Goal: Task Accomplishment & Management: Manage account settings

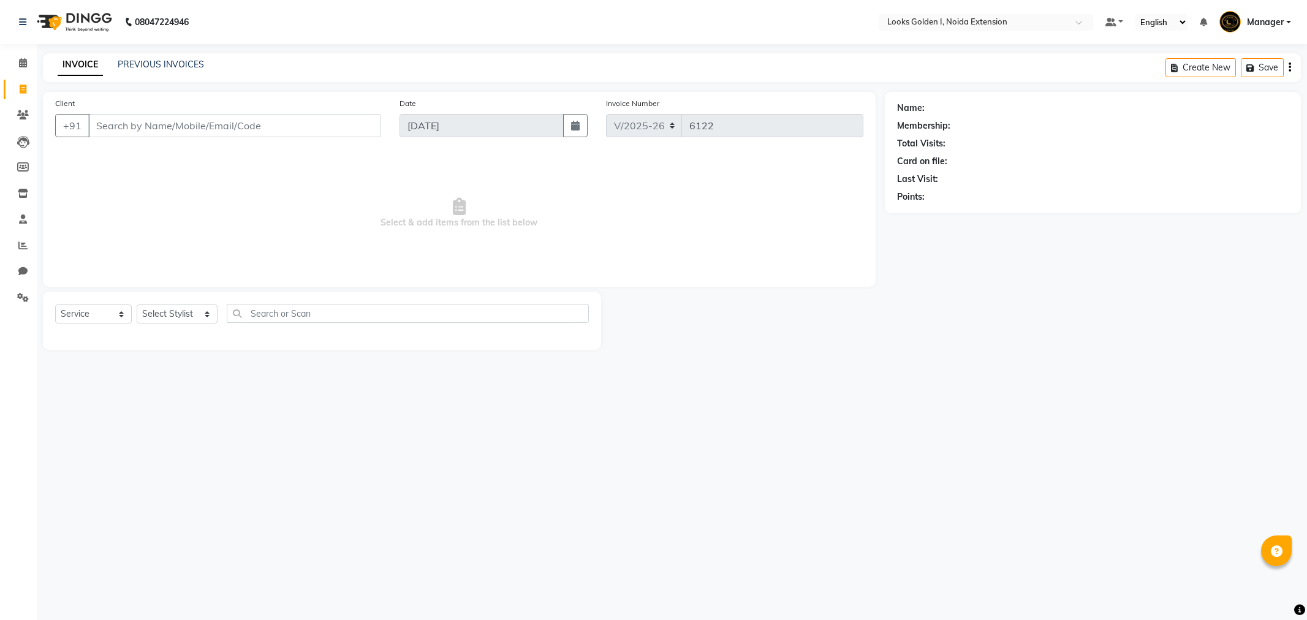
select select "5508"
select select "service"
drag, startPoint x: 0, startPoint y: 0, endPoint x: 175, endPoint y: 314, distance: 359.8
click at [175, 314] on select "Select Stylist Ajay_pdct [PERSON_NAME] Counter_Sales [PERSON_NAME] [PERSON_NAME…" at bounding box center [177, 313] width 81 height 19
select select "37647"
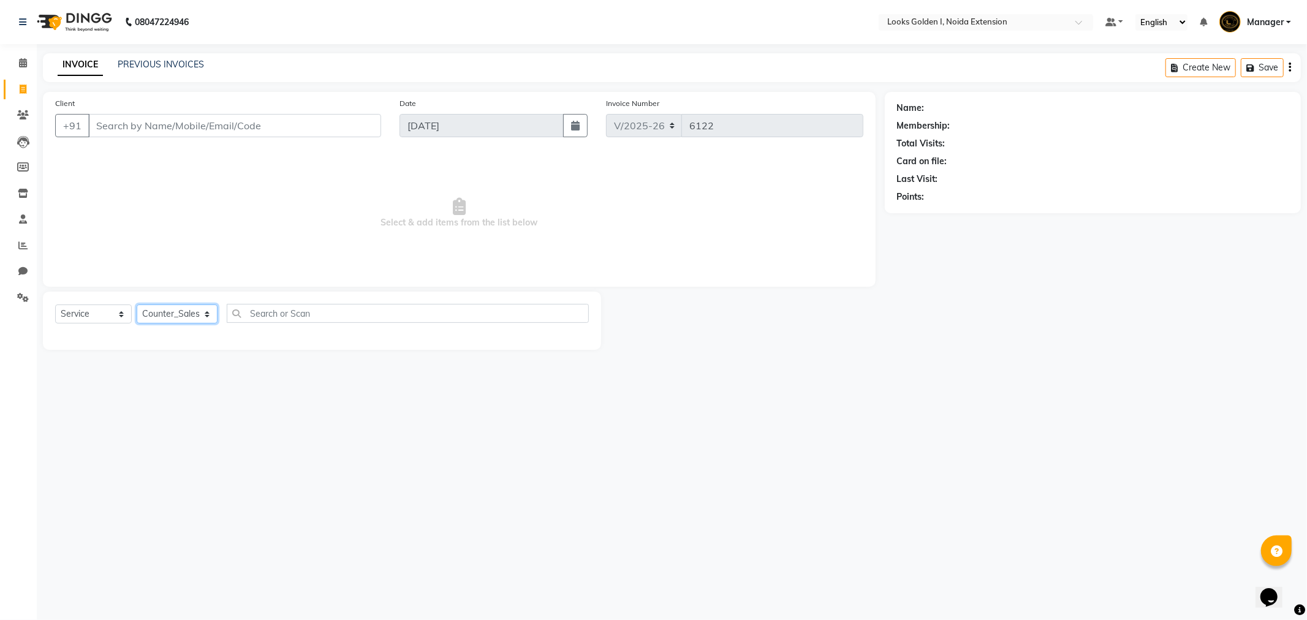
click at [137, 305] on select "Select Stylist Ajay_pdct [PERSON_NAME] Counter_Sales [PERSON_NAME] [PERSON_NAME…" at bounding box center [177, 313] width 81 height 19
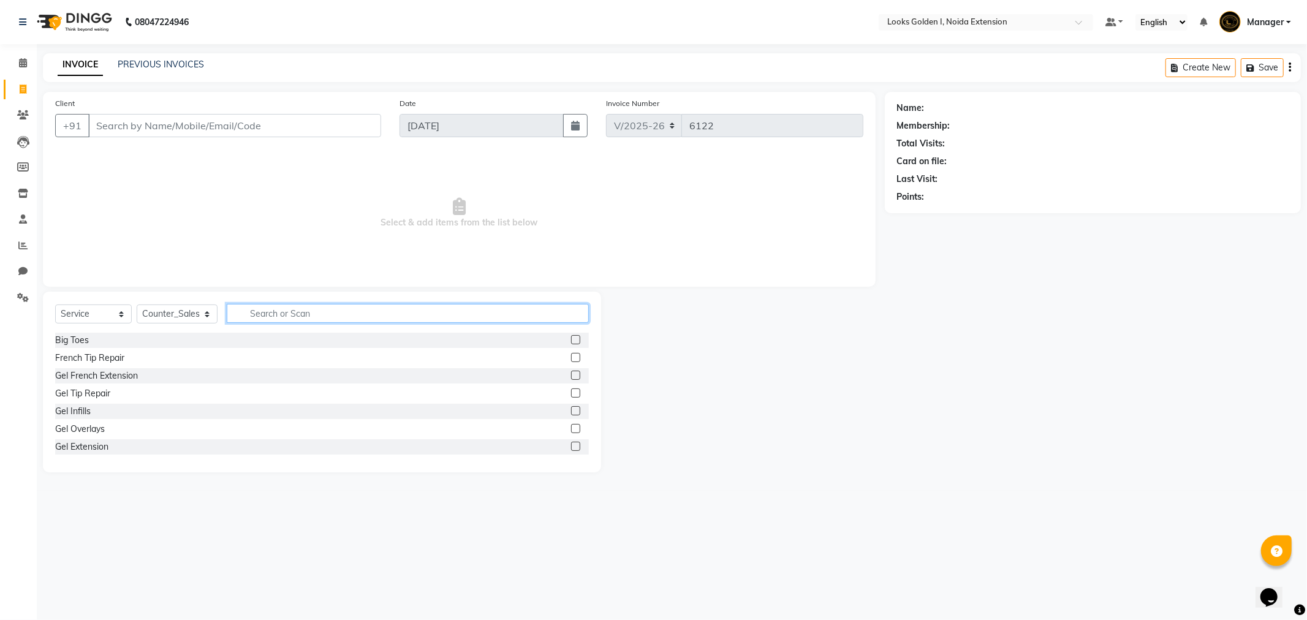
drag, startPoint x: 291, startPoint y: 304, endPoint x: 292, endPoint y: 315, distance: 10.4
click at [292, 315] on input "text" at bounding box center [408, 313] width 362 height 19
type input "CUT"
click at [571, 353] on label at bounding box center [575, 357] width 9 height 9
click at [571, 354] on input "checkbox" at bounding box center [575, 358] width 8 height 8
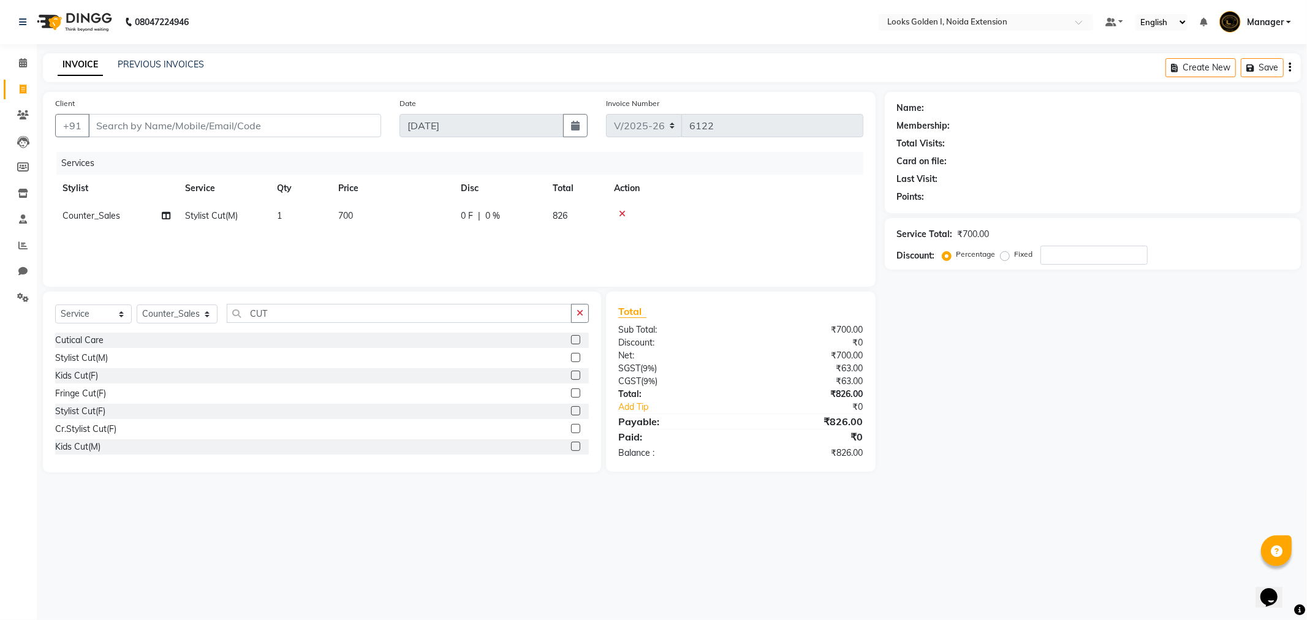
checkbox input "false"
click at [418, 205] on td "700" at bounding box center [392, 216] width 123 height 28
select select "37647"
click at [415, 217] on input "700" at bounding box center [450, 219] width 108 height 19
click at [414, 217] on input "700" at bounding box center [450, 219] width 108 height 19
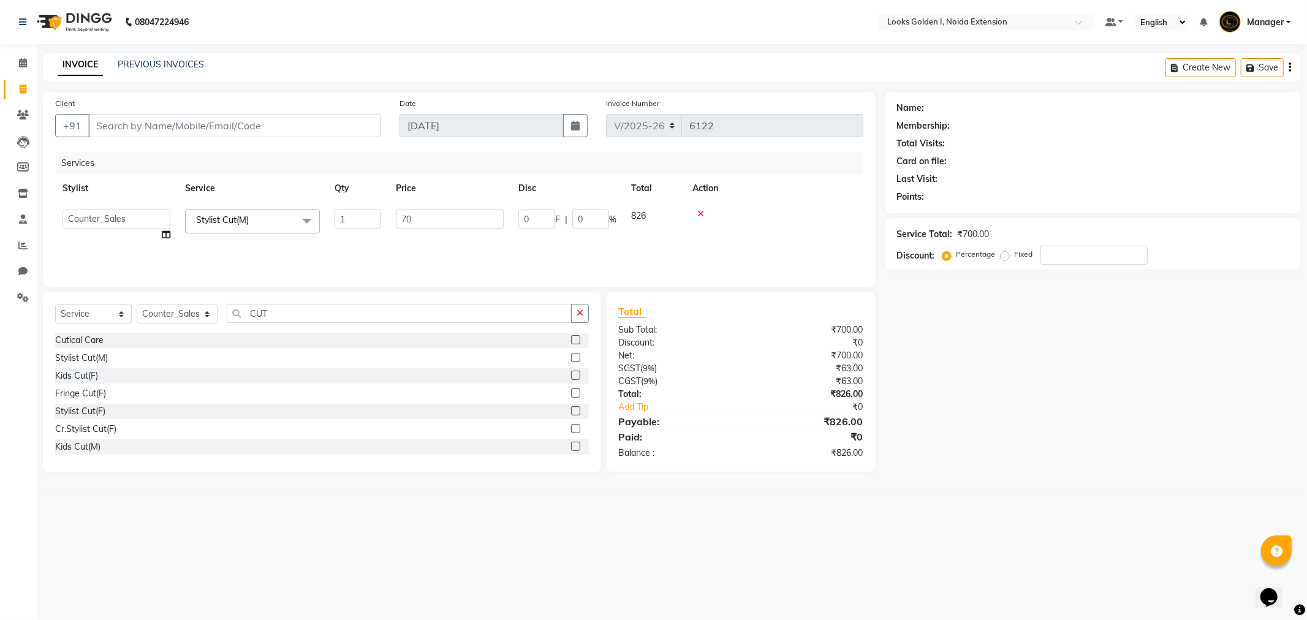
type input "7"
type input "500"
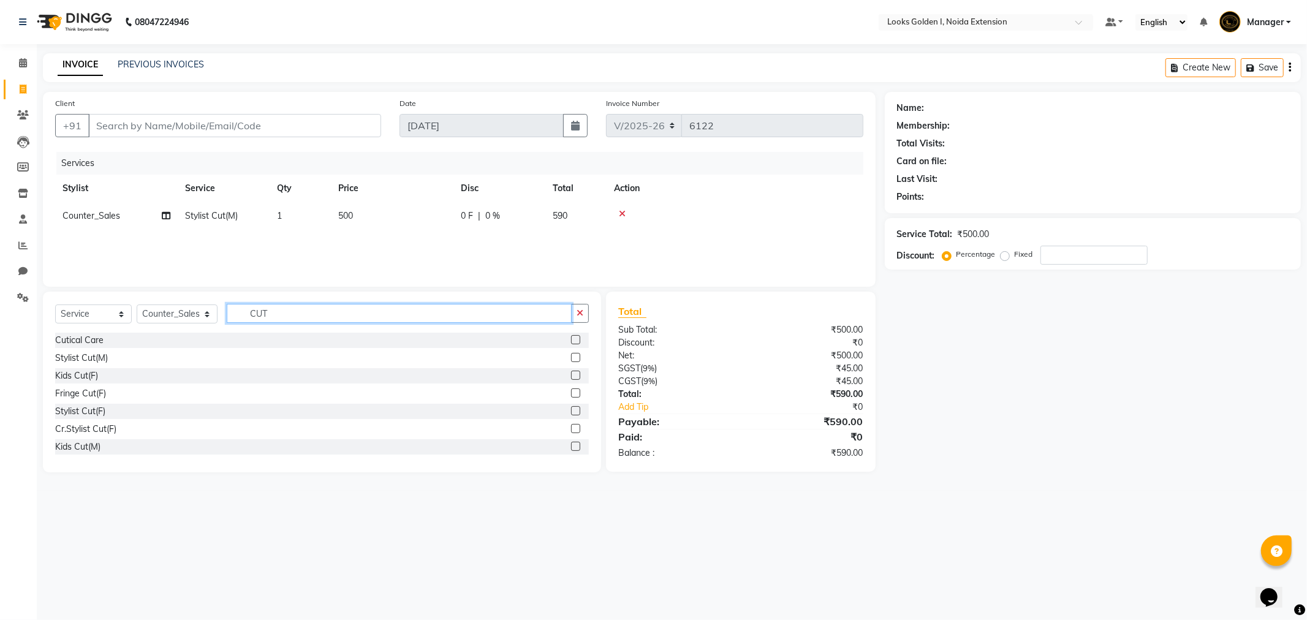
click at [312, 314] on input "CUT" at bounding box center [399, 313] width 345 height 19
click at [308, 314] on input "CUT" at bounding box center [399, 313] width 345 height 19
type input "C"
type input "BEARD"
click at [573, 360] on label at bounding box center [575, 357] width 9 height 9
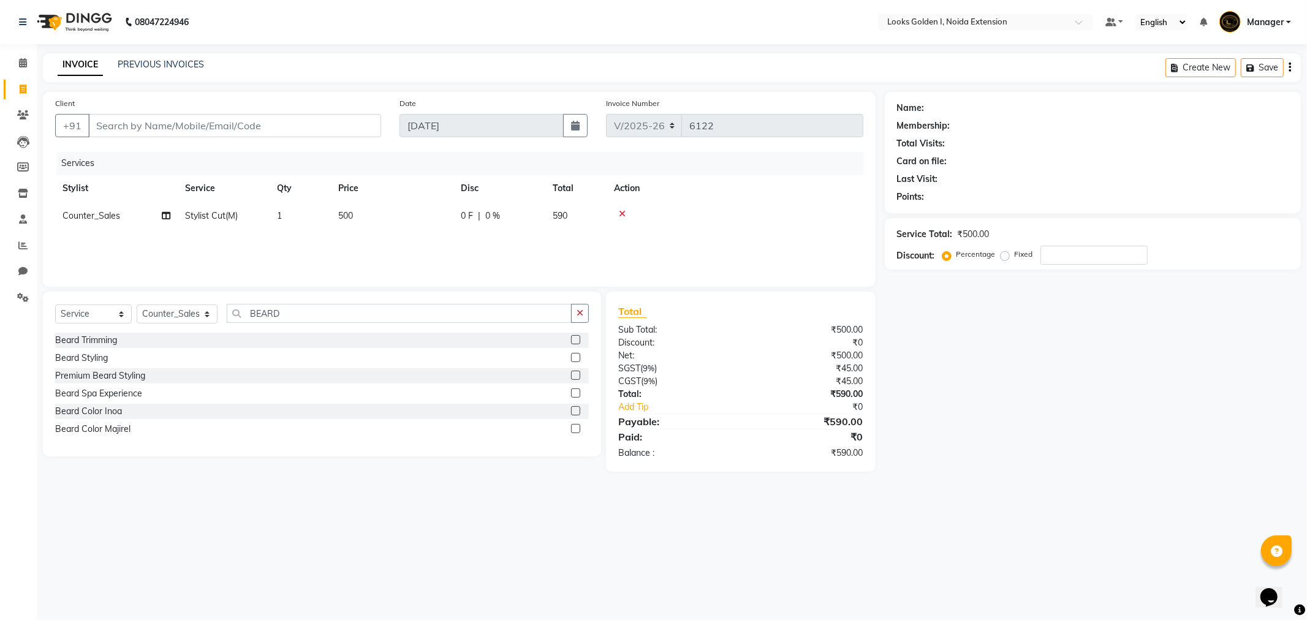
click at [573, 360] on input "checkbox" at bounding box center [575, 358] width 8 height 8
checkbox input "false"
click at [398, 244] on td "500" at bounding box center [392, 244] width 123 height 28
select select "37647"
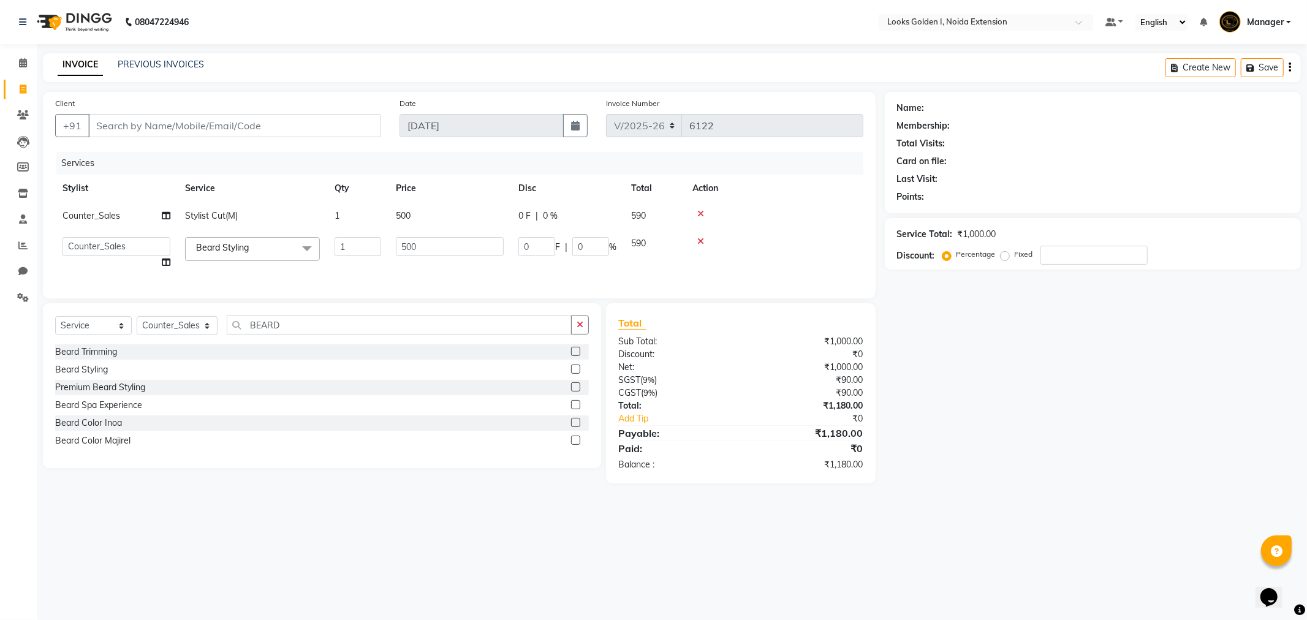
click at [398, 244] on input "500" at bounding box center [450, 246] width 108 height 19
type input "350"
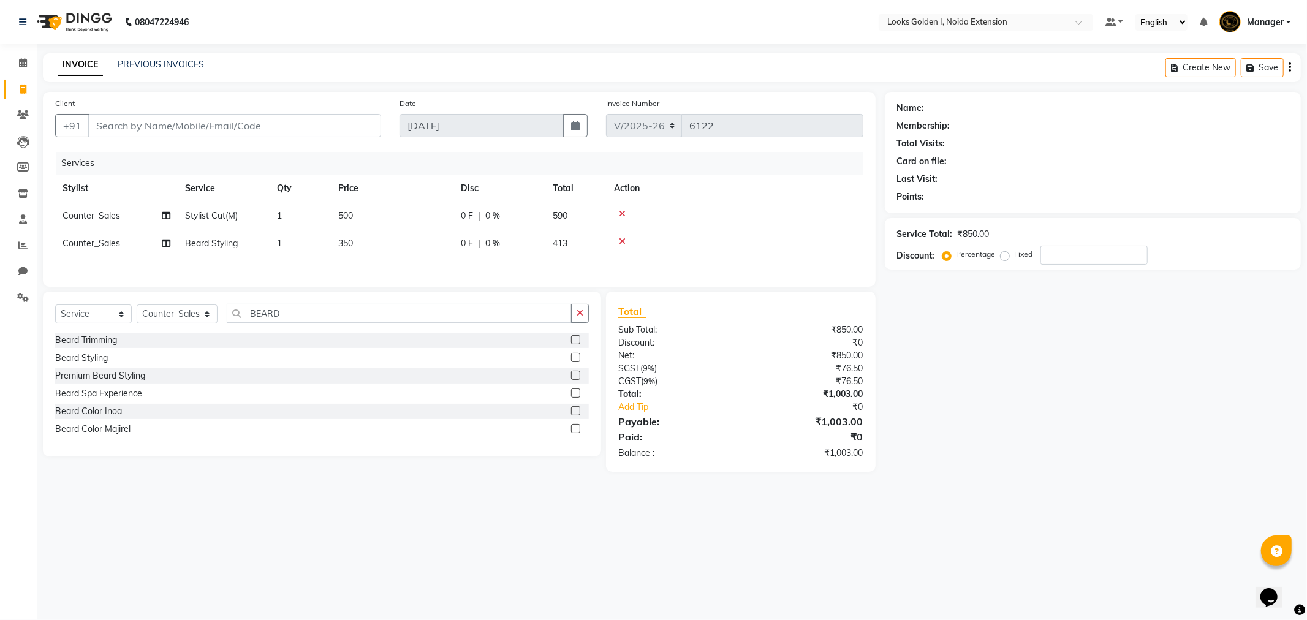
click at [440, 217] on td "500" at bounding box center [392, 216] width 123 height 28
select select "37647"
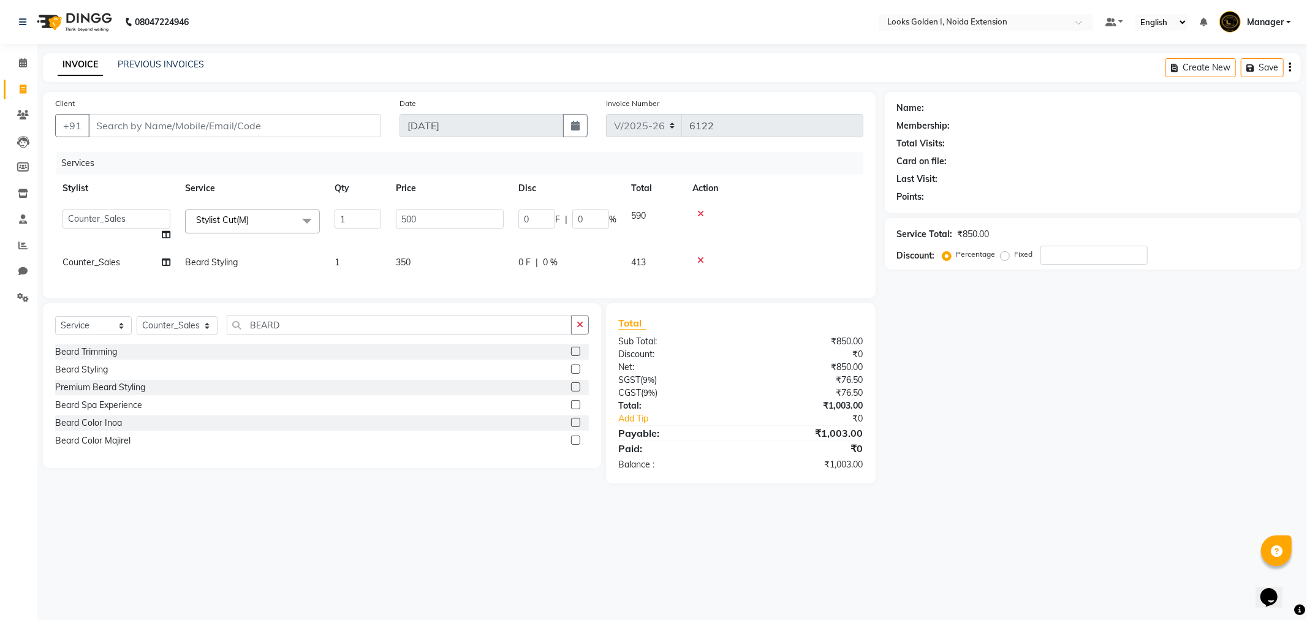
click at [440, 217] on input "500" at bounding box center [450, 219] width 108 height 19
click at [422, 213] on input "500" at bounding box center [450, 219] width 108 height 19
type input "5"
type input "400"
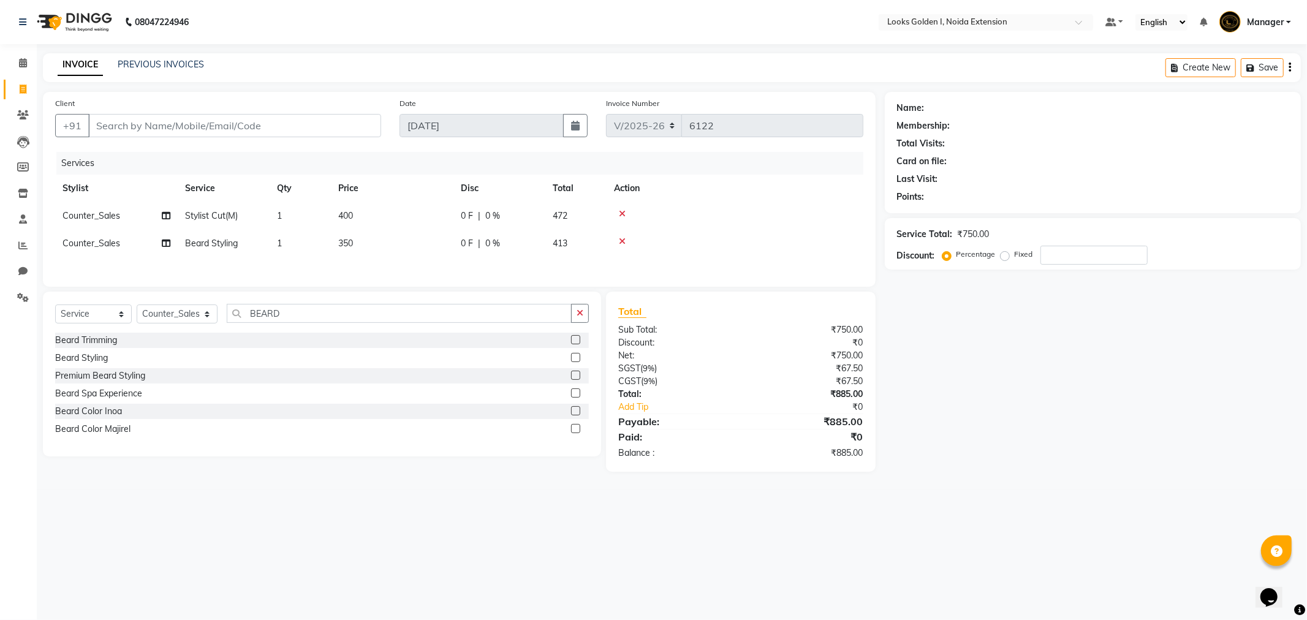
click at [438, 263] on div "Services Stylist Service Qty Price Disc Total Action Counter_Sales Stylist Cut(…" at bounding box center [459, 213] width 808 height 123
click at [437, 251] on td "350" at bounding box center [392, 244] width 123 height 28
select select "37647"
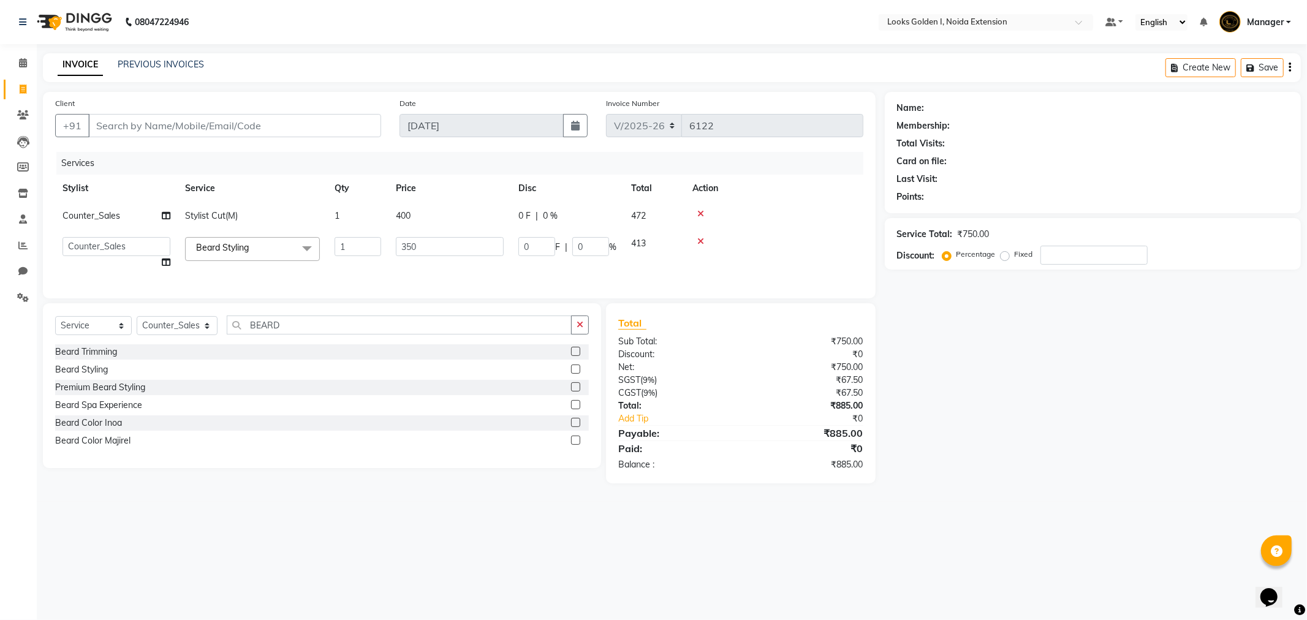
click at [437, 251] on input "350" at bounding box center [450, 246] width 108 height 19
type input "3"
type input "250"
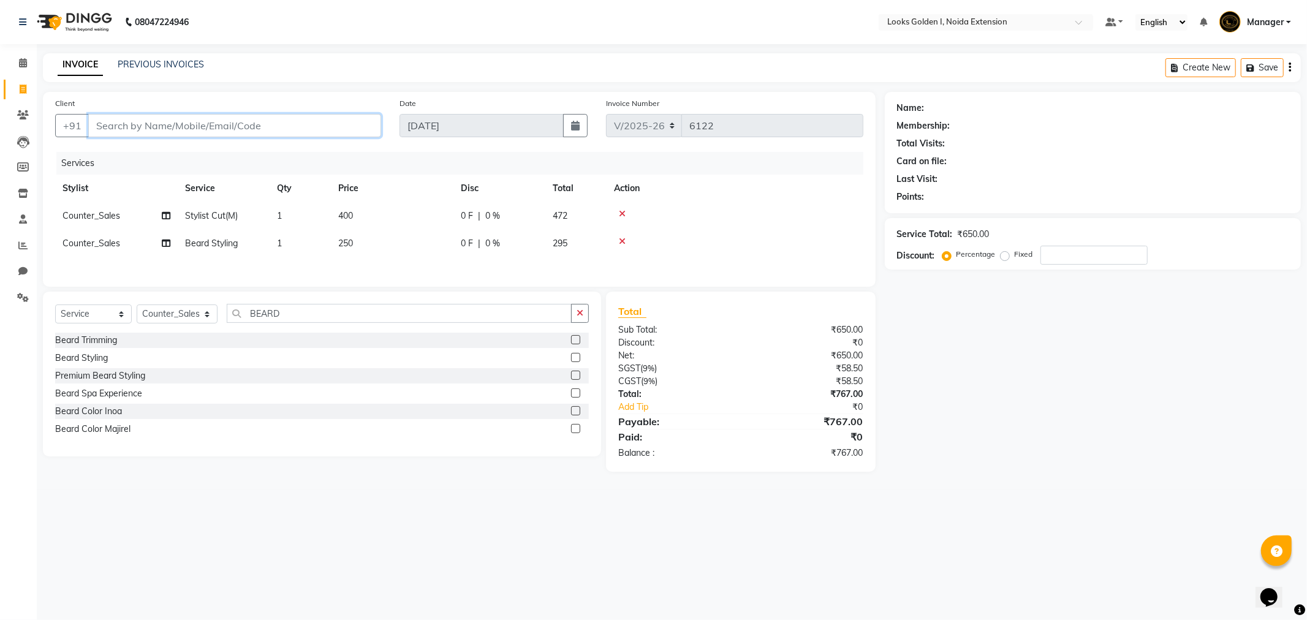
click at [197, 127] on input "Client" at bounding box center [234, 125] width 293 height 23
type input "9"
type input "0"
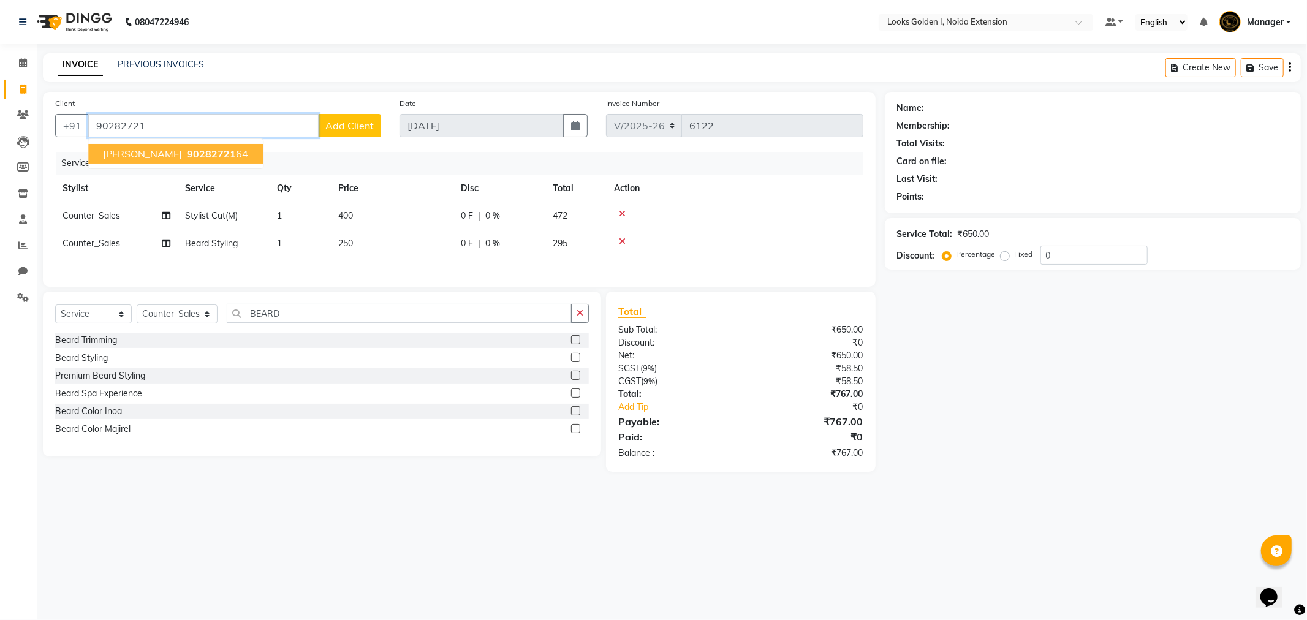
click at [187, 153] on span "90282721" at bounding box center [211, 154] width 49 height 12
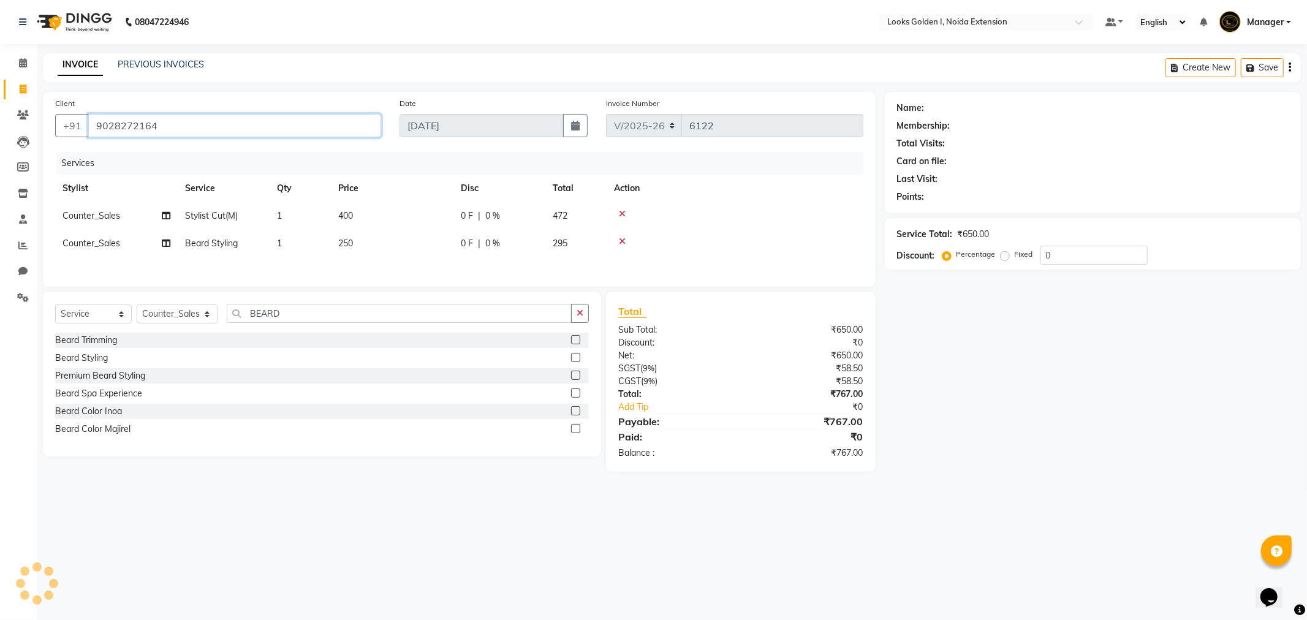
type input "9028272164"
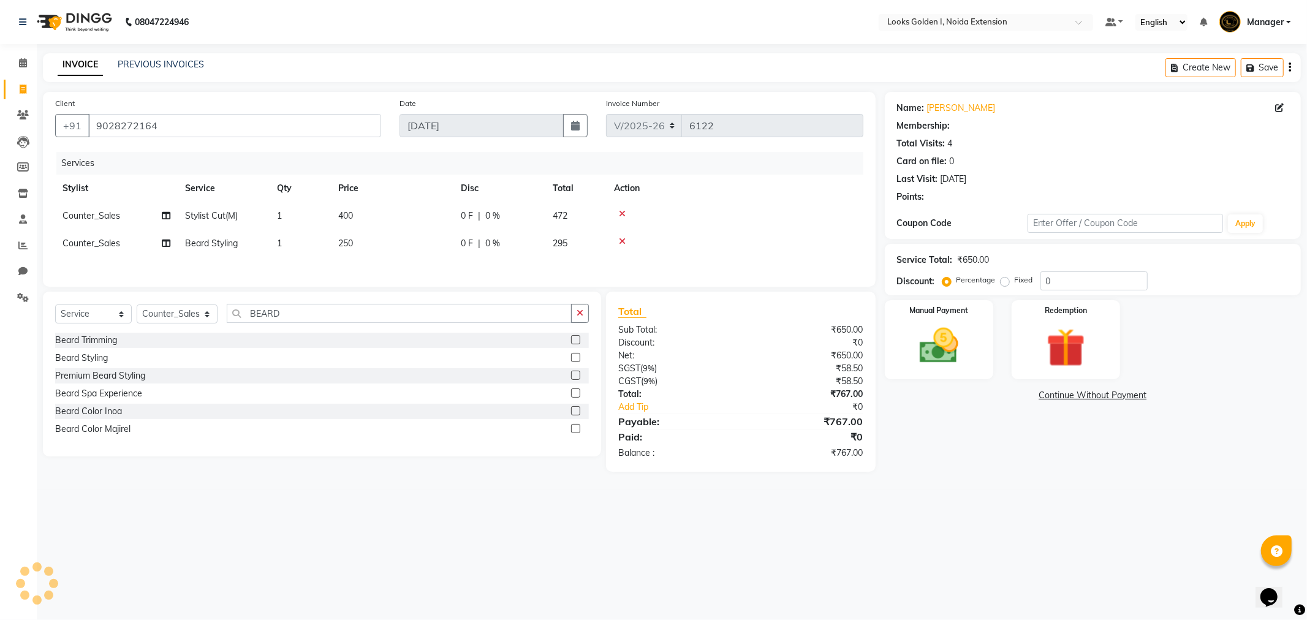
select select "1: Object"
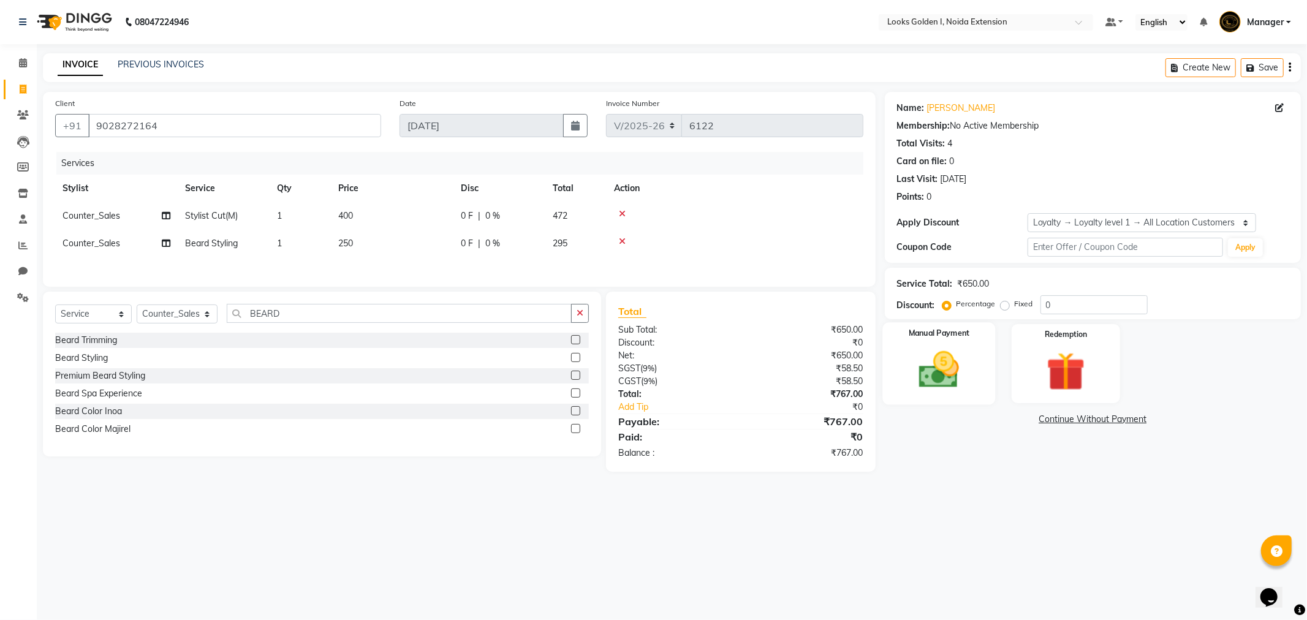
click at [964, 359] on img at bounding box center [939, 370] width 66 height 47
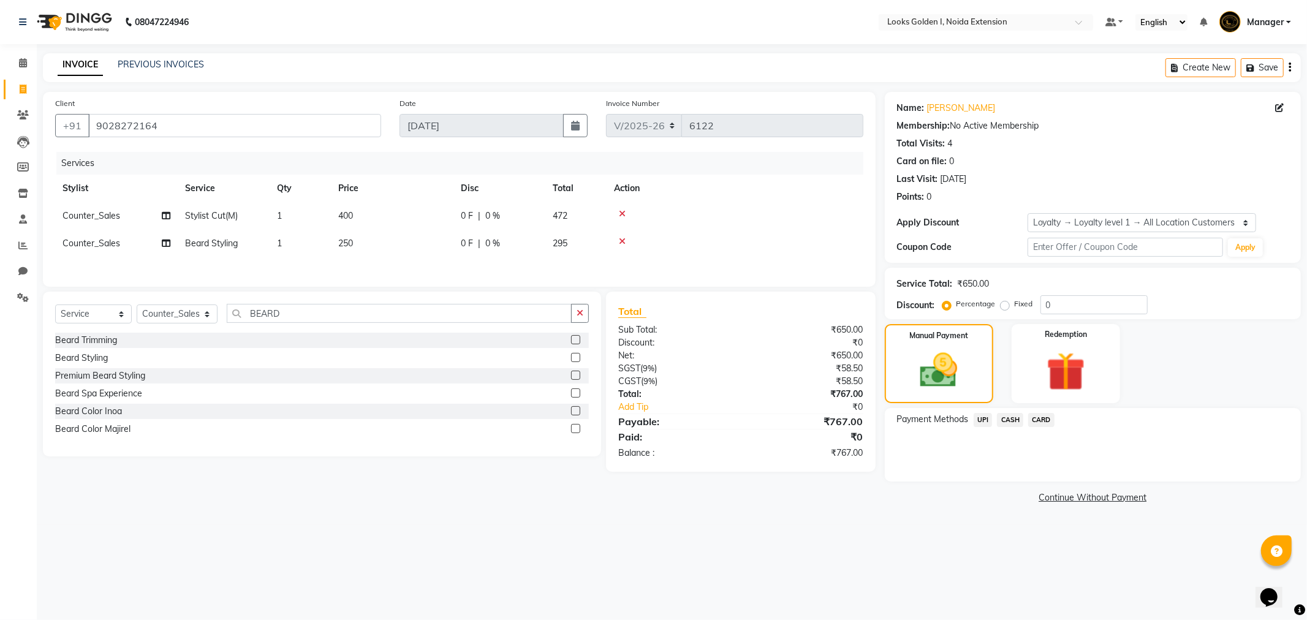
click at [981, 415] on span "UPI" at bounding box center [982, 420] width 19 height 14
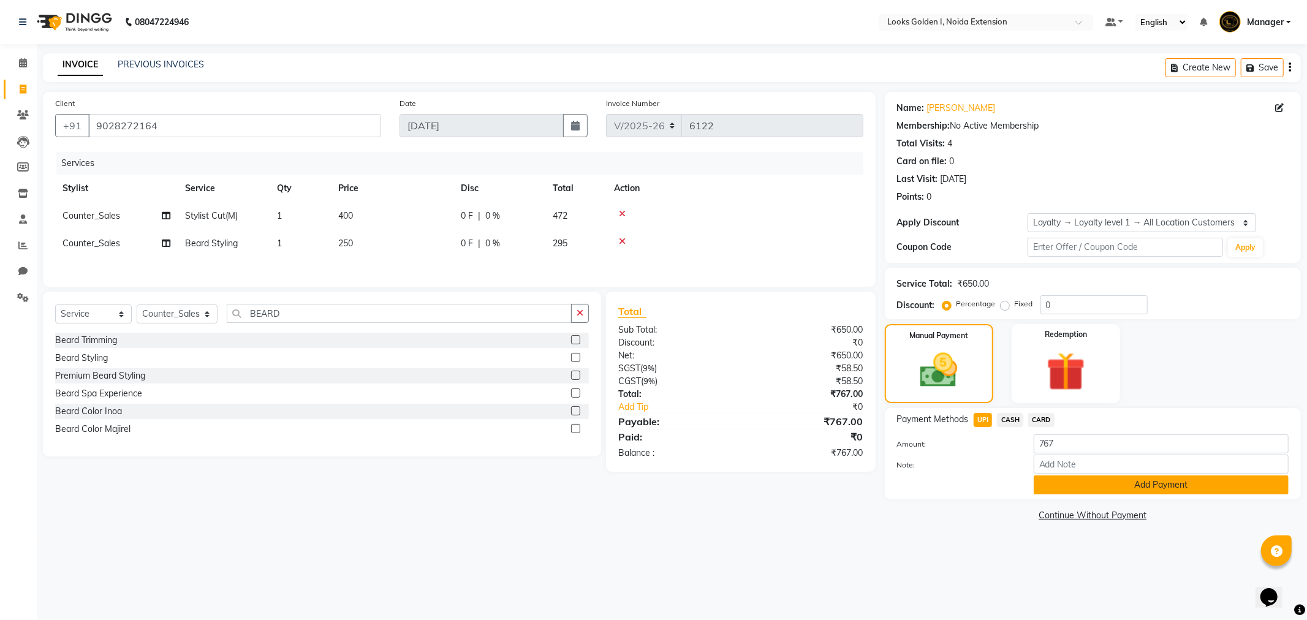
click at [1060, 485] on button "Add Payment" at bounding box center [1161, 484] width 255 height 19
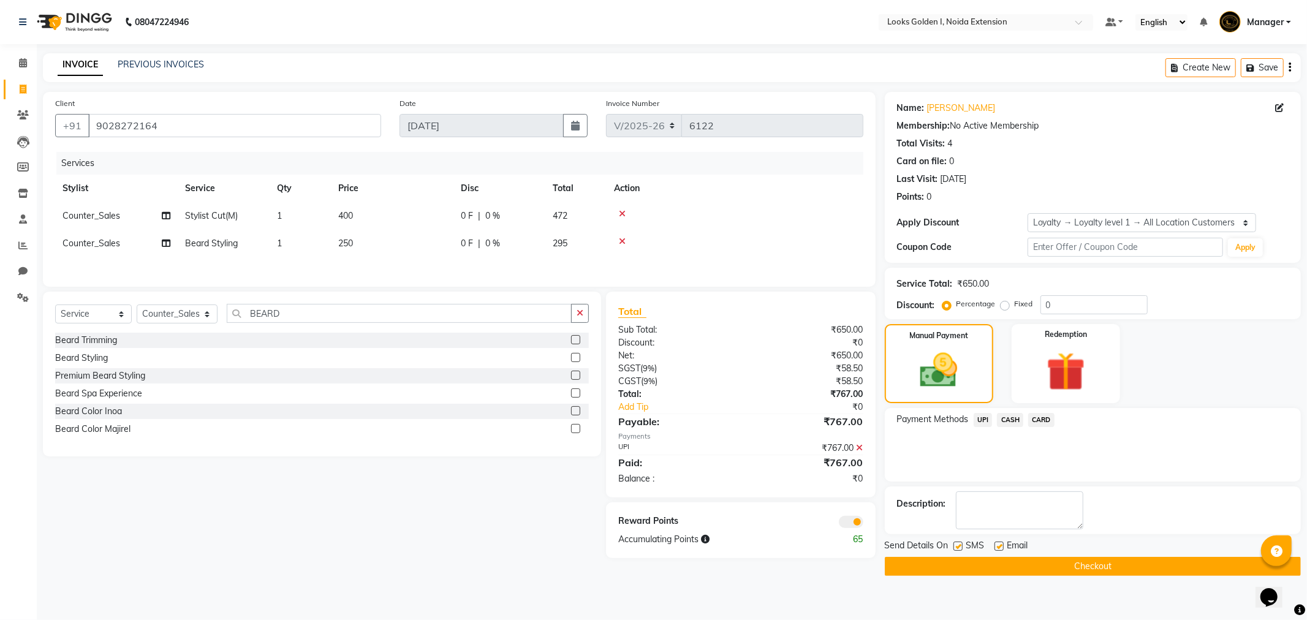
click at [1000, 547] on label at bounding box center [998, 546] width 9 height 9
click at [1000, 547] on input "checkbox" at bounding box center [998, 547] width 8 height 8
checkbox input "false"
click at [970, 566] on button "Checkout" at bounding box center [1093, 566] width 416 height 19
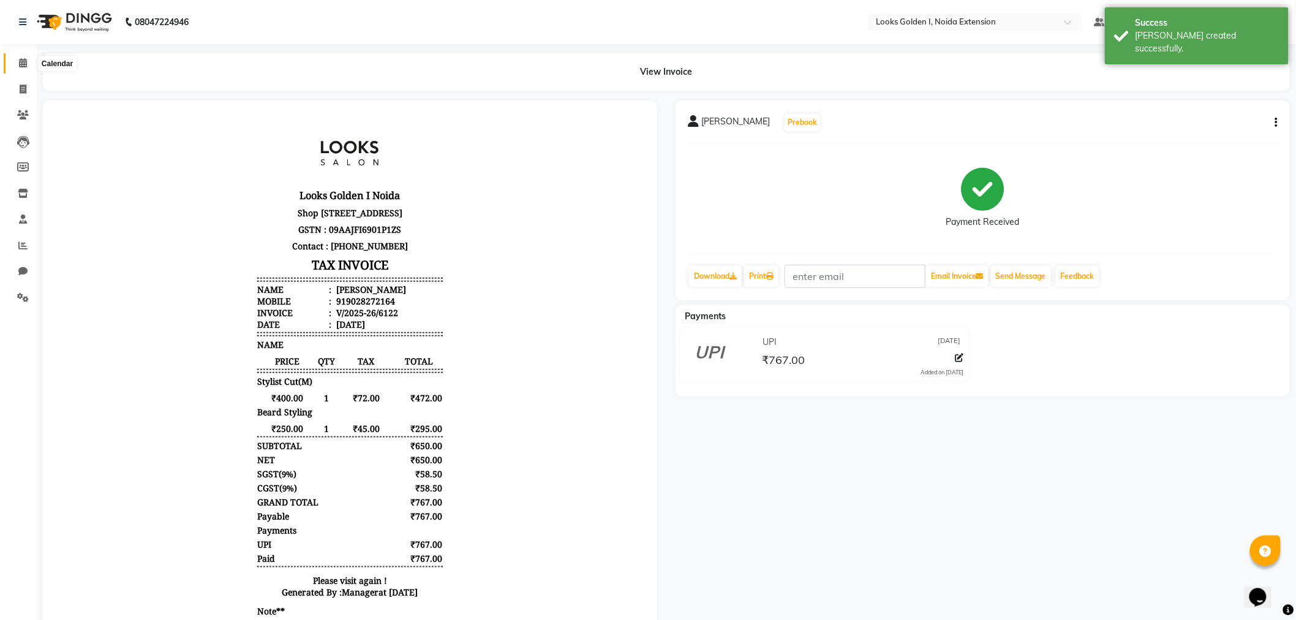
click at [17, 61] on span at bounding box center [22, 63] width 21 height 14
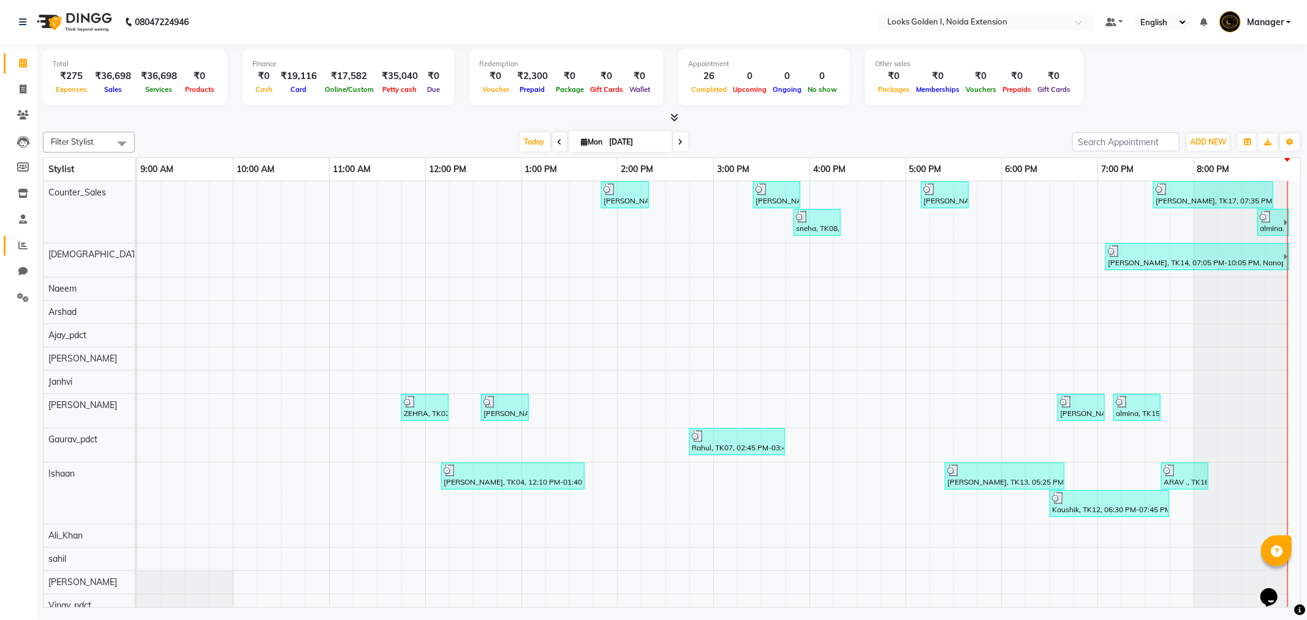
click at [7, 243] on link "Reports" at bounding box center [18, 246] width 29 height 20
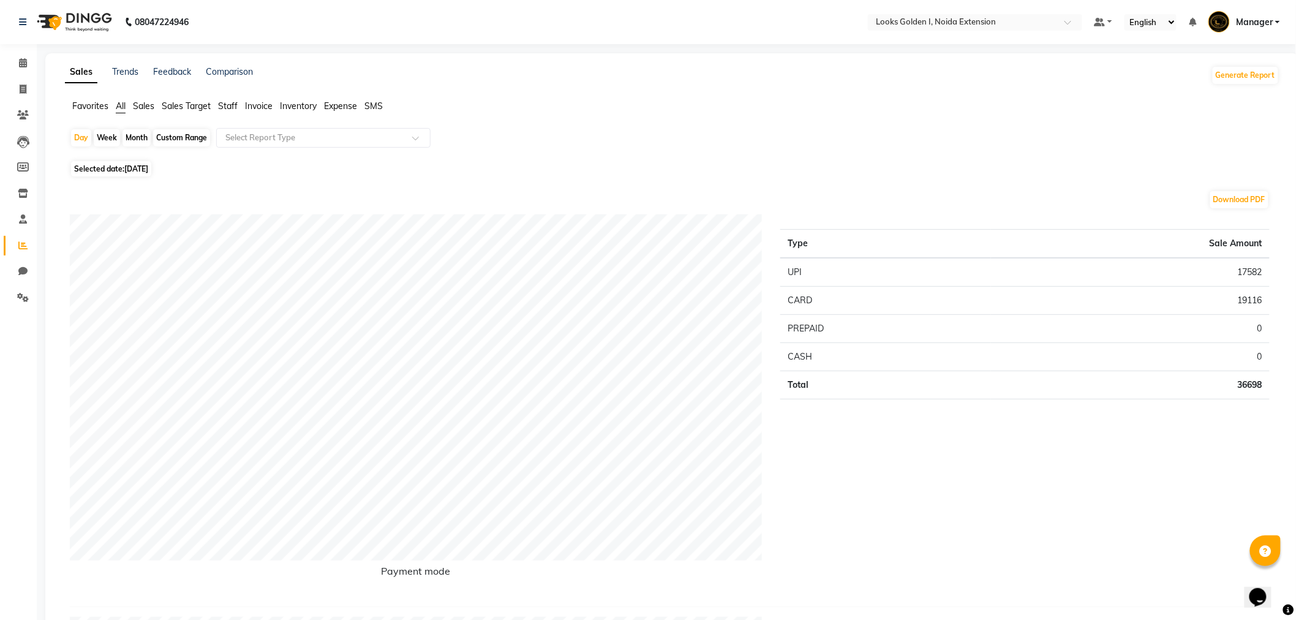
click at [215, 108] on ul "Favorites All Sales Sales Target Staff Invoice Inventory Expense SMS" at bounding box center [672, 106] width 1215 height 13
click at [224, 108] on span "Staff" at bounding box center [228, 105] width 20 height 11
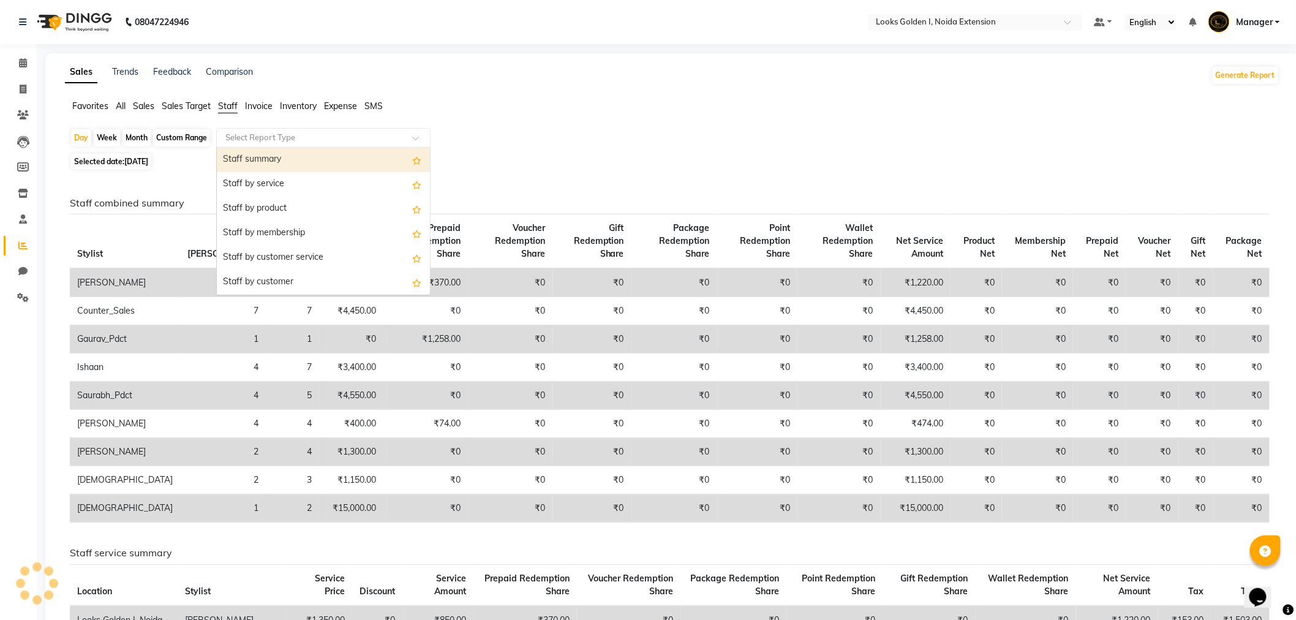
click at [311, 144] on div "Select Report Type" at bounding box center [323, 138] width 214 height 20
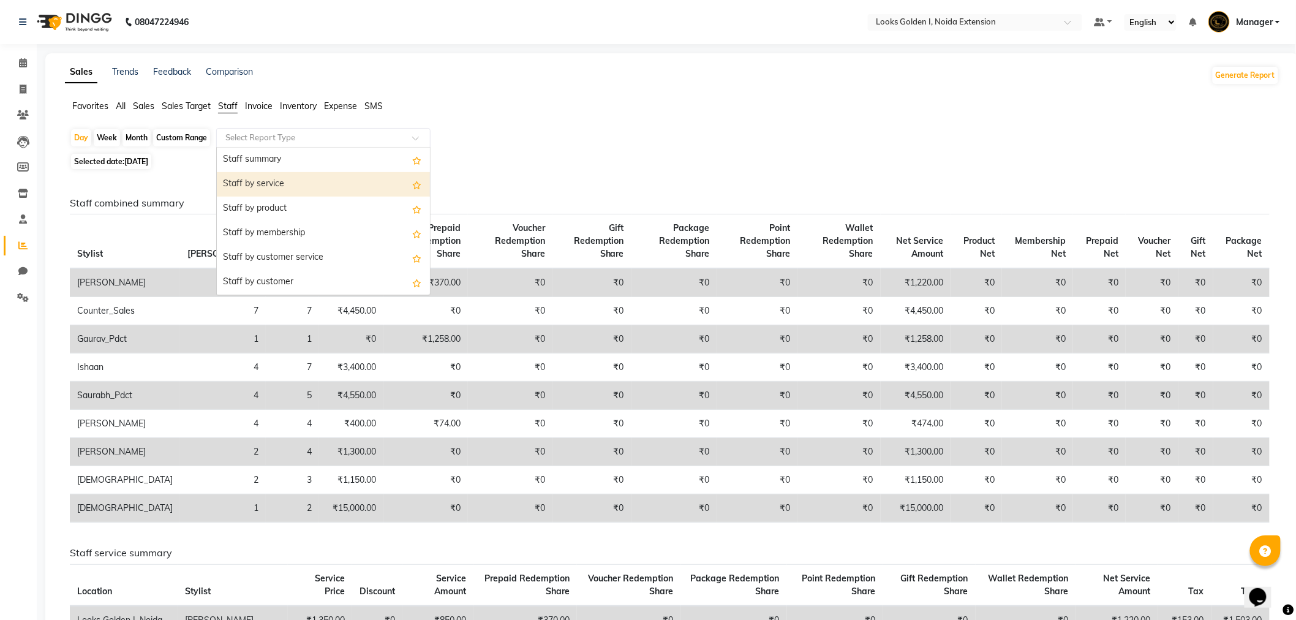
click at [304, 189] on div "Staff by service" at bounding box center [323, 184] width 213 height 25
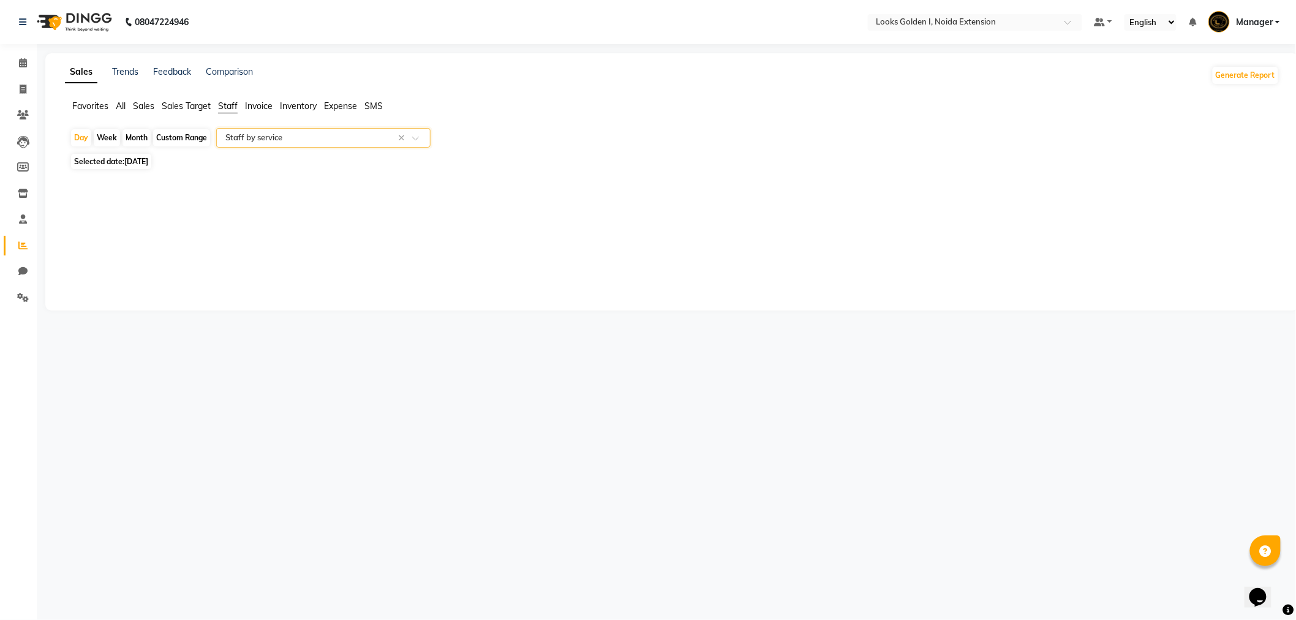
select select "filtered_report"
select select "csv"
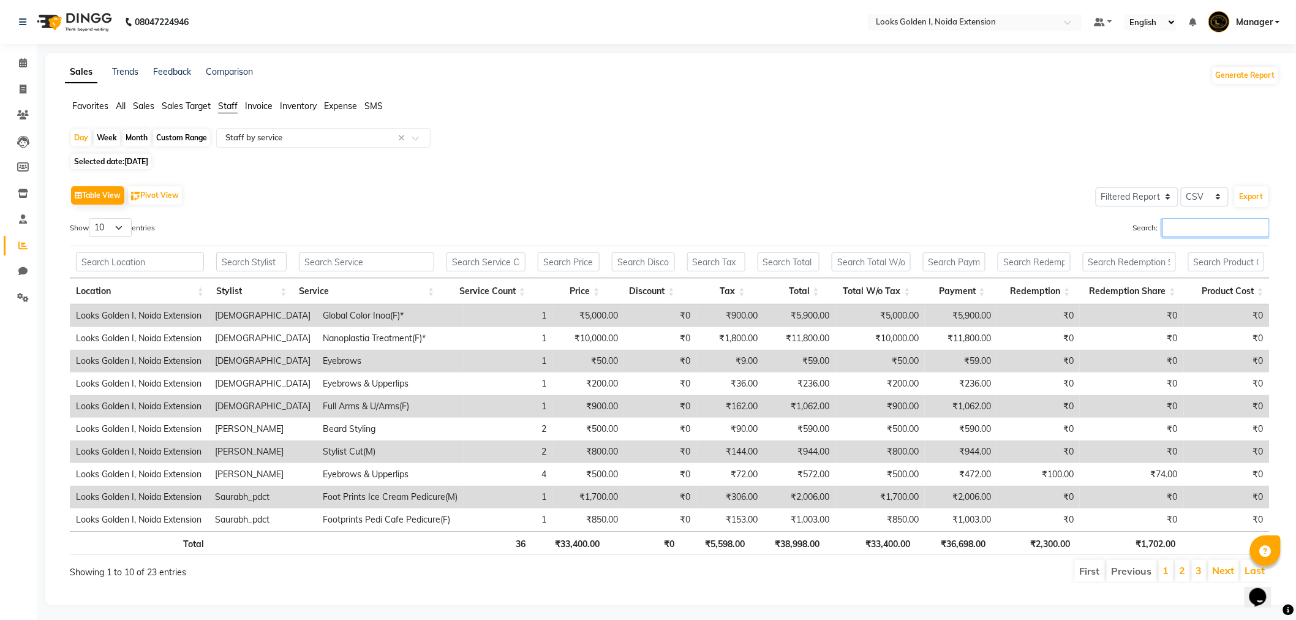
click at [1212, 225] on input "Search:" at bounding box center [1216, 227] width 107 height 19
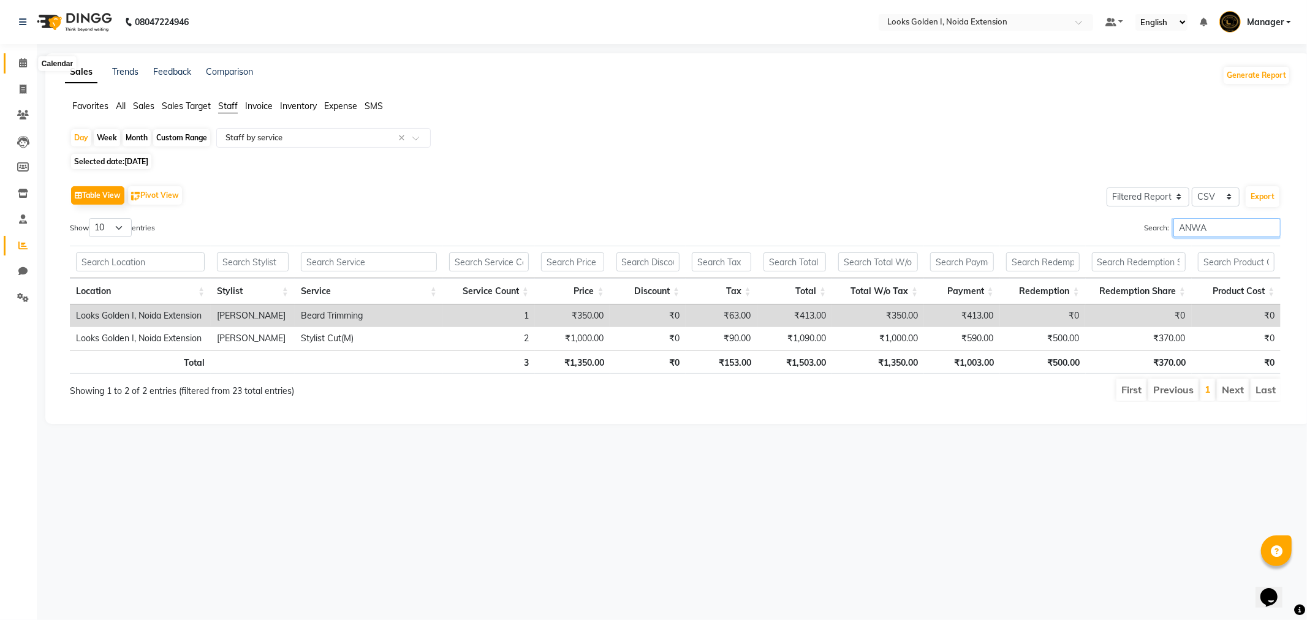
type input "ANWA"
click at [19, 60] on icon at bounding box center [23, 62] width 8 height 9
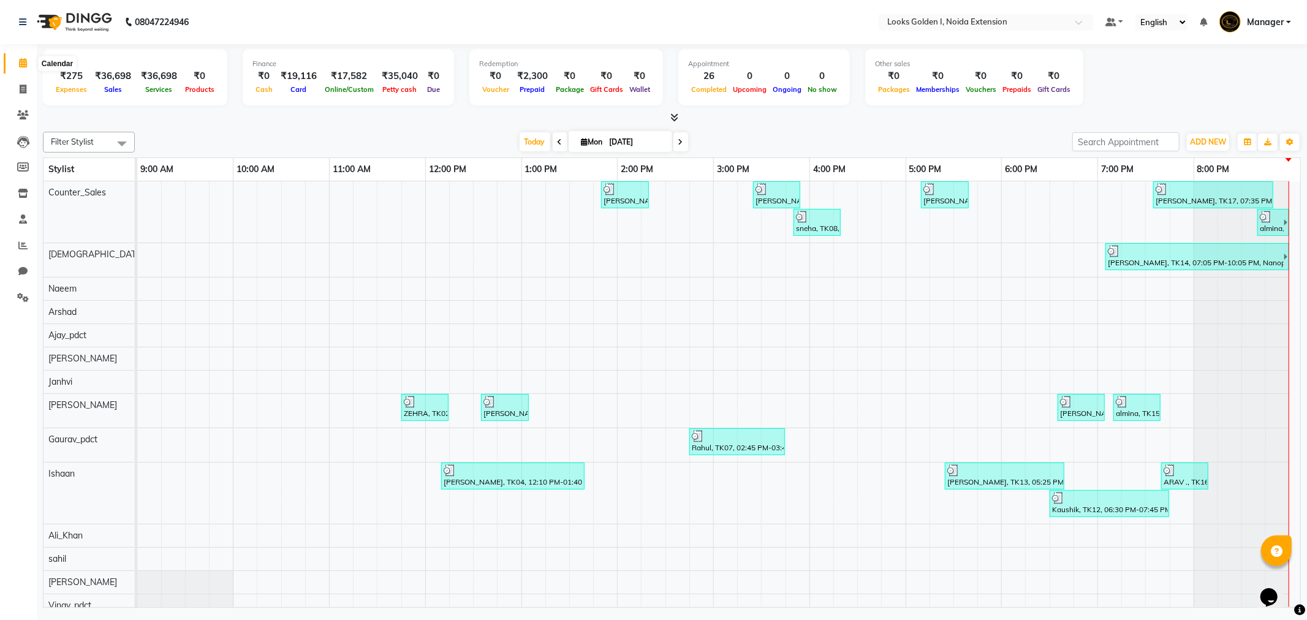
click at [19, 63] on icon at bounding box center [23, 62] width 8 height 9
click at [21, 87] on icon at bounding box center [23, 89] width 7 height 9
select select "service"
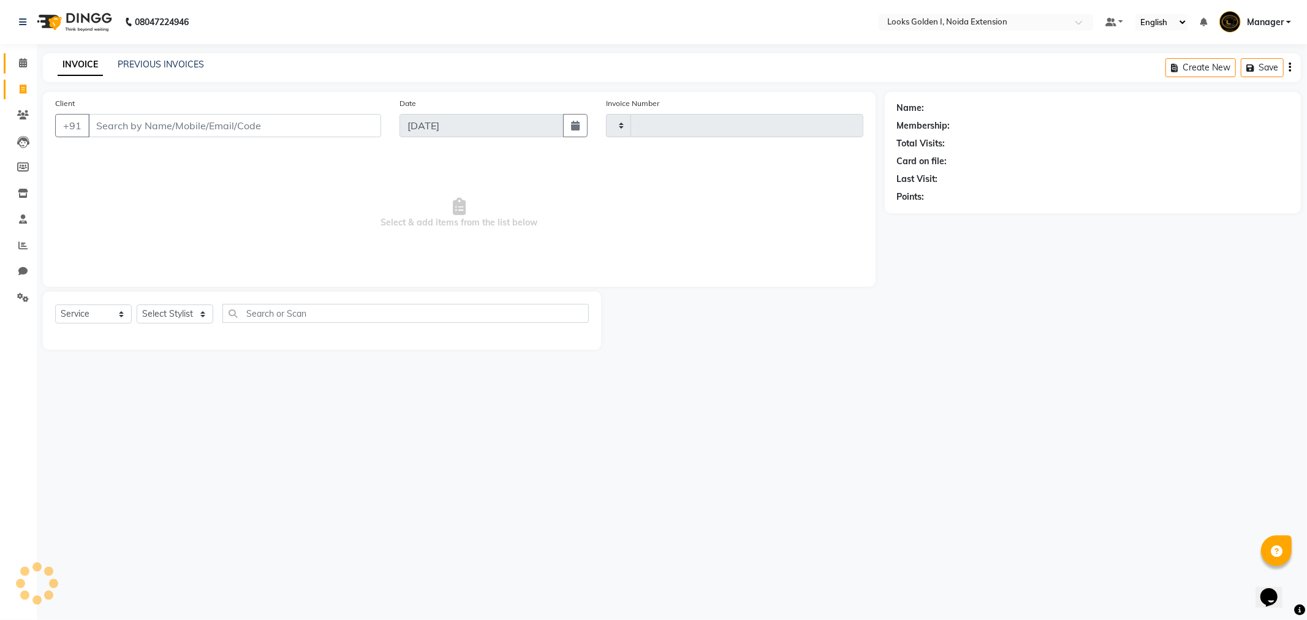
type input "6123"
select select "5508"
click at [23, 58] on span at bounding box center [22, 63] width 21 height 14
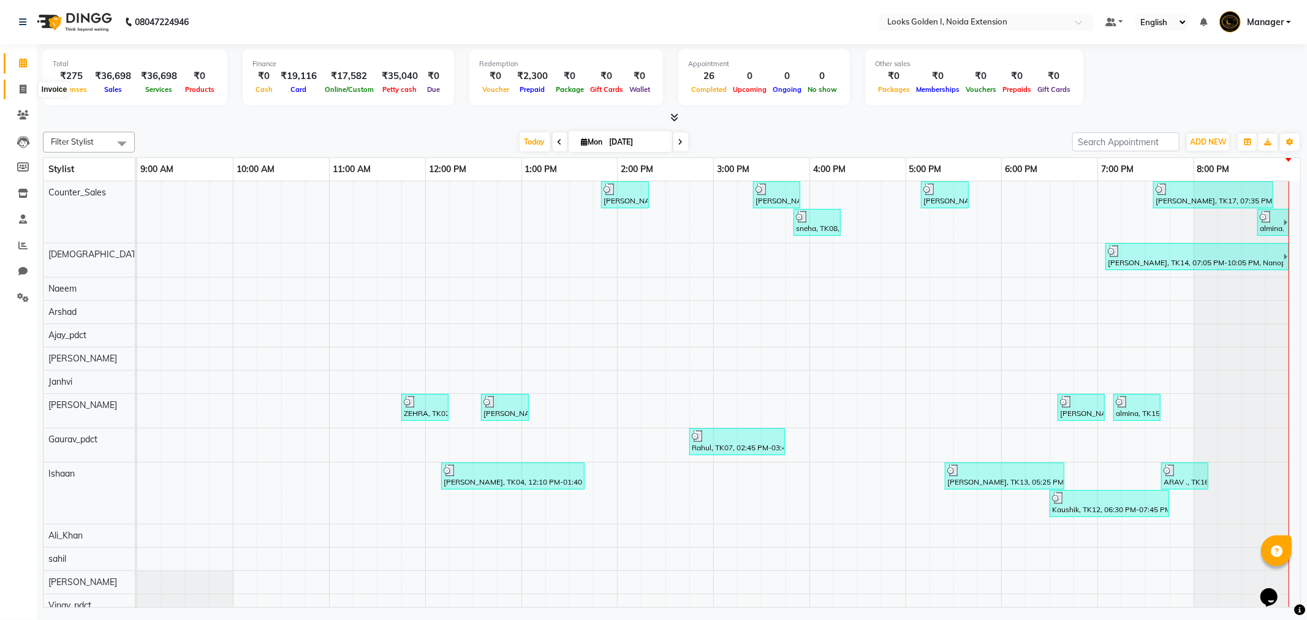
drag, startPoint x: 25, startPoint y: 86, endPoint x: 15, endPoint y: 72, distance: 17.3
click at [22, 87] on icon at bounding box center [23, 89] width 7 height 9
select select "5508"
select select "service"
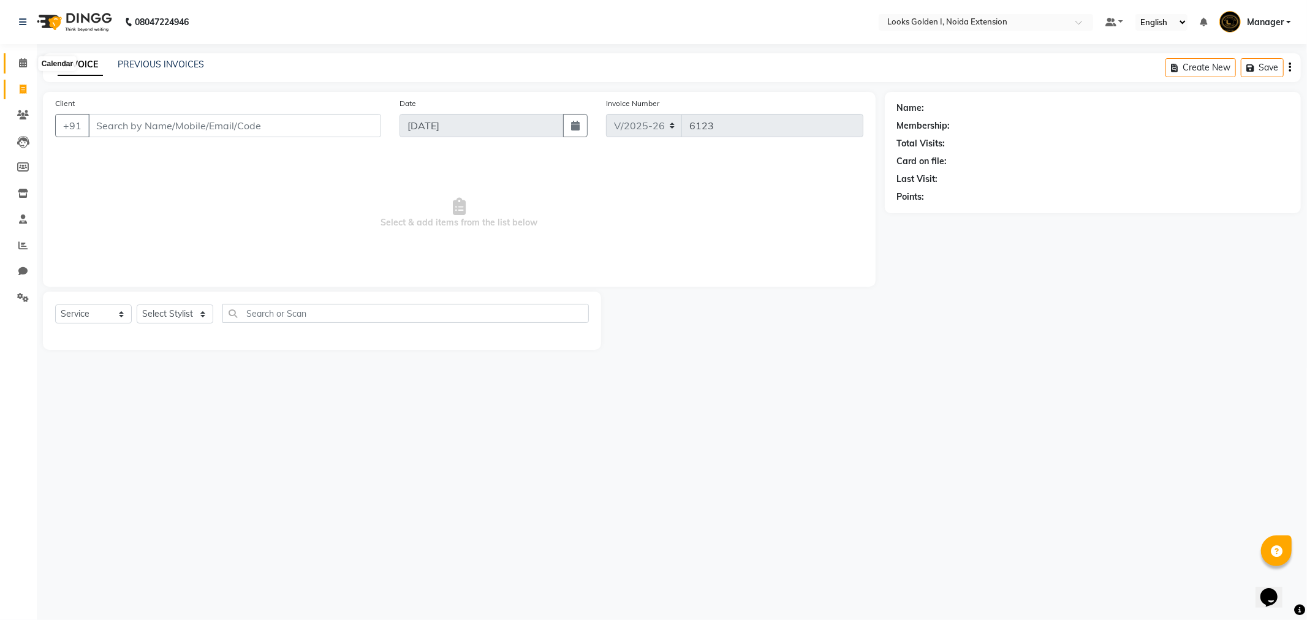
click at [15, 60] on span at bounding box center [22, 63] width 21 height 14
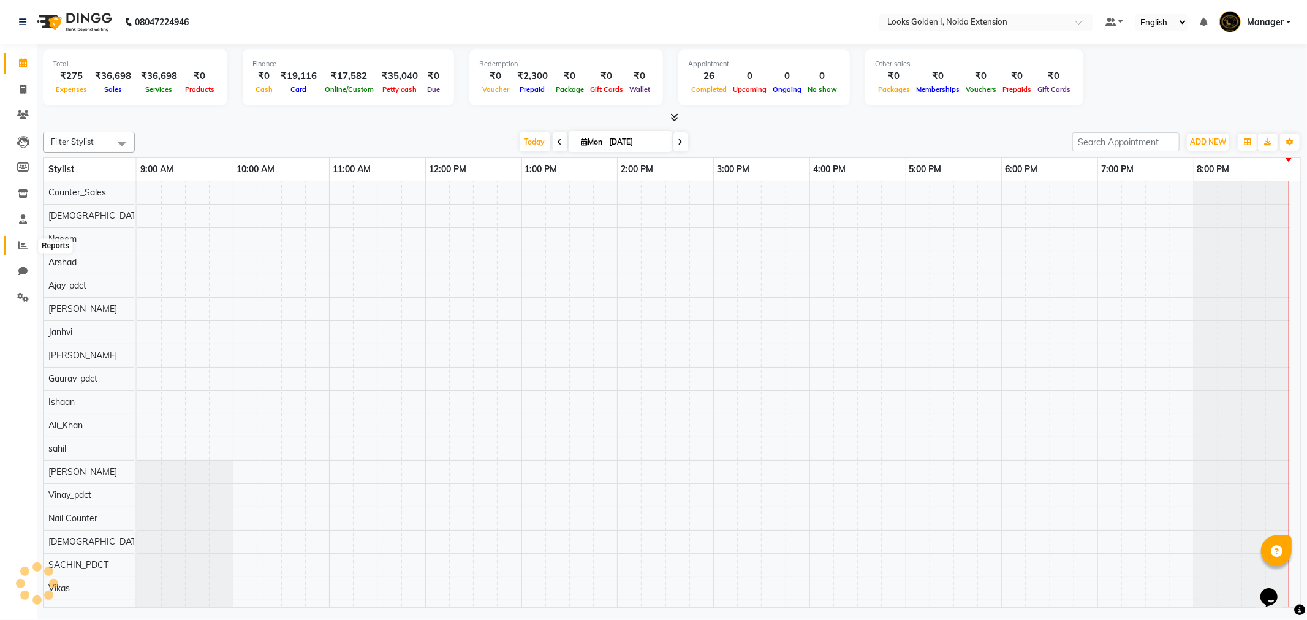
click at [21, 239] on span at bounding box center [22, 246] width 21 height 14
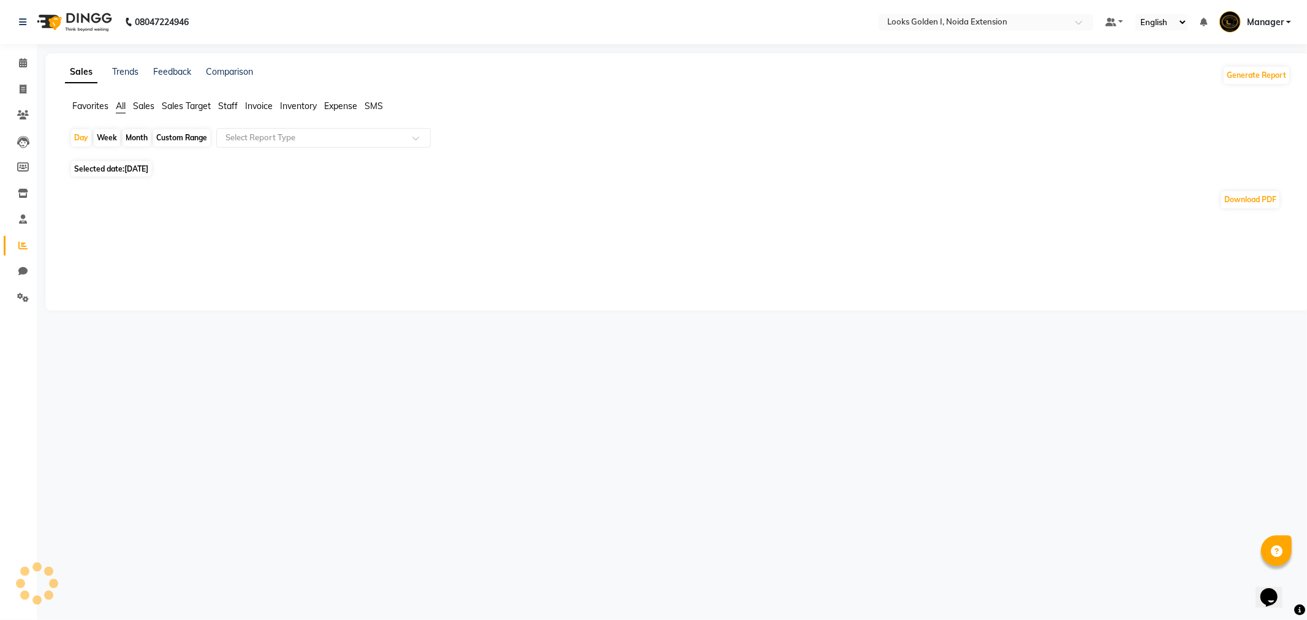
click at [233, 105] on span "Staff" at bounding box center [228, 105] width 20 height 11
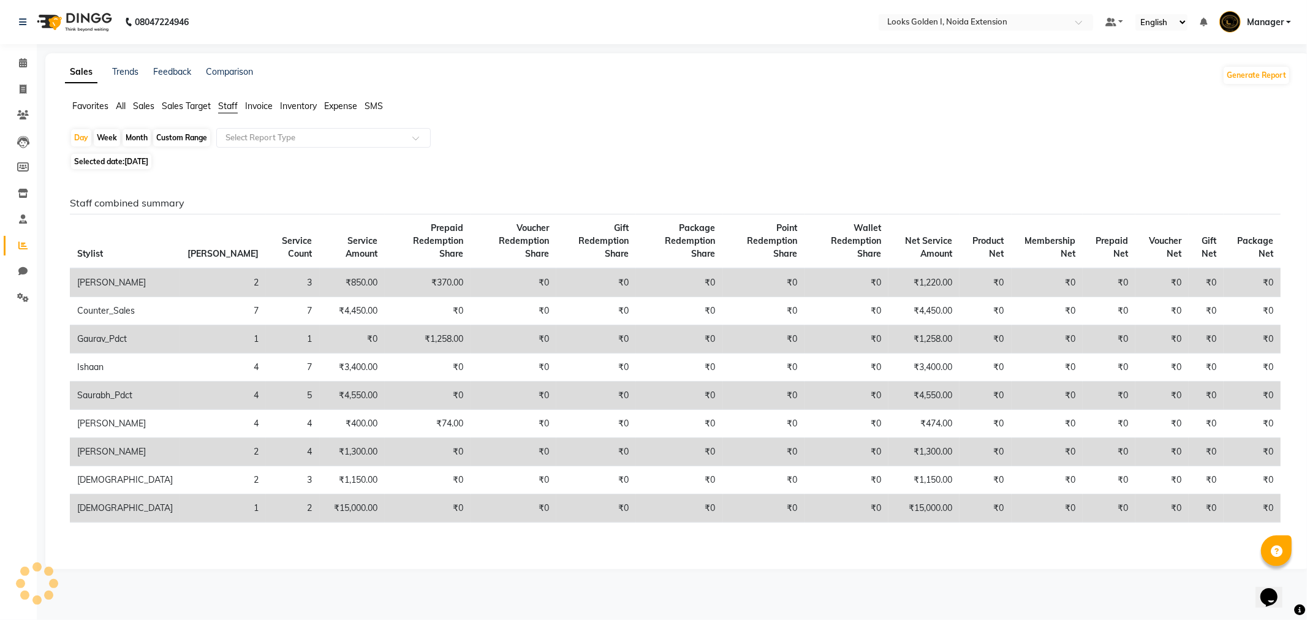
click at [308, 148] on div "Day Week Month Custom Range Select Report Type" at bounding box center [677, 139] width 1215 height 22
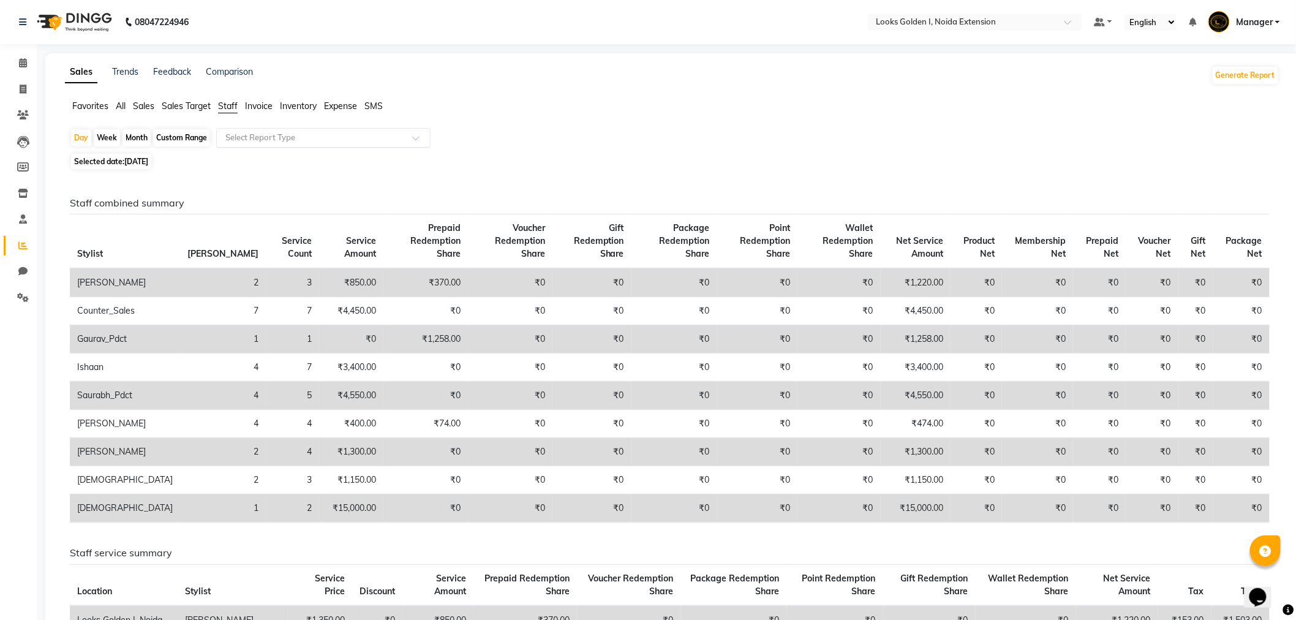
click at [304, 135] on input "text" at bounding box center [311, 138] width 176 height 12
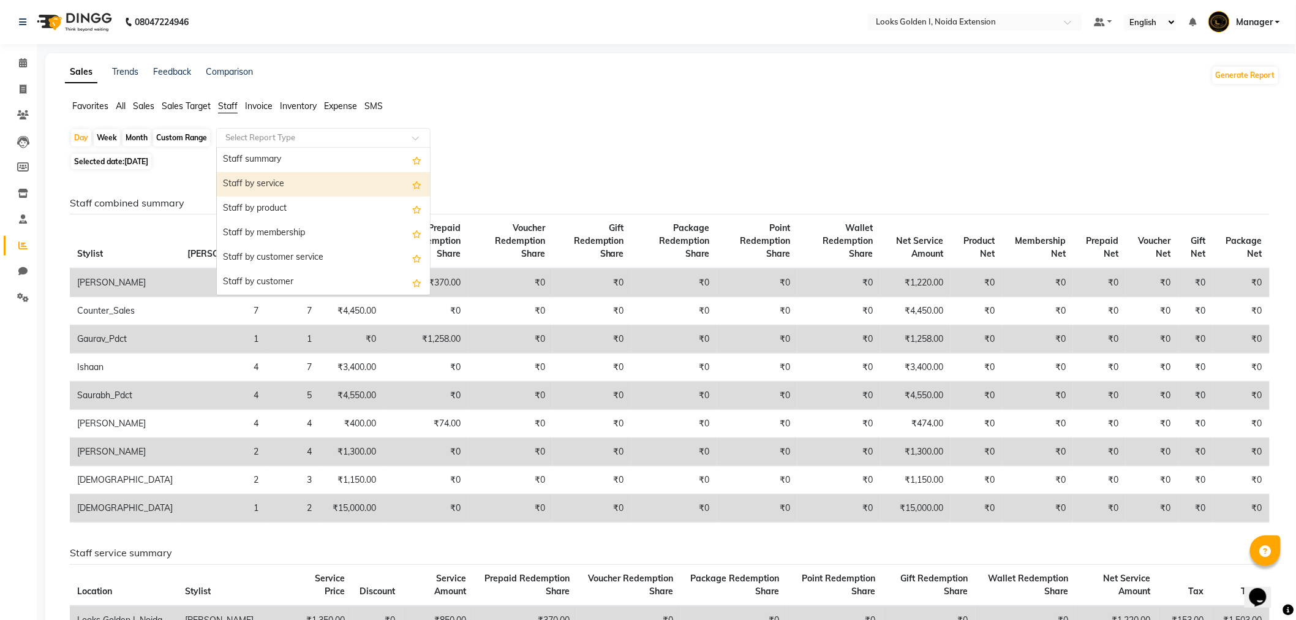
click at [304, 181] on div "Staff by service" at bounding box center [323, 184] width 213 height 25
select select "filtered_report"
select select "csv"
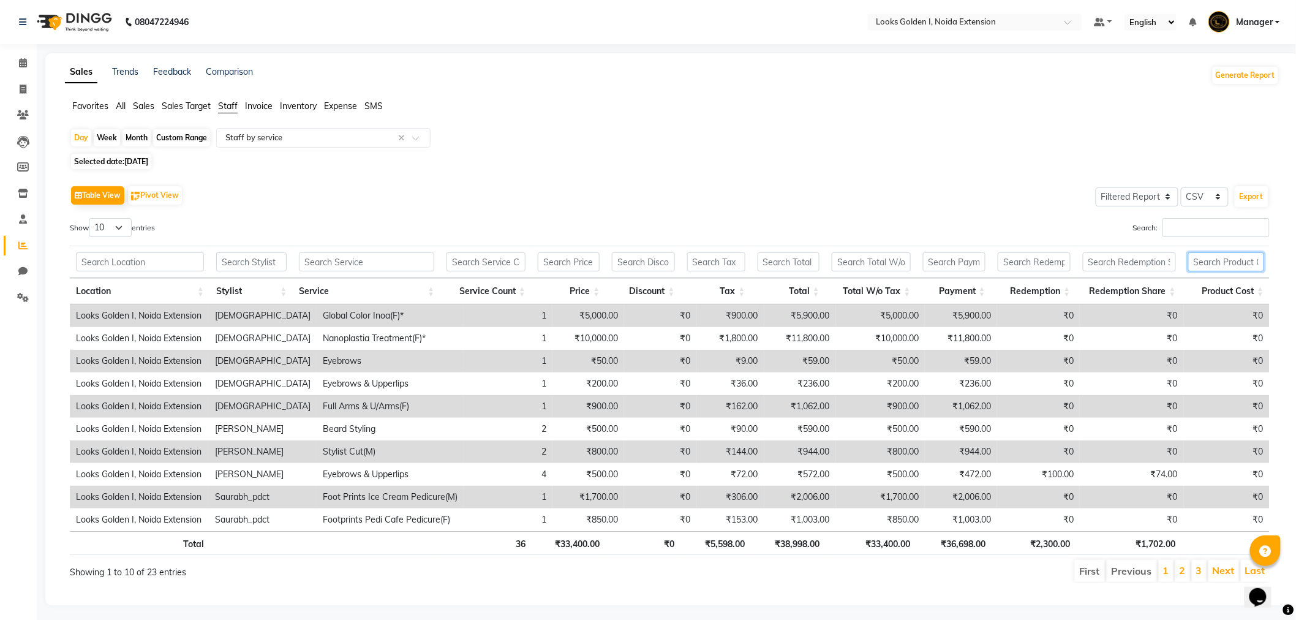
drag, startPoint x: 1198, startPoint y: 254, endPoint x: 1198, endPoint y: 238, distance: 15.9
click at [1198, 246] on th at bounding box center [1226, 262] width 88 height 32
click at [1198, 238] on div "Search:" at bounding box center [974, 230] width 591 height 24
click at [1198, 235] on input "Search:" at bounding box center [1216, 227] width 107 height 19
type input "G"
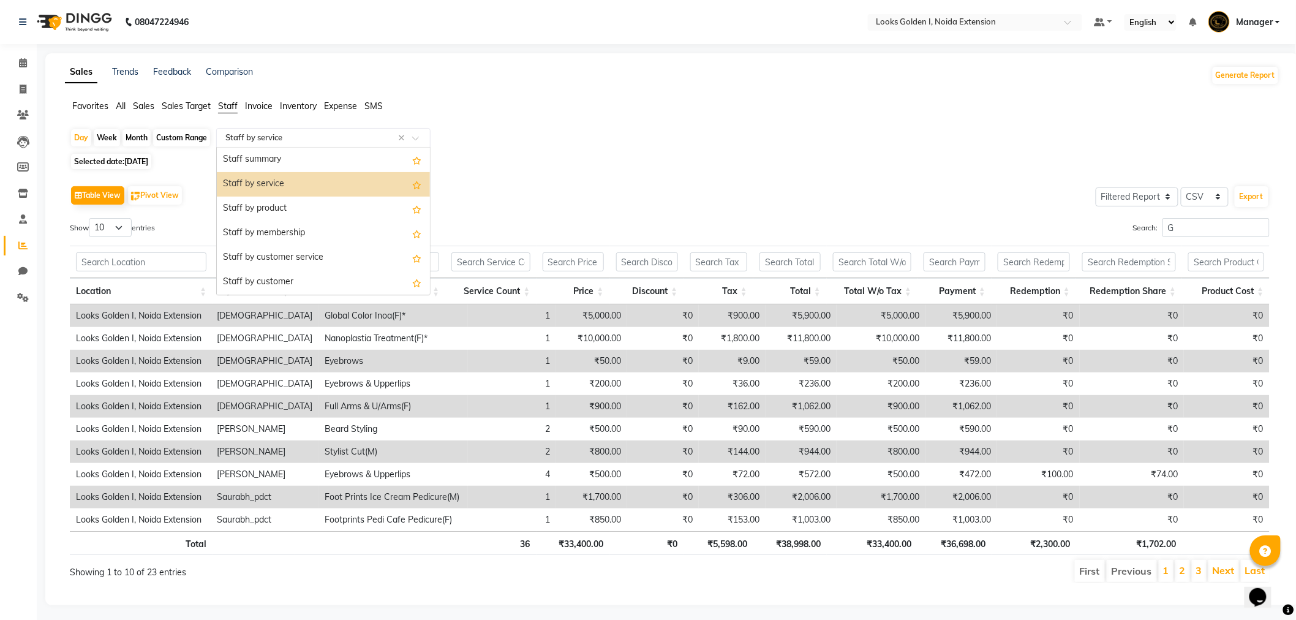
click at [317, 134] on input "text" at bounding box center [311, 138] width 176 height 12
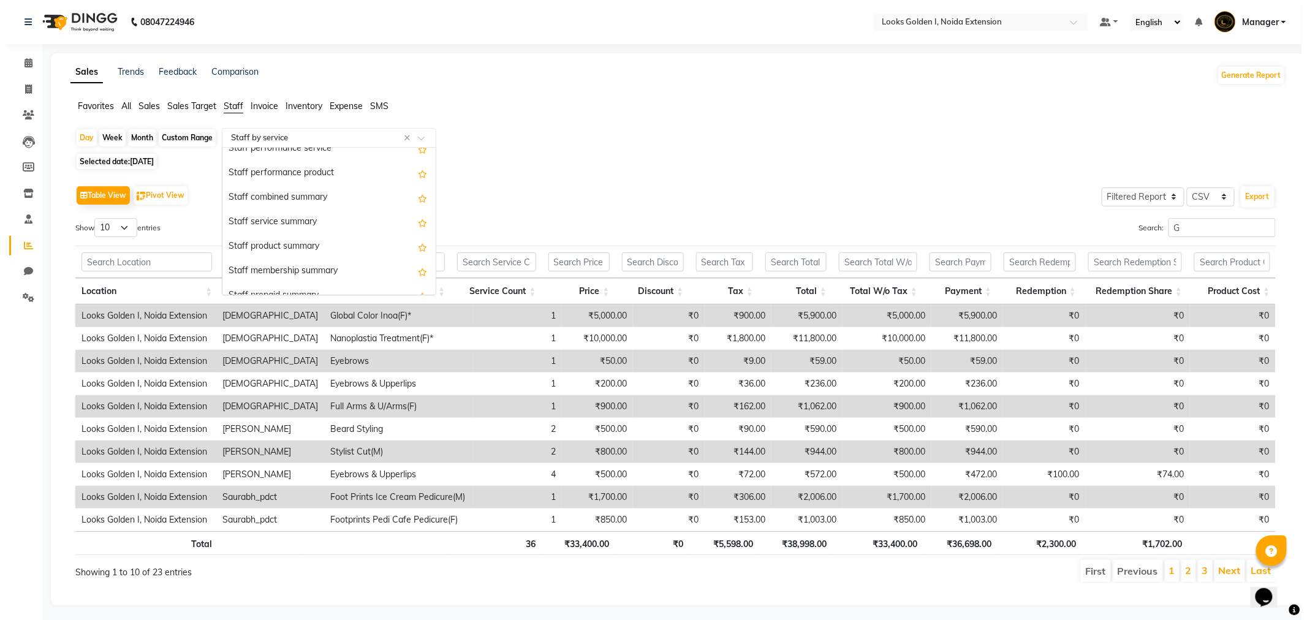
scroll to position [272, 0]
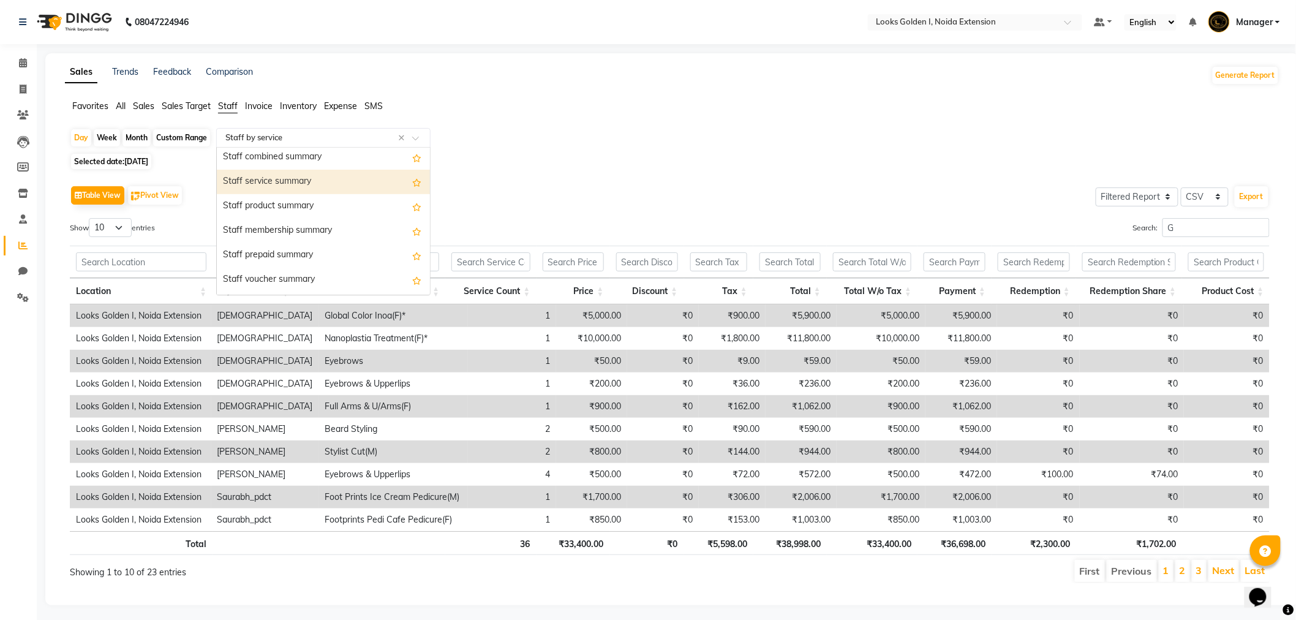
click at [314, 178] on div "Staff service summary" at bounding box center [323, 182] width 213 height 25
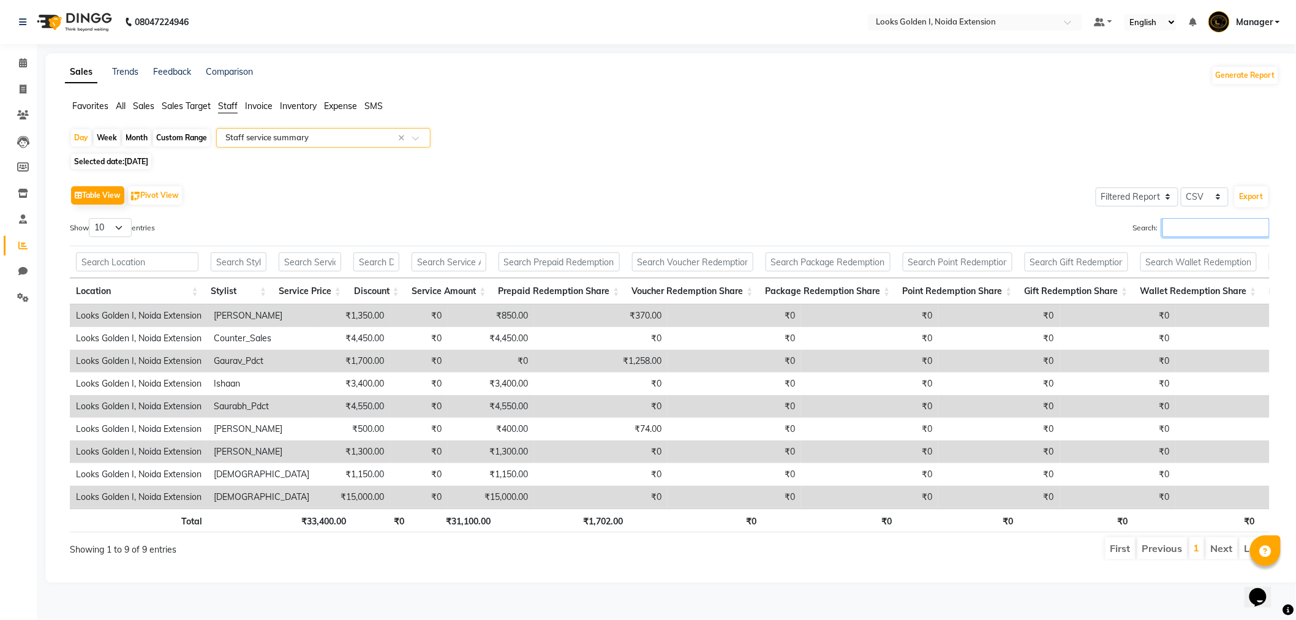
click at [1212, 236] on input "Search:" at bounding box center [1216, 227] width 107 height 19
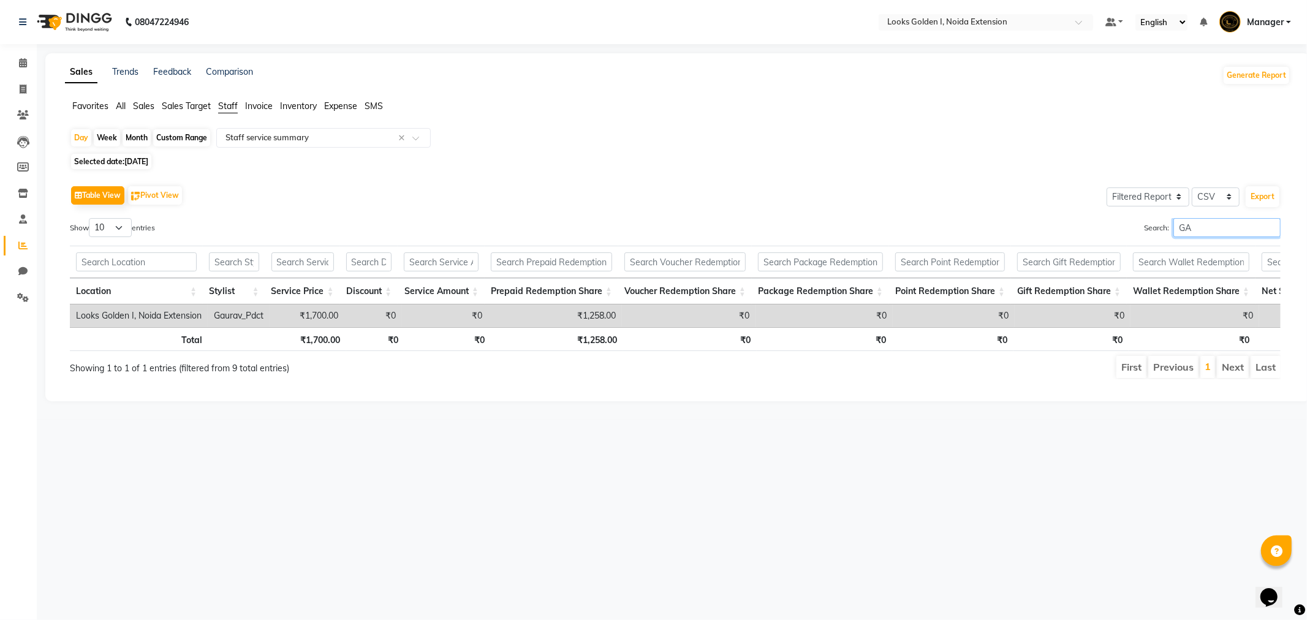
type input "GA"
click at [434, 133] on div "Day Week Month Custom Range Select Report Type × Staff service summary ×" at bounding box center [677, 139] width 1215 height 22
click at [424, 134] on div "Select Report Type × Staff service summary ×" at bounding box center [323, 138] width 214 height 20
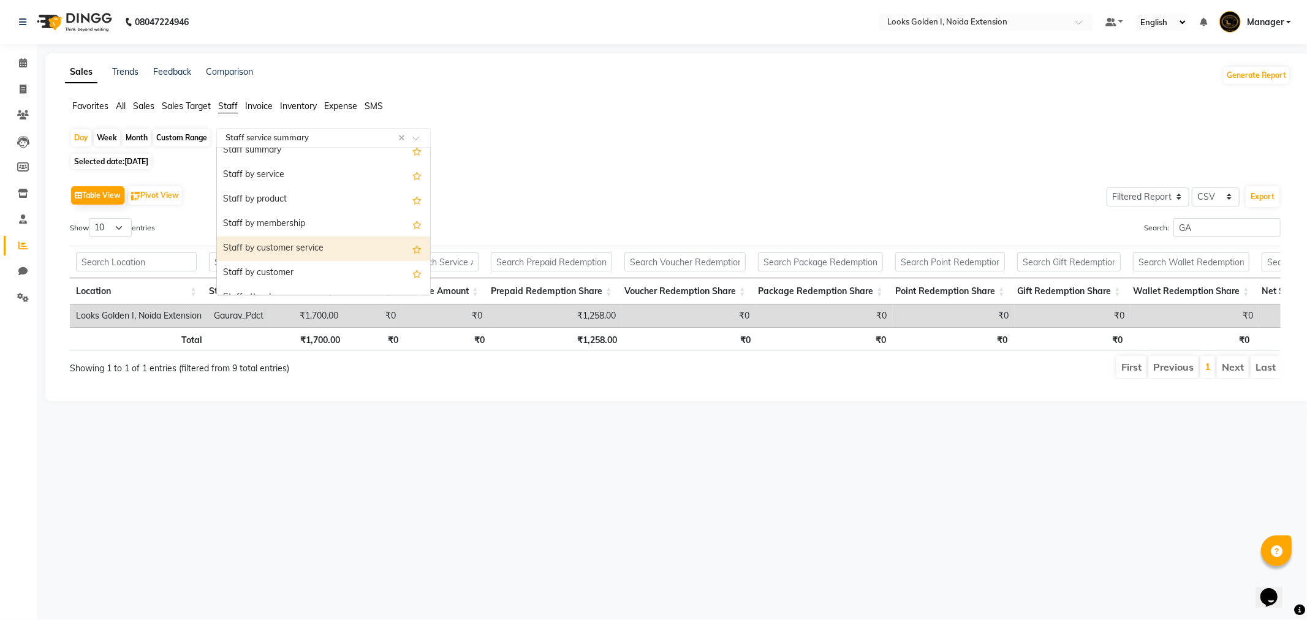
scroll to position [0, 0]
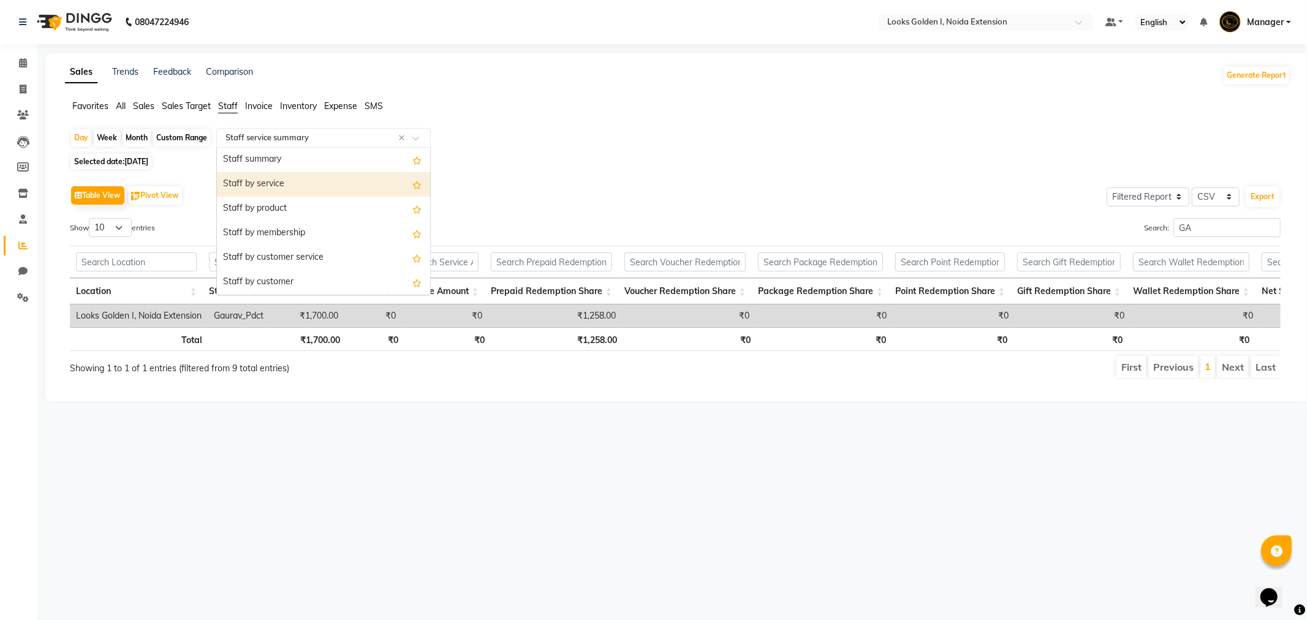
click at [331, 181] on div "Staff by service" at bounding box center [323, 184] width 213 height 25
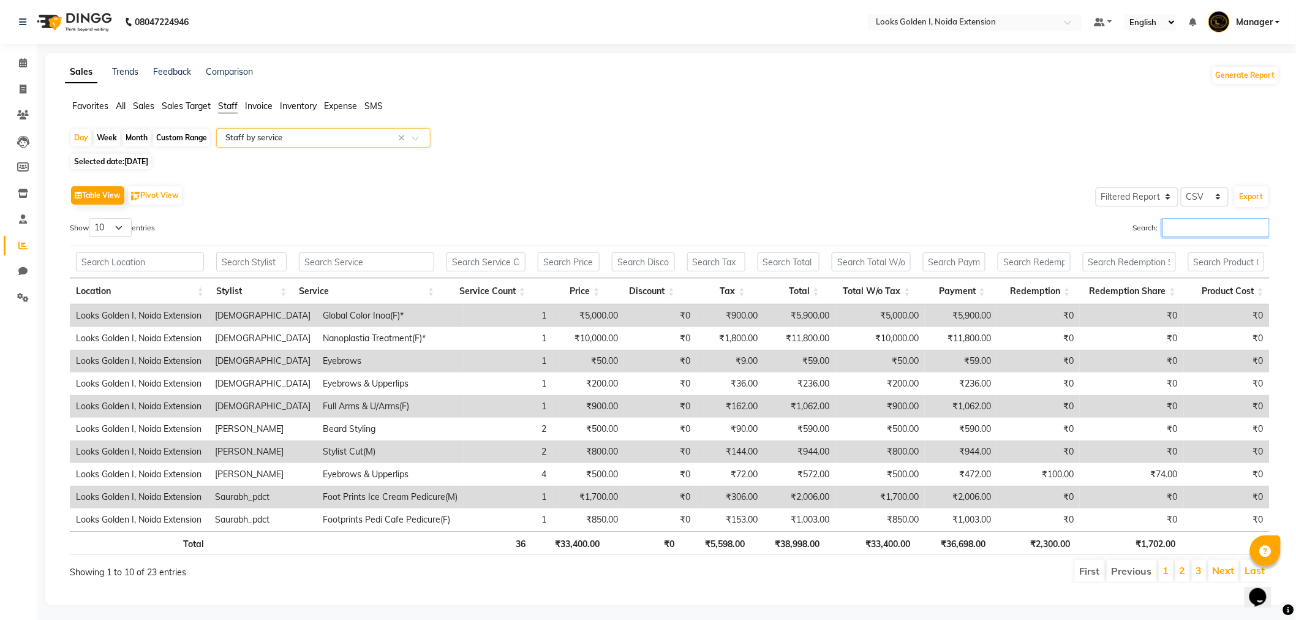
click at [1179, 219] on input "Search:" at bounding box center [1216, 227] width 107 height 19
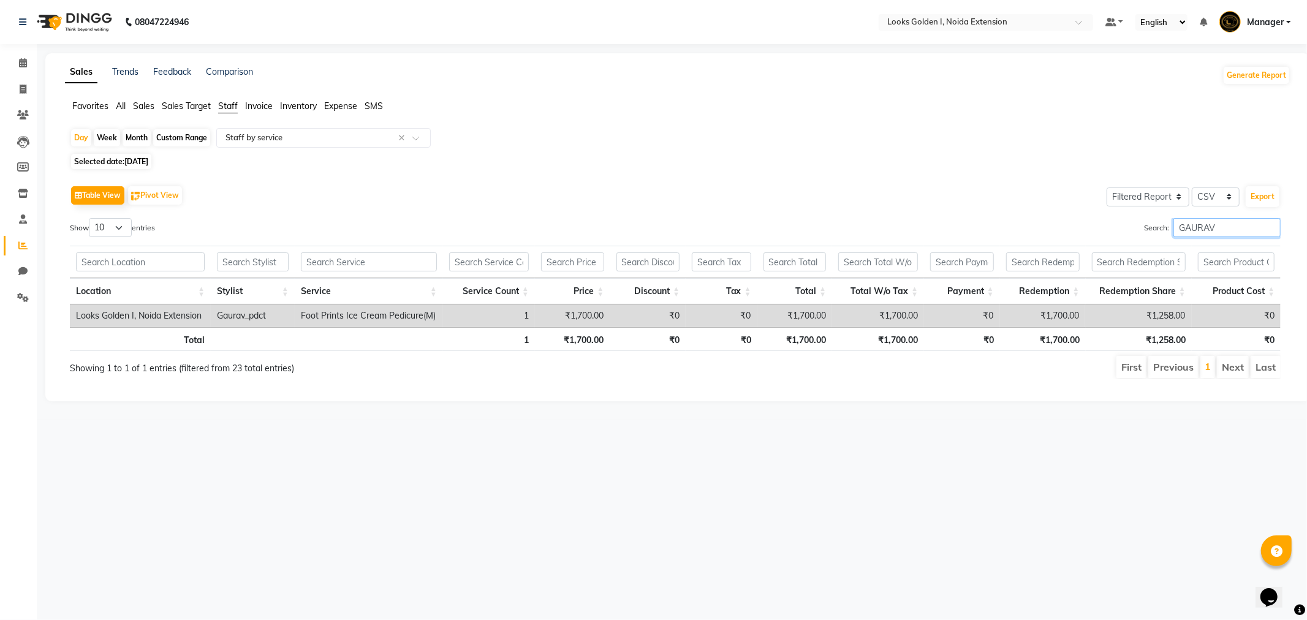
scroll to position [0, 9]
type input "GAURAV"
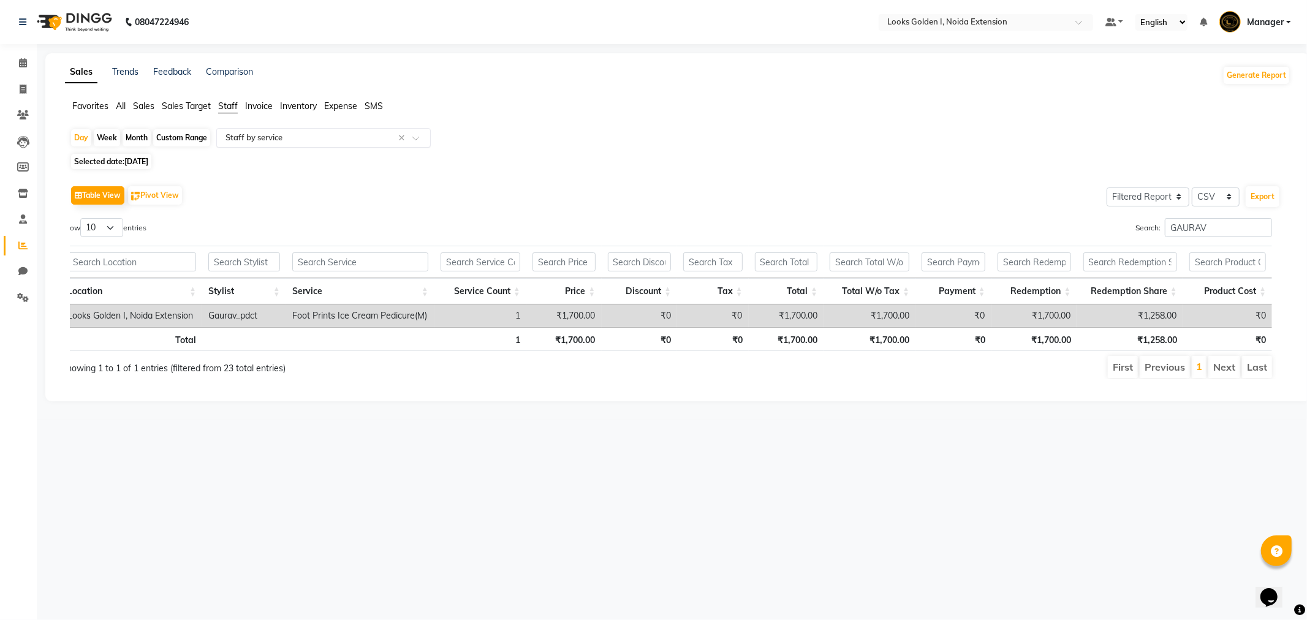
click at [411, 142] on div at bounding box center [323, 138] width 213 height 12
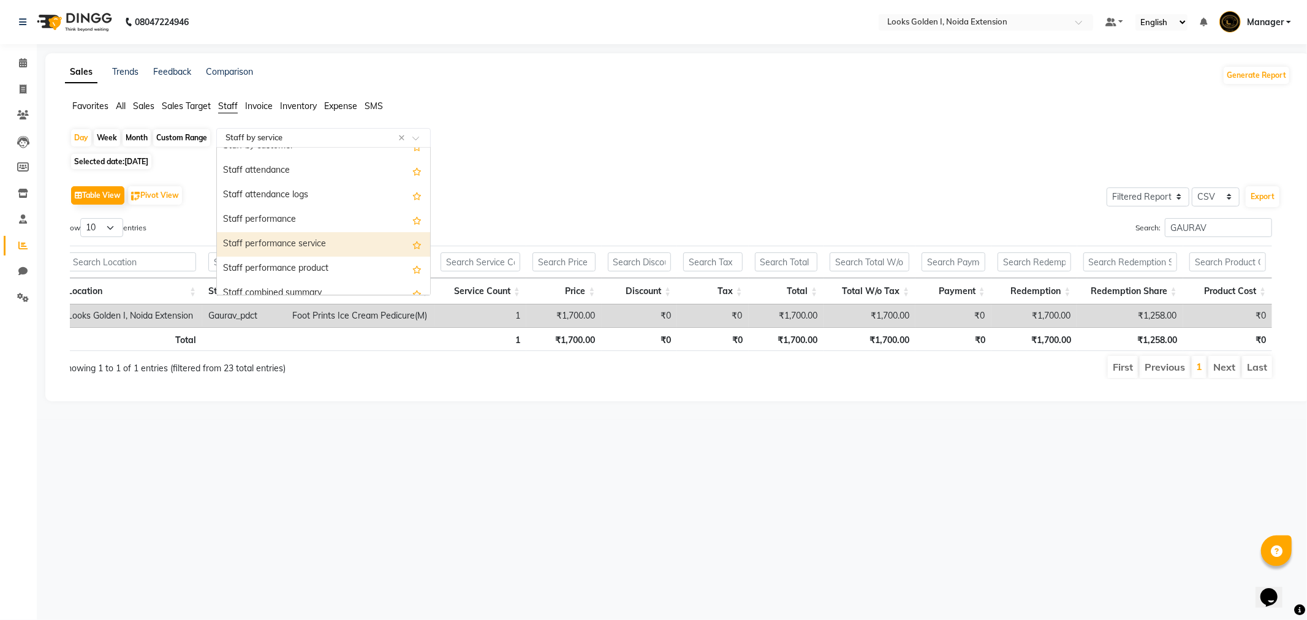
scroll to position [204, 0]
click at [323, 250] on div "Staff service summary" at bounding box center [323, 250] width 213 height 25
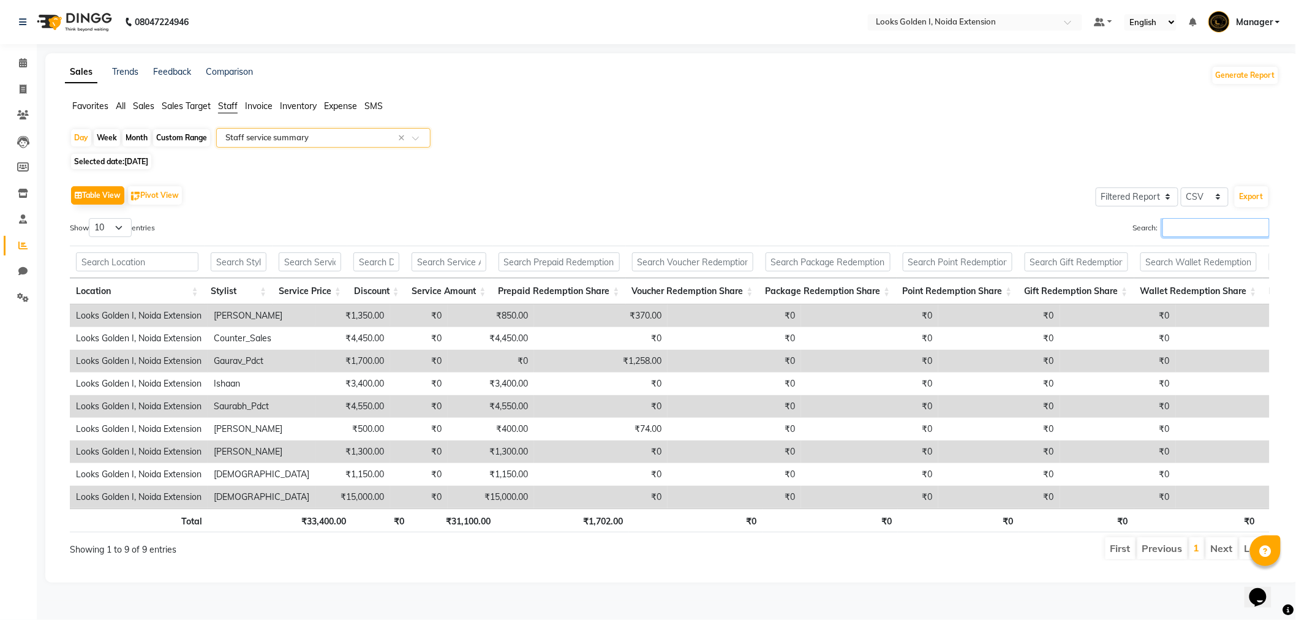
click at [1163, 218] on input "Search:" at bounding box center [1216, 227] width 107 height 19
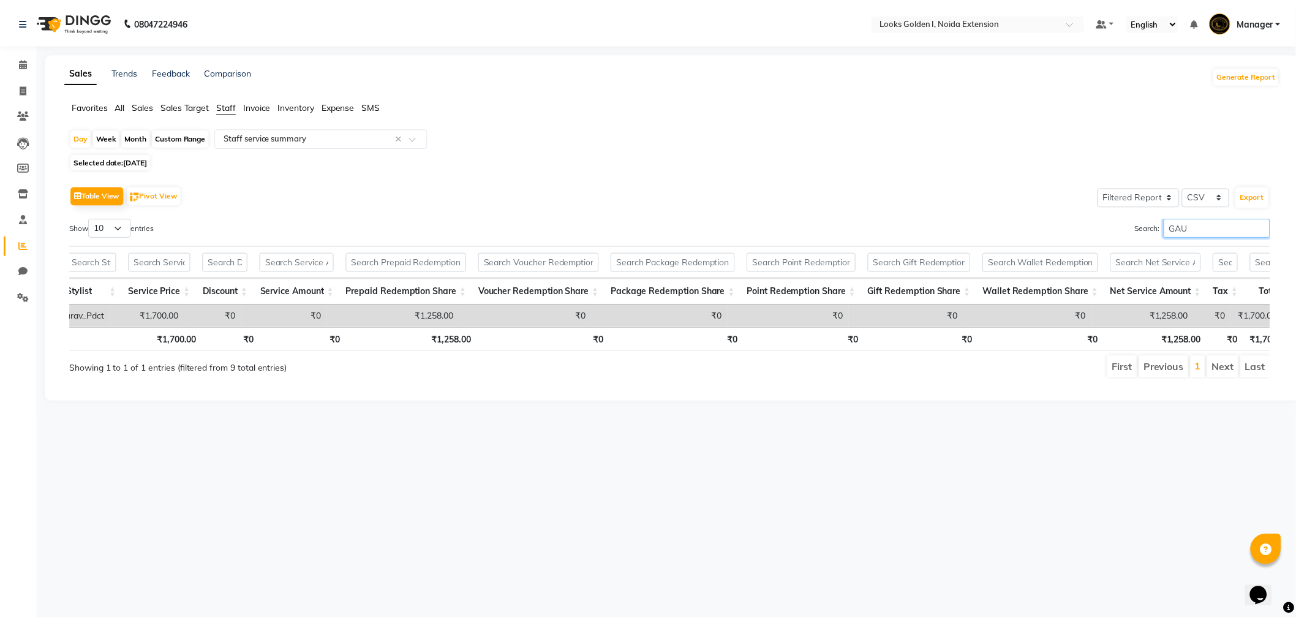
scroll to position [0, 167]
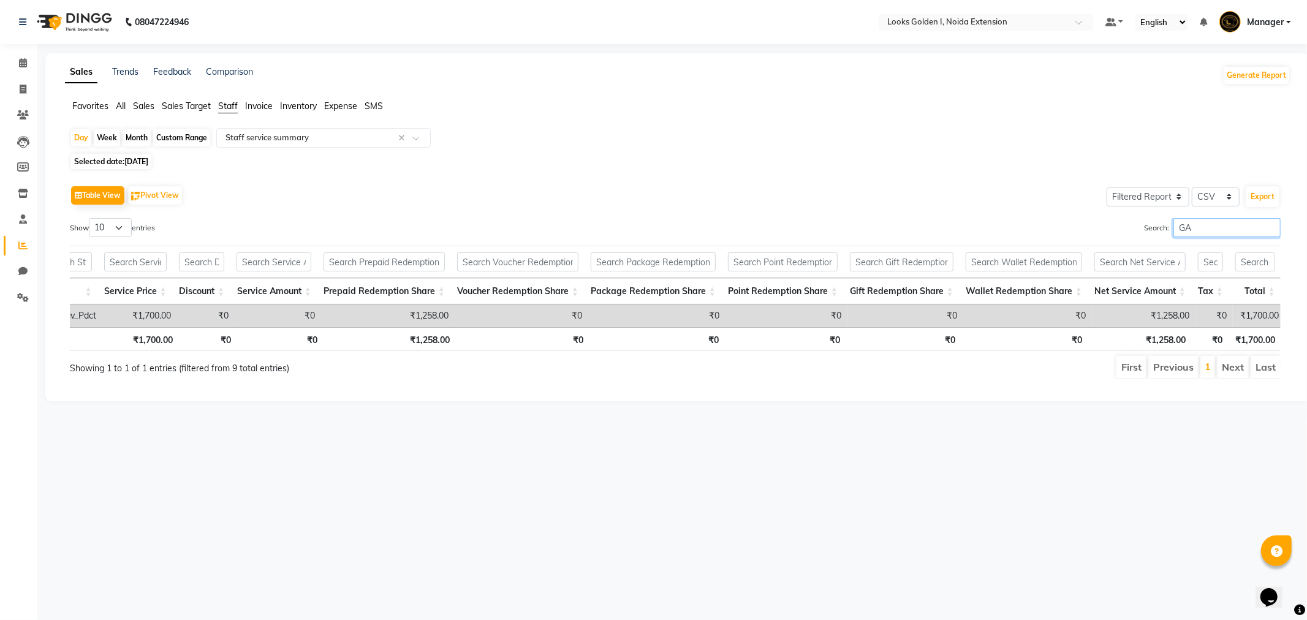
type input "G"
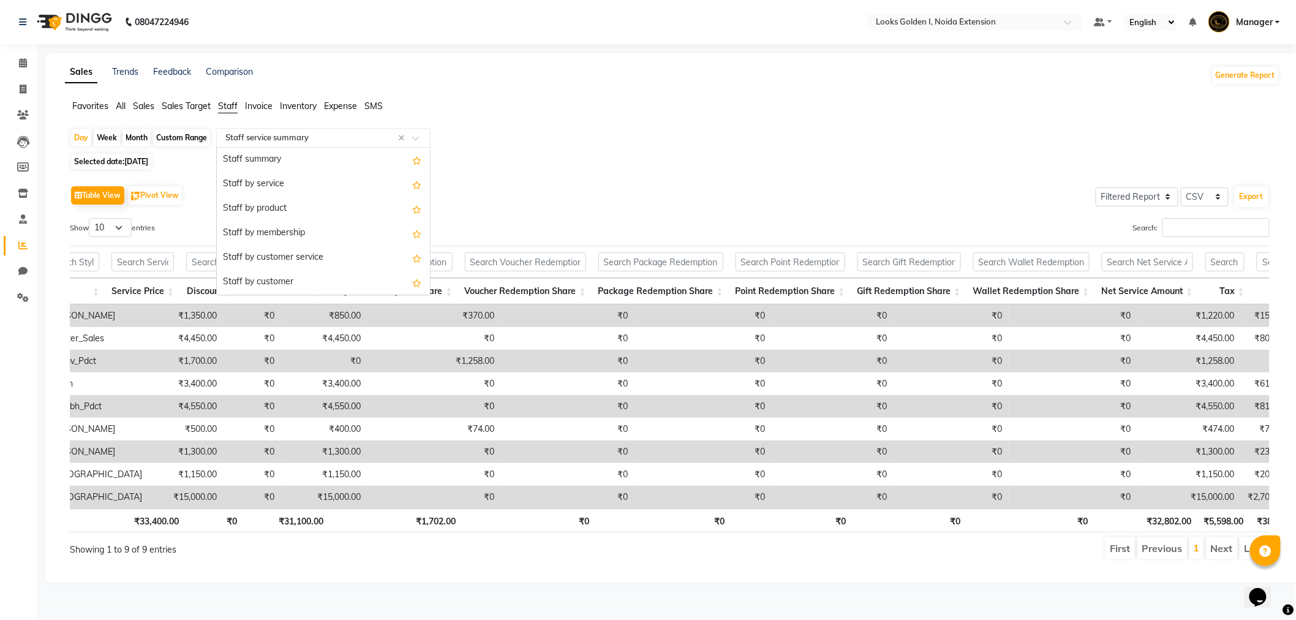
click at [417, 141] on span at bounding box center [419, 141] width 15 height 12
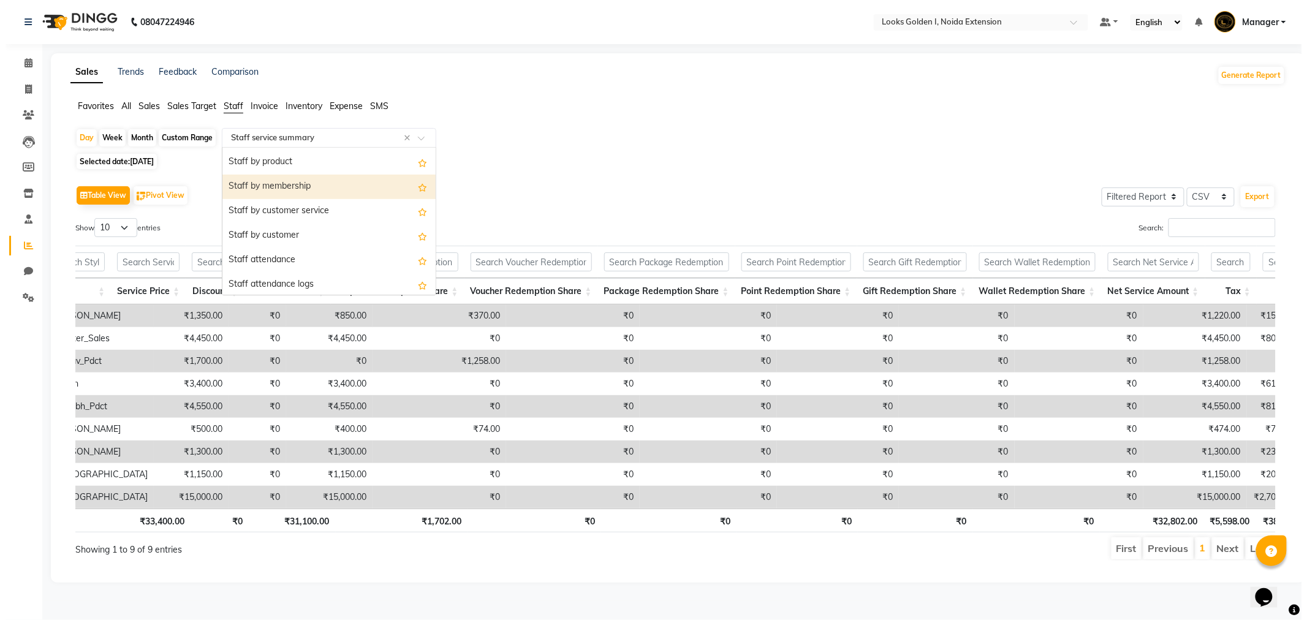
scroll to position [0, 0]
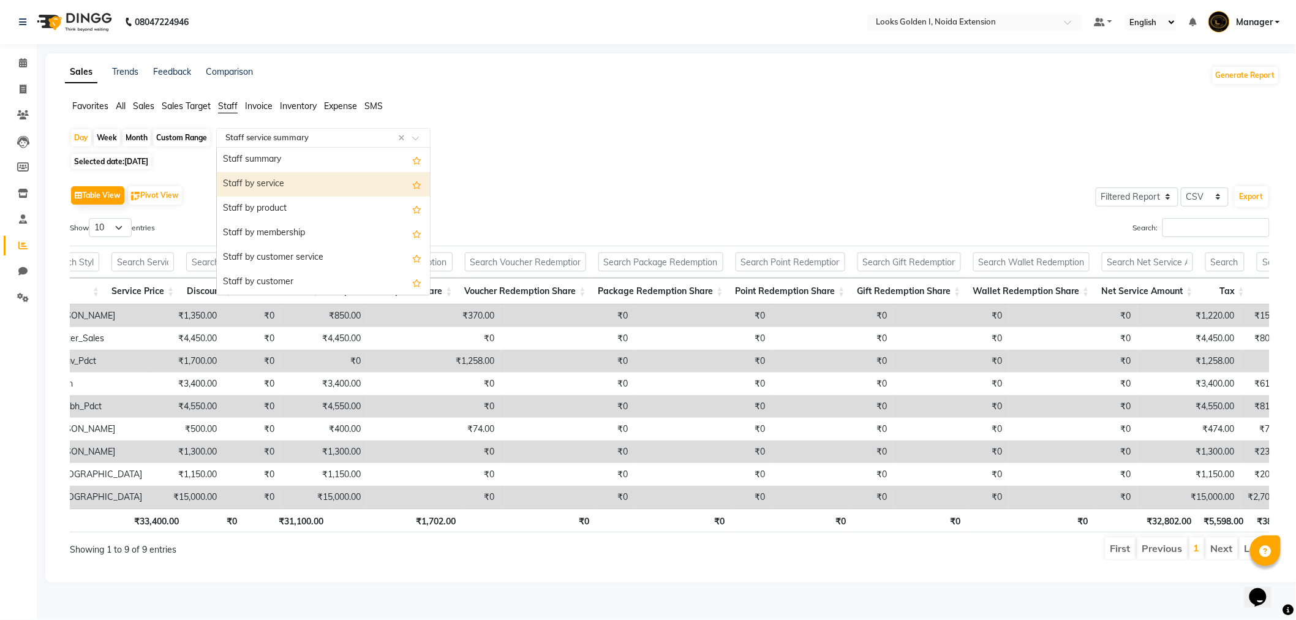
click at [332, 184] on div "Staff by service" at bounding box center [323, 184] width 213 height 25
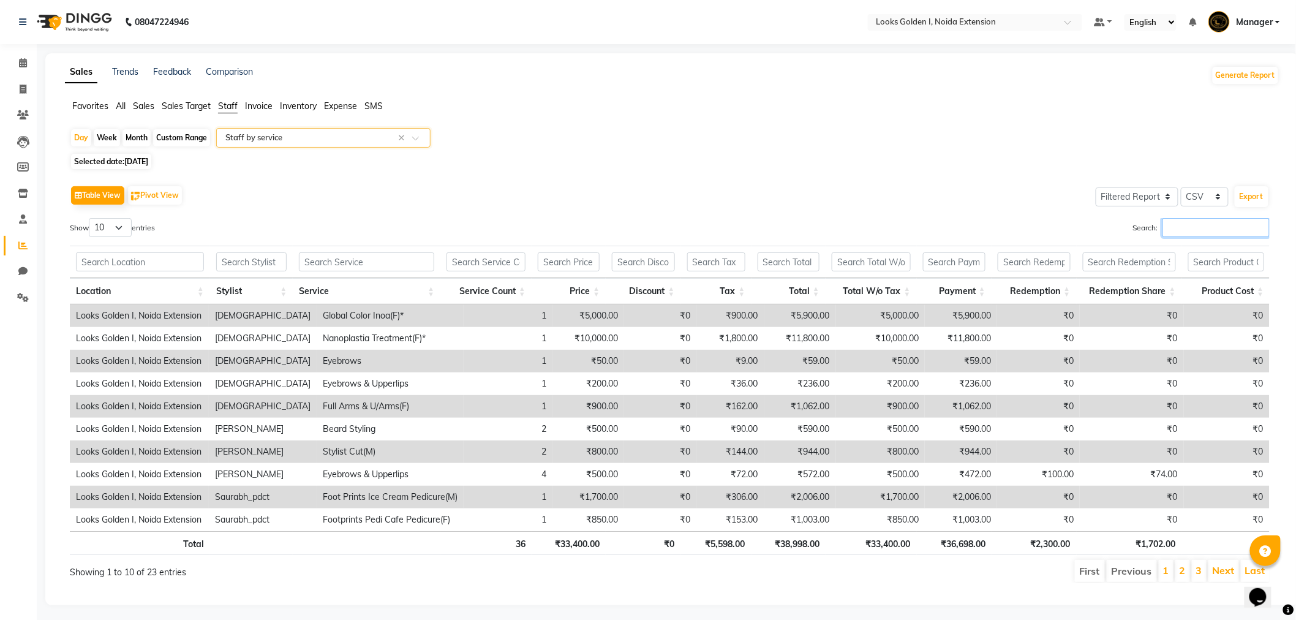
click at [1170, 229] on input "Search:" at bounding box center [1216, 227] width 107 height 19
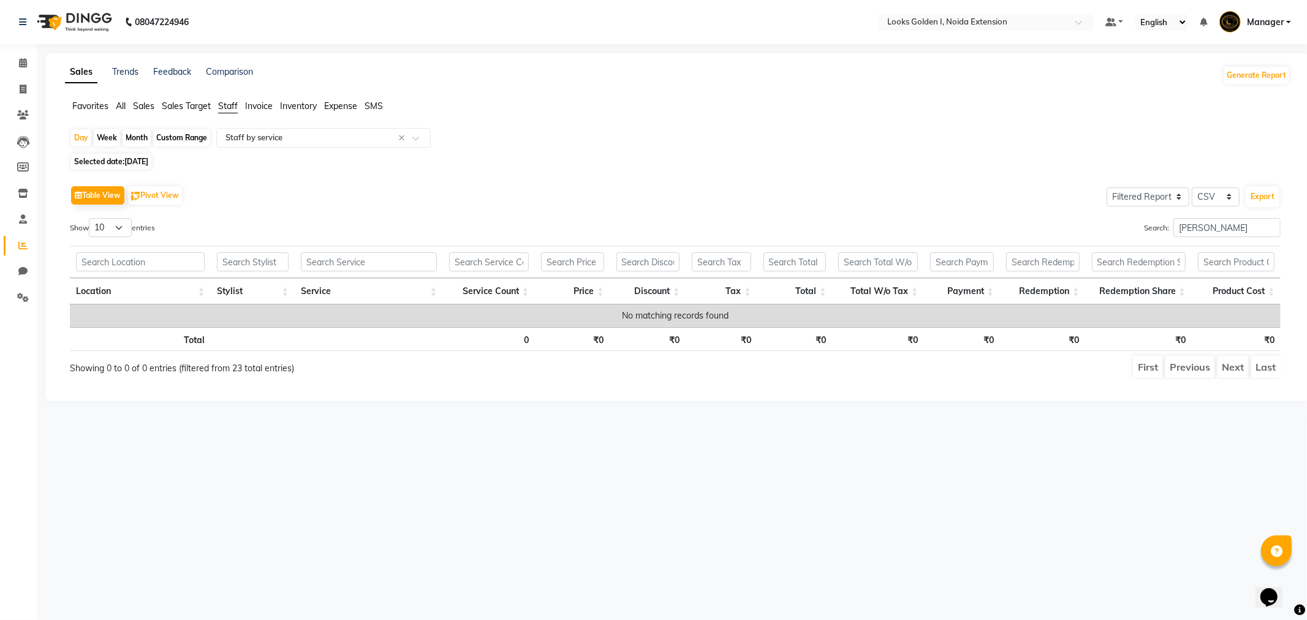
drag, startPoint x: 1195, startPoint y: 241, endPoint x: 1226, endPoint y: 221, distance: 36.4
click at [1207, 233] on div "Search: [PERSON_NAME]" at bounding box center [982, 230] width 596 height 24
click at [1227, 221] on input "[PERSON_NAME]" at bounding box center [1226, 227] width 107 height 19
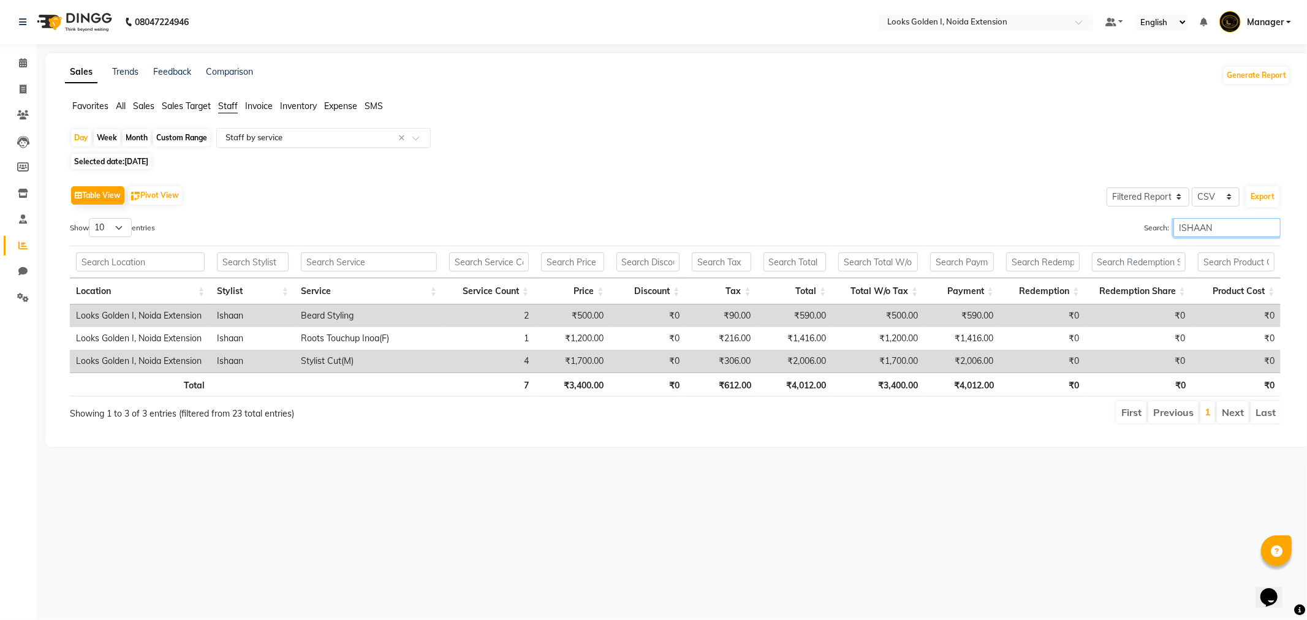
type input "ISHAAN"
click at [415, 138] on span at bounding box center [419, 141] width 15 height 12
drag, startPoint x: 926, startPoint y: 382, endPoint x: 855, endPoint y: 396, distance: 72.3
click at [855, 396] on tr "Total 7 ₹3,400.00 ₹0 ₹612.00 ₹4,012.00 ₹3,400.00 ₹4,012.00 ₹0 ₹0 ₹0" at bounding box center [675, 384] width 1211 height 24
click at [412, 138] on div at bounding box center [323, 138] width 213 height 12
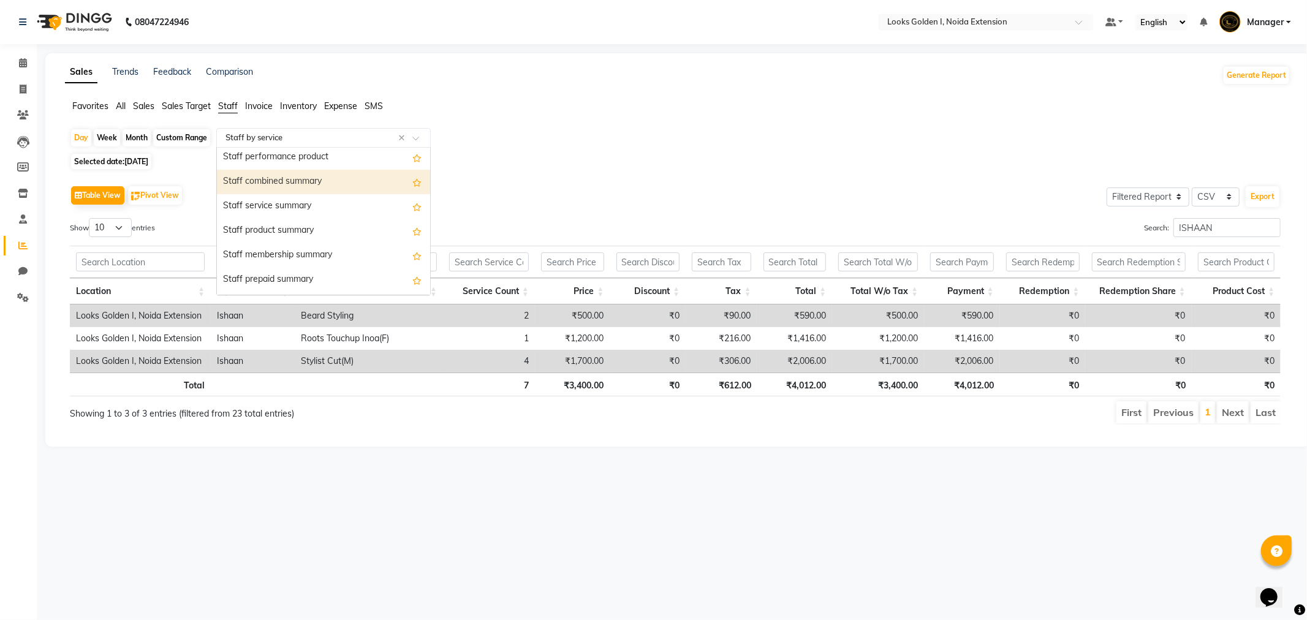
scroll to position [272, 0]
click at [330, 190] on div "Staff service summary" at bounding box center [323, 182] width 213 height 25
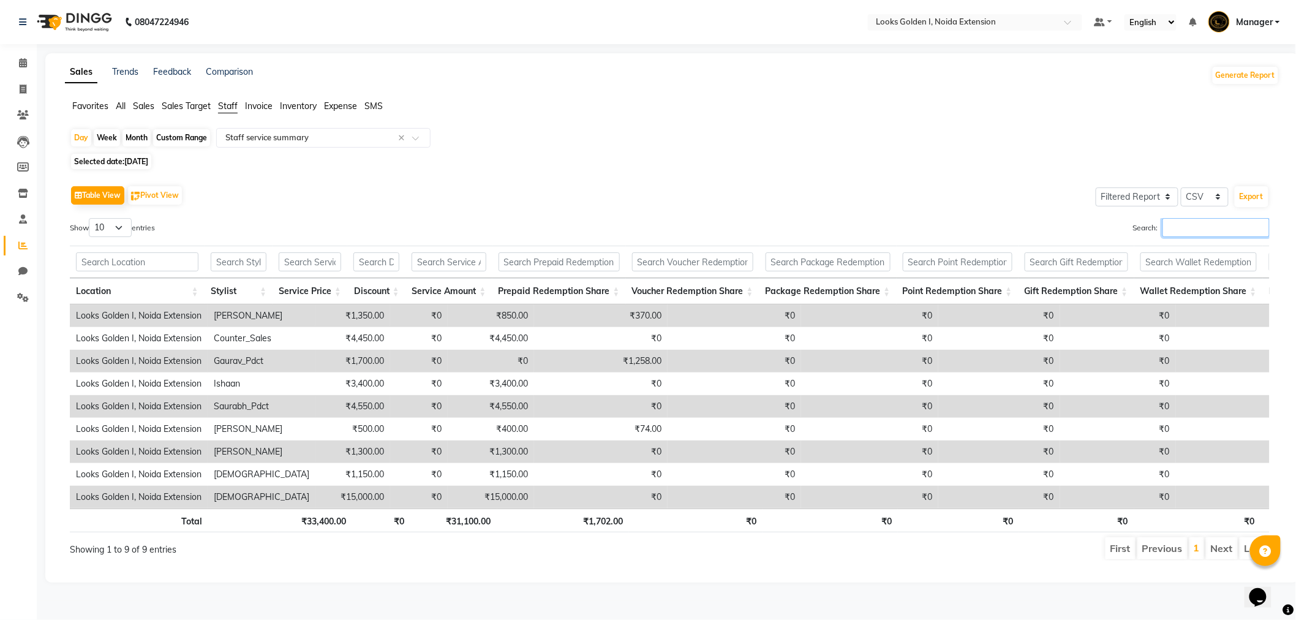
click at [1166, 227] on input "Search:" at bounding box center [1216, 227] width 107 height 19
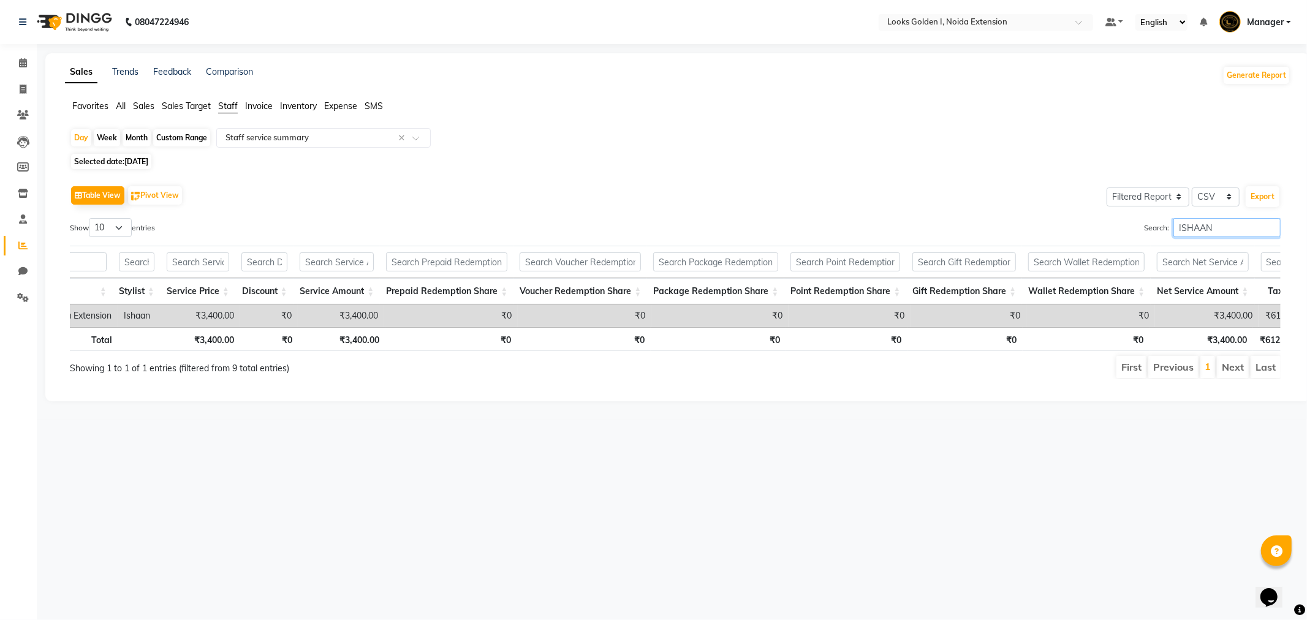
scroll to position [0, 160]
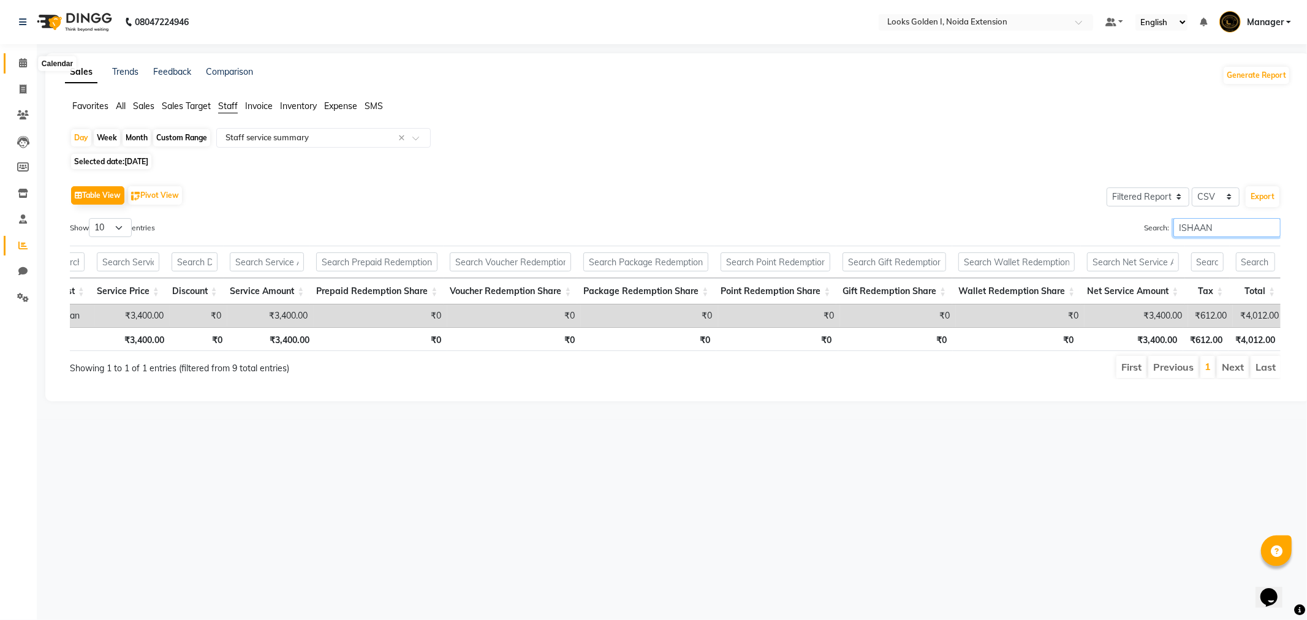
type input "ISHAAN"
click at [21, 62] on icon at bounding box center [23, 62] width 8 height 9
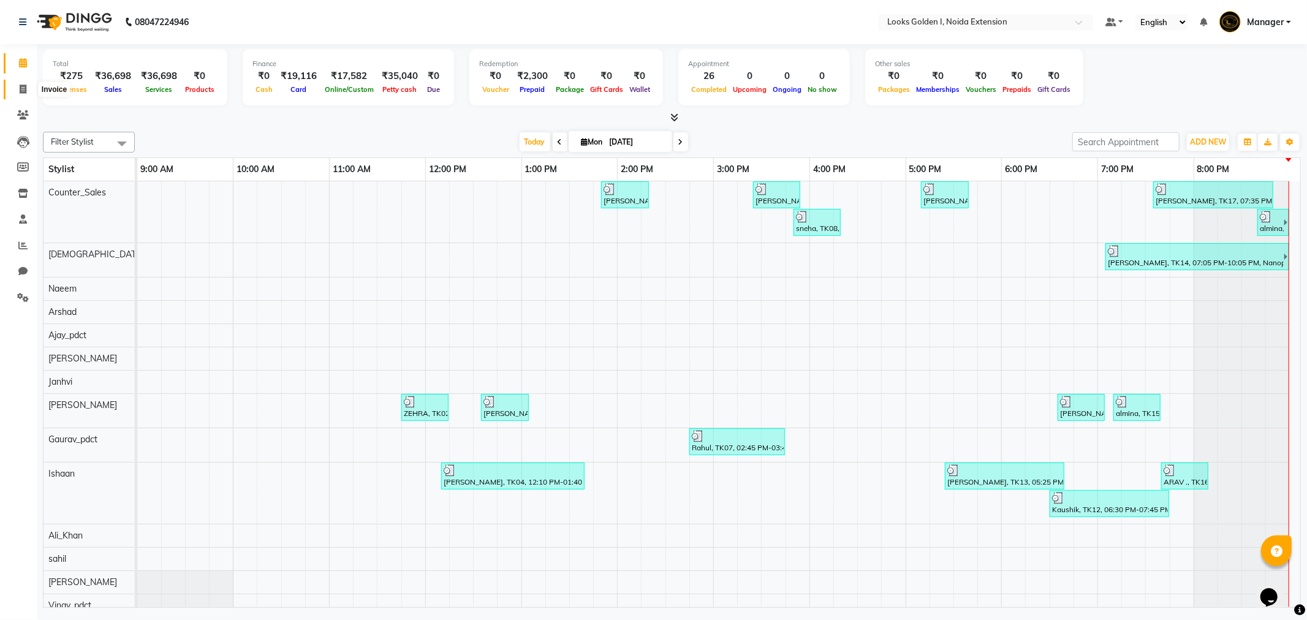
click at [17, 88] on span at bounding box center [22, 90] width 21 height 14
select select "service"
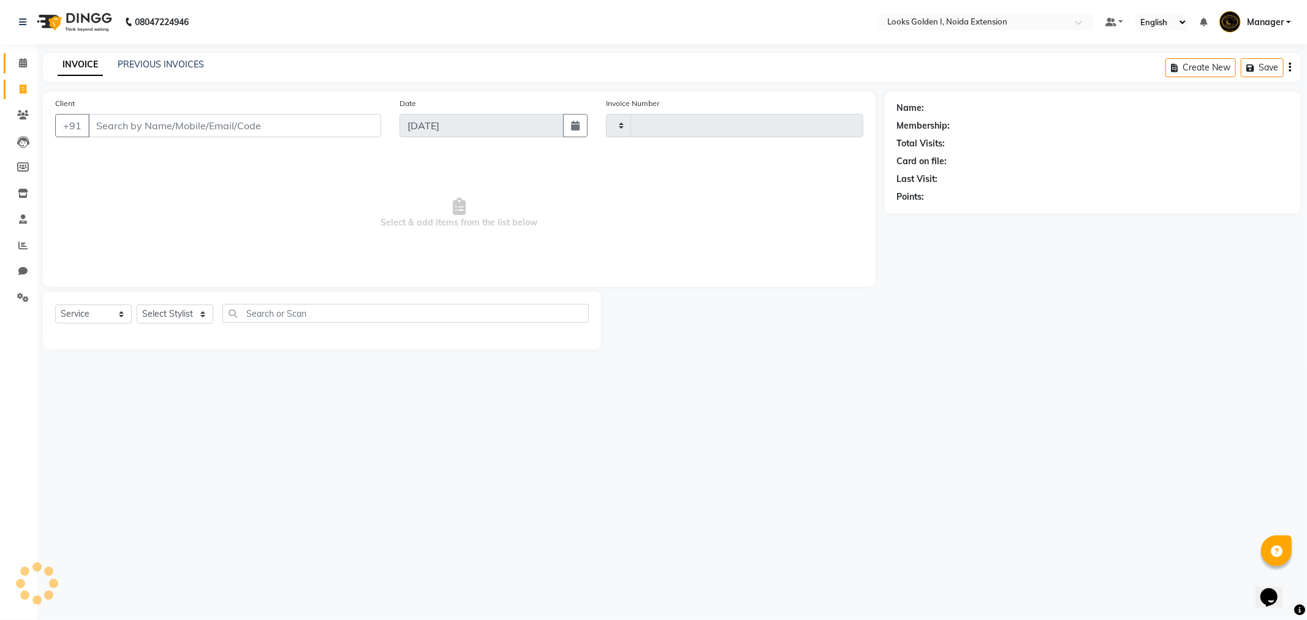
type input "6123"
select select "5508"
click at [16, 70] on span at bounding box center [22, 63] width 21 height 14
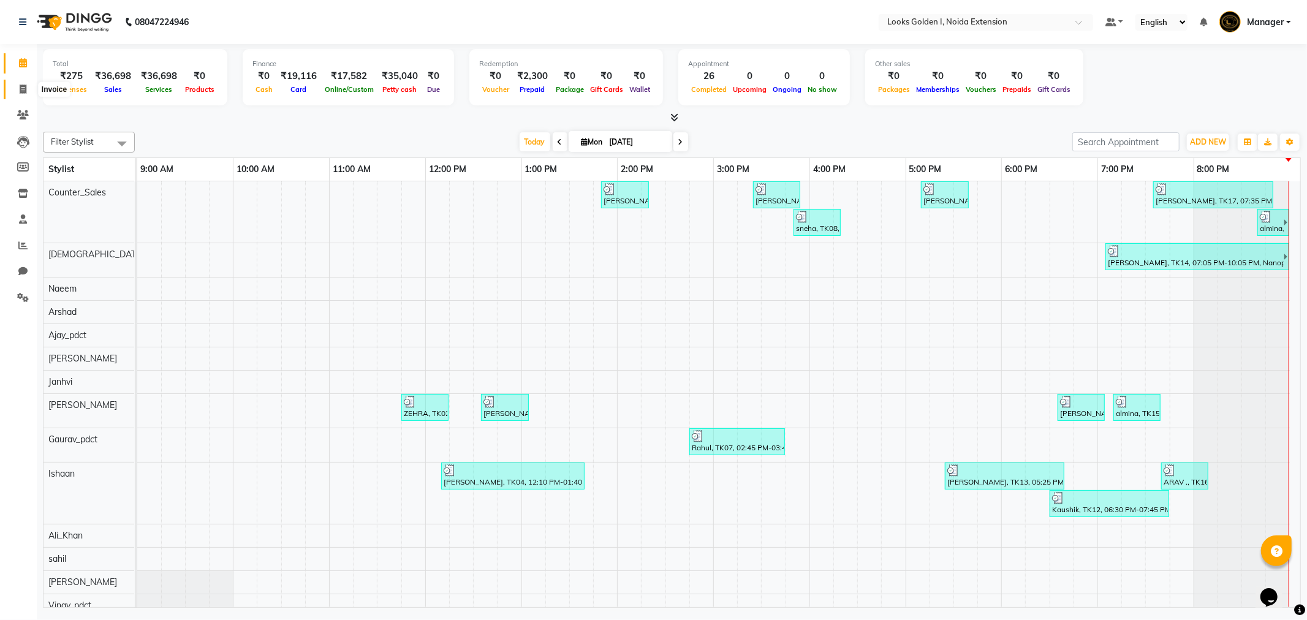
click at [25, 94] on icon at bounding box center [23, 89] width 7 height 9
select select "5508"
select select "service"
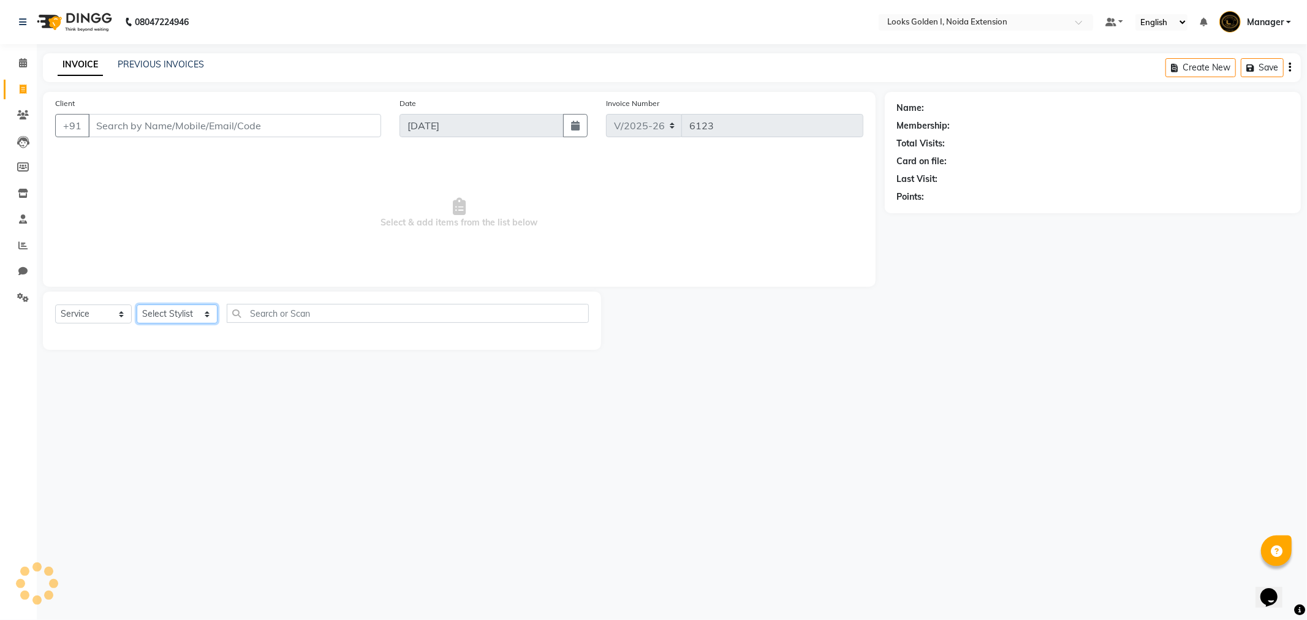
click at [153, 307] on select "Select Stylist Ajay_pdct [PERSON_NAME] Counter_Sales [PERSON_NAME] [PERSON_NAME…" at bounding box center [177, 313] width 81 height 19
select select "37647"
click at [137, 305] on select "Select Stylist Ajay_pdct [PERSON_NAME] Counter_Sales [PERSON_NAME] [PERSON_NAME…" at bounding box center [177, 313] width 81 height 19
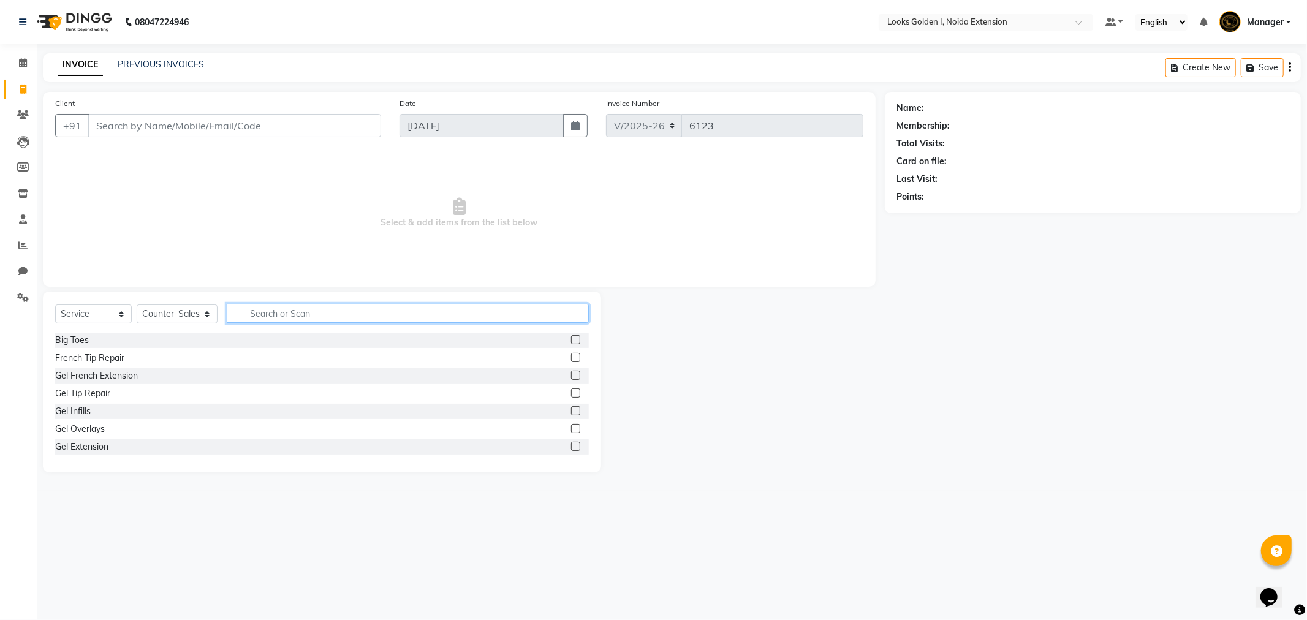
click at [241, 305] on input "text" at bounding box center [408, 313] width 362 height 19
type input "CUT"
click at [571, 361] on label at bounding box center [575, 357] width 9 height 9
click at [571, 361] on input "checkbox" at bounding box center [575, 358] width 8 height 8
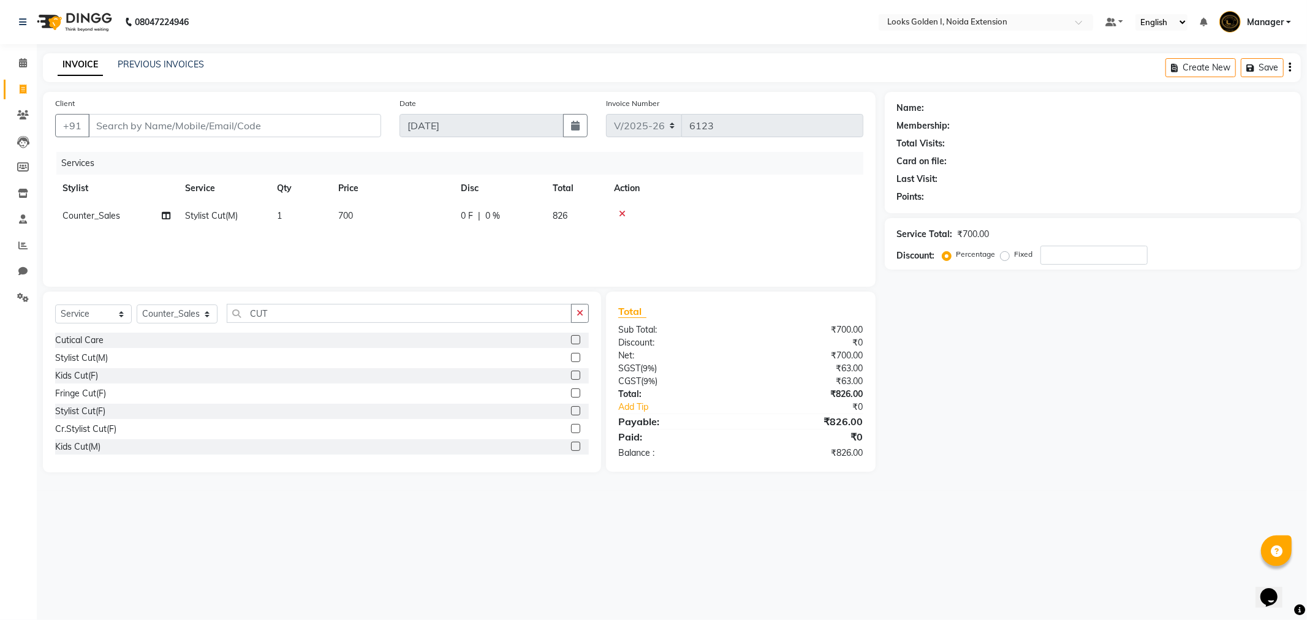
checkbox input "false"
click at [415, 213] on td "700" at bounding box center [392, 216] width 123 height 28
select select "37647"
click at [415, 213] on input "700" at bounding box center [450, 219] width 108 height 19
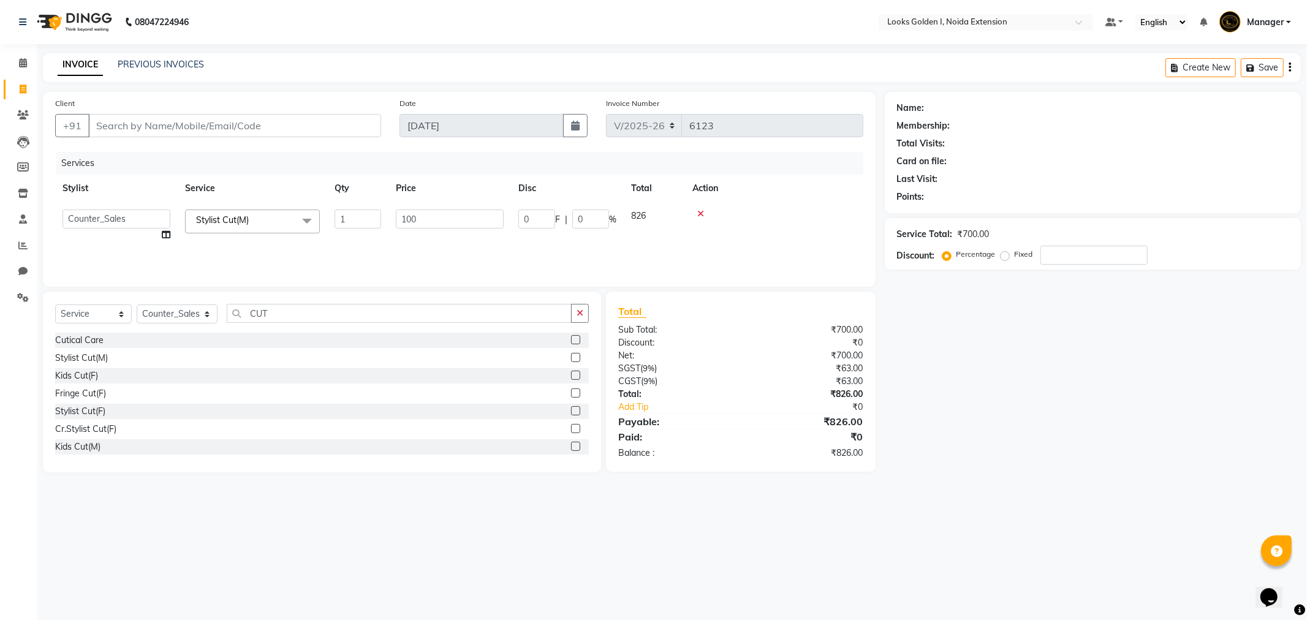
type input "1000"
click at [152, 130] on input "Client" at bounding box center [234, 125] width 293 height 23
click at [197, 118] on input "Client" at bounding box center [234, 125] width 293 height 23
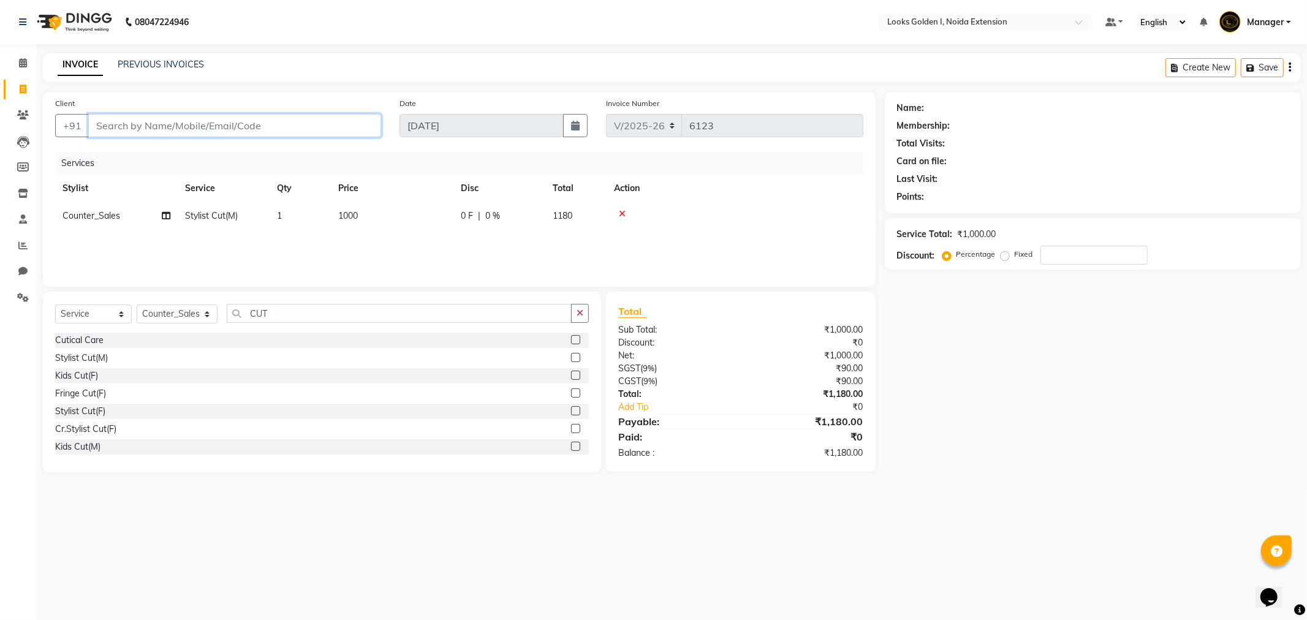
click at [197, 118] on input "Client" at bounding box center [234, 125] width 293 height 23
click at [184, 123] on input "Client" at bounding box center [234, 125] width 293 height 23
type input "8"
type input "0"
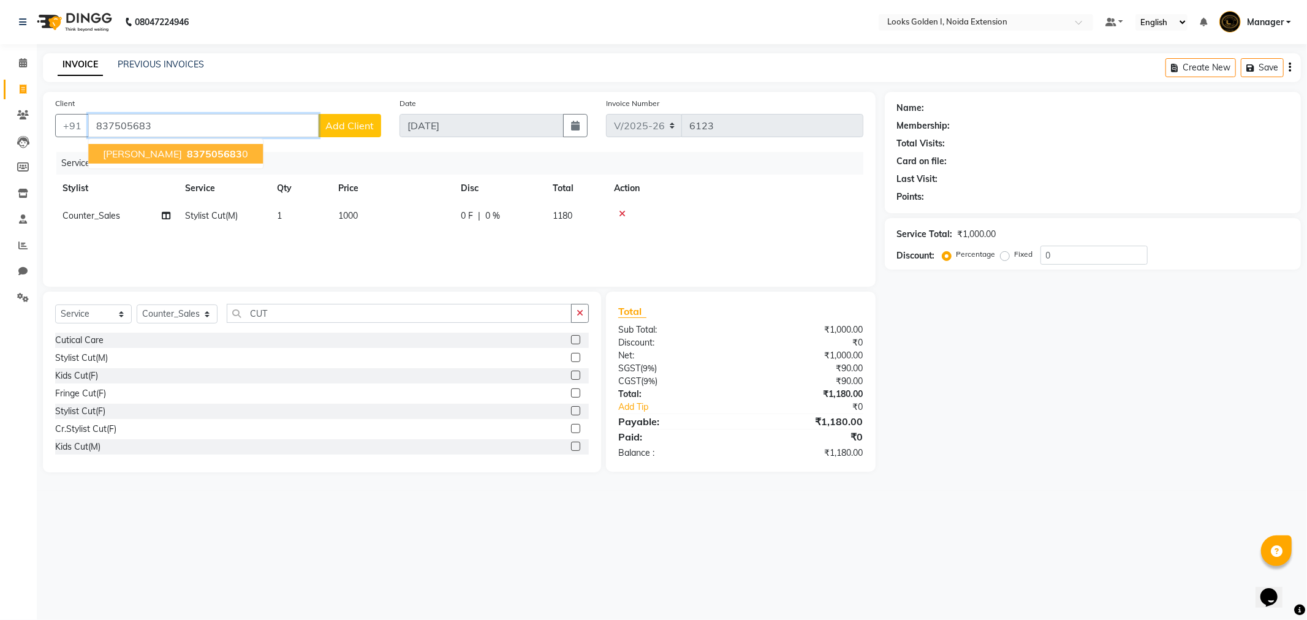
click at [124, 159] on span "[PERSON_NAME]" at bounding box center [142, 154] width 79 height 12
type input "8375056830"
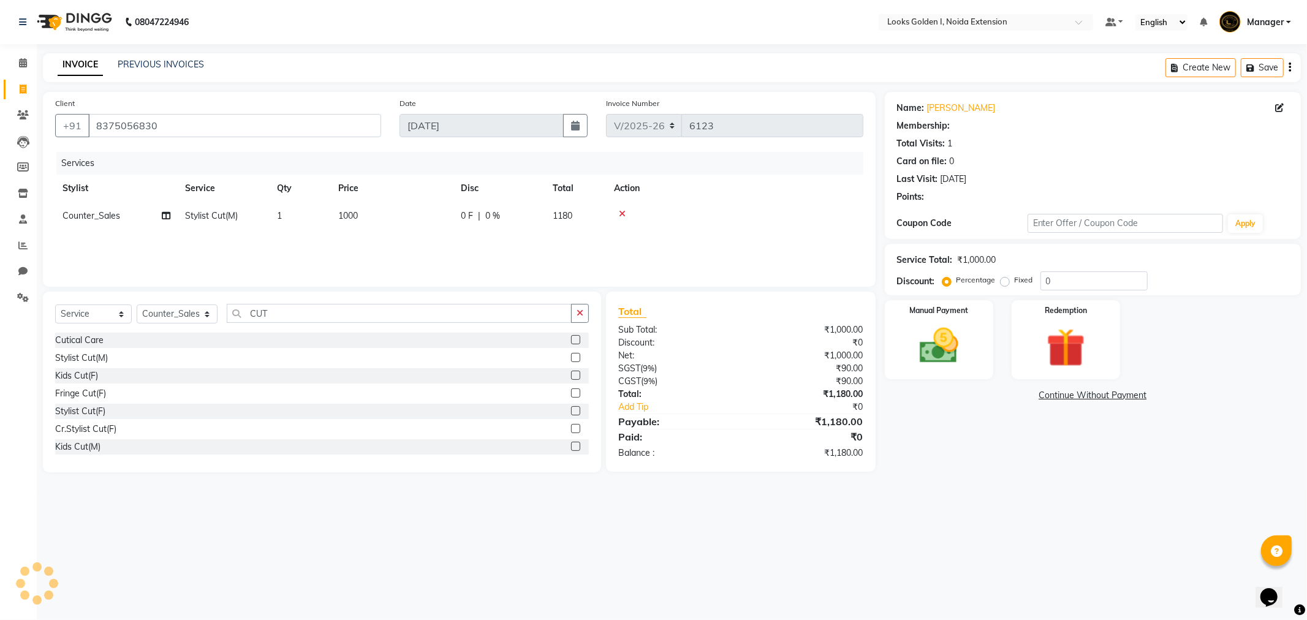
select select "1: Object"
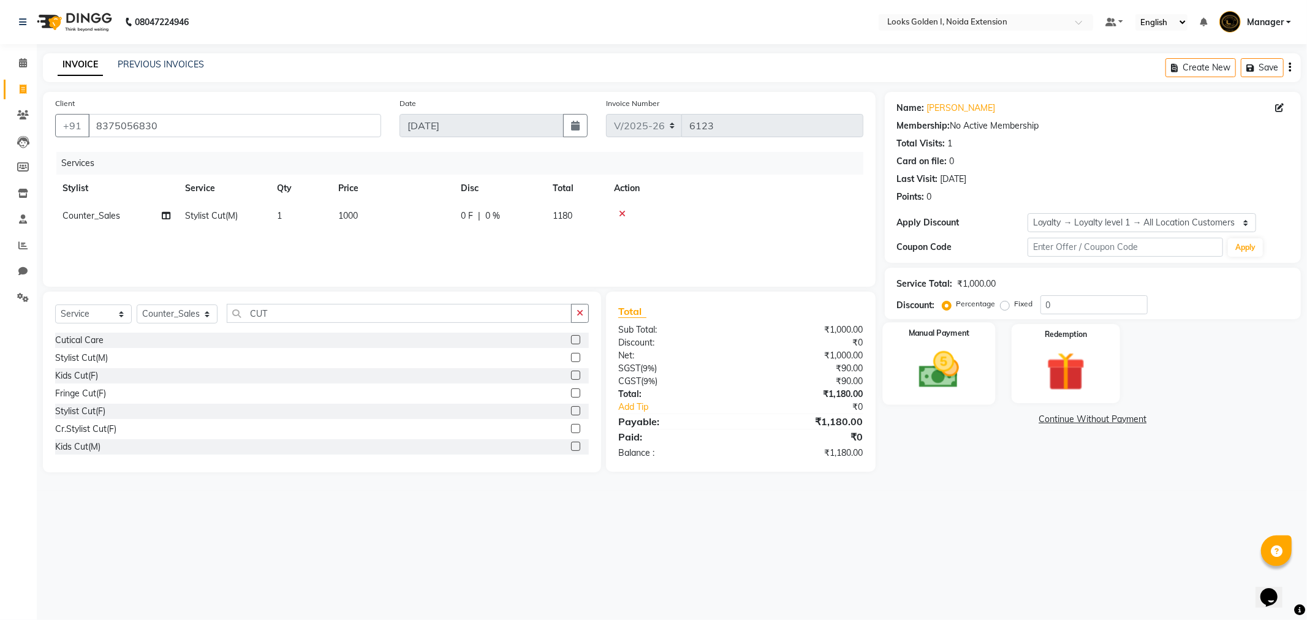
click at [940, 359] on img at bounding box center [939, 370] width 66 height 47
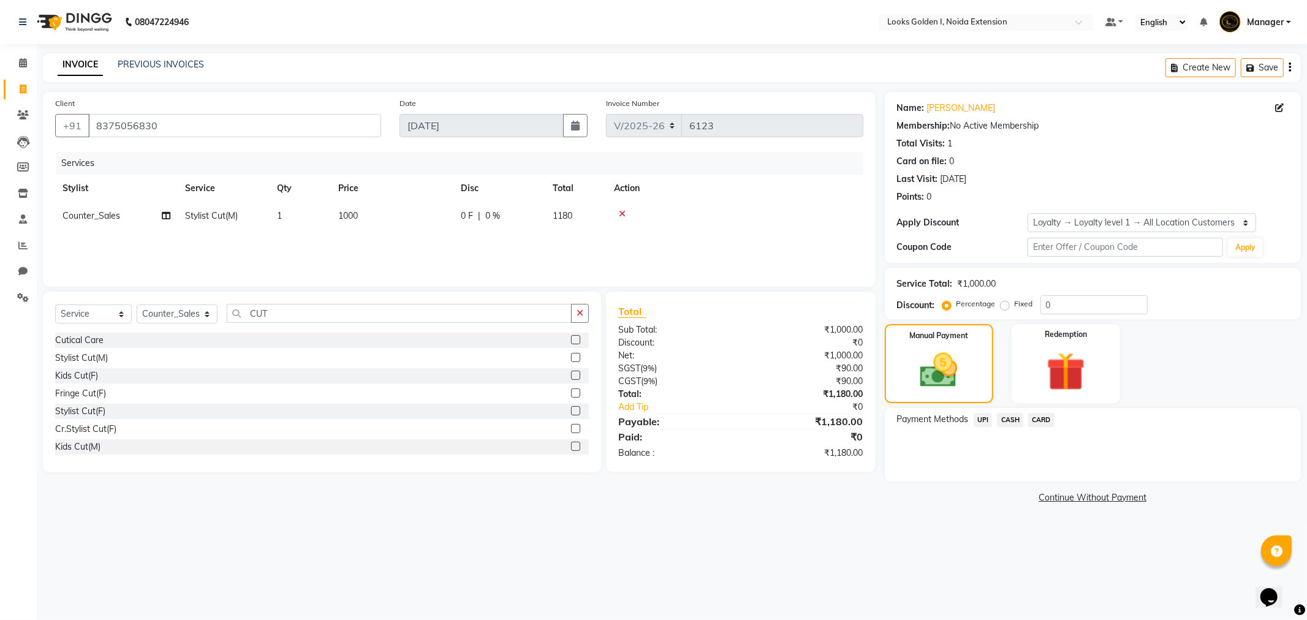
click at [985, 413] on span "UPI" at bounding box center [982, 420] width 19 height 14
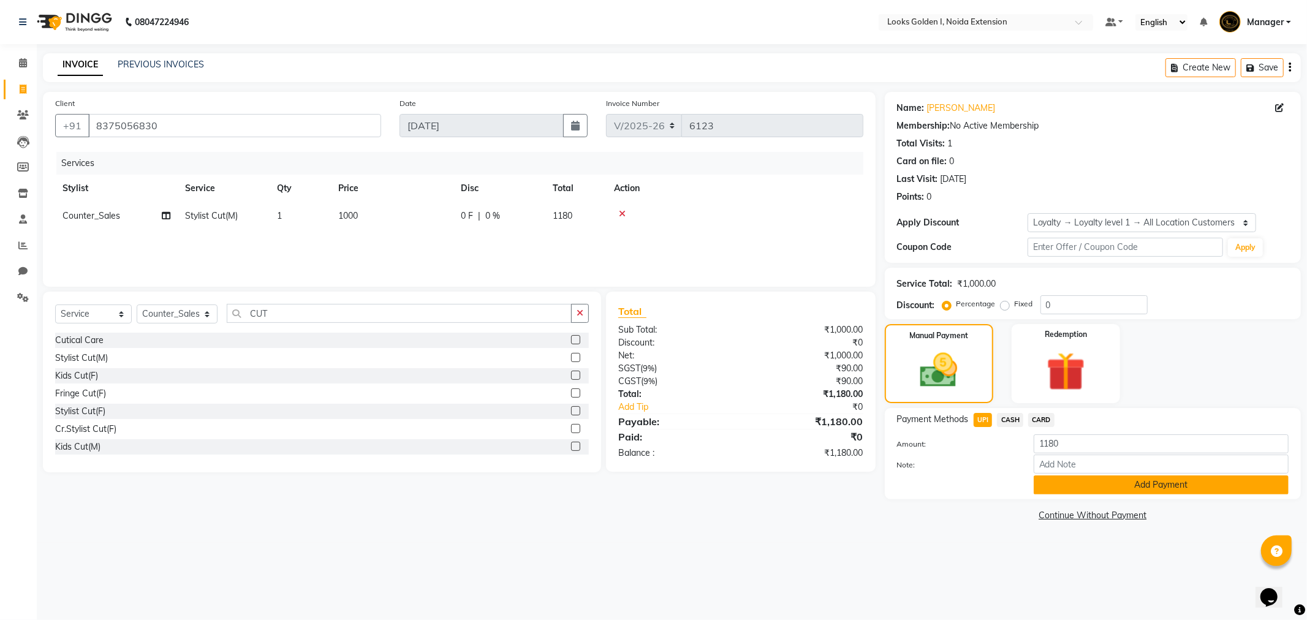
click at [1076, 489] on button "Add Payment" at bounding box center [1161, 484] width 255 height 19
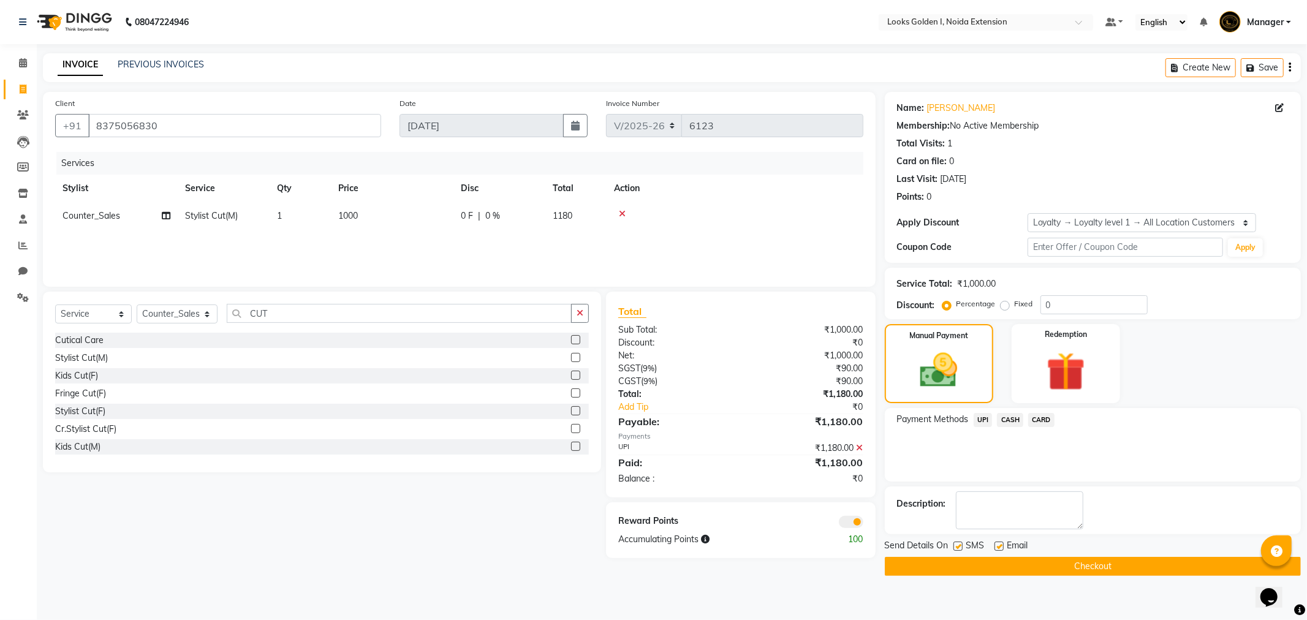
click at [997, 549] on label at bounding box center [998, 546] width 9 height 9
click at [997, 549] on input "checkbox" at bounding box center [998, 547] width 8 height 8
checkbox input "false"
click at [989, 562] on button "Checkout" at bounding box center [1093, 566] width 416 height 19
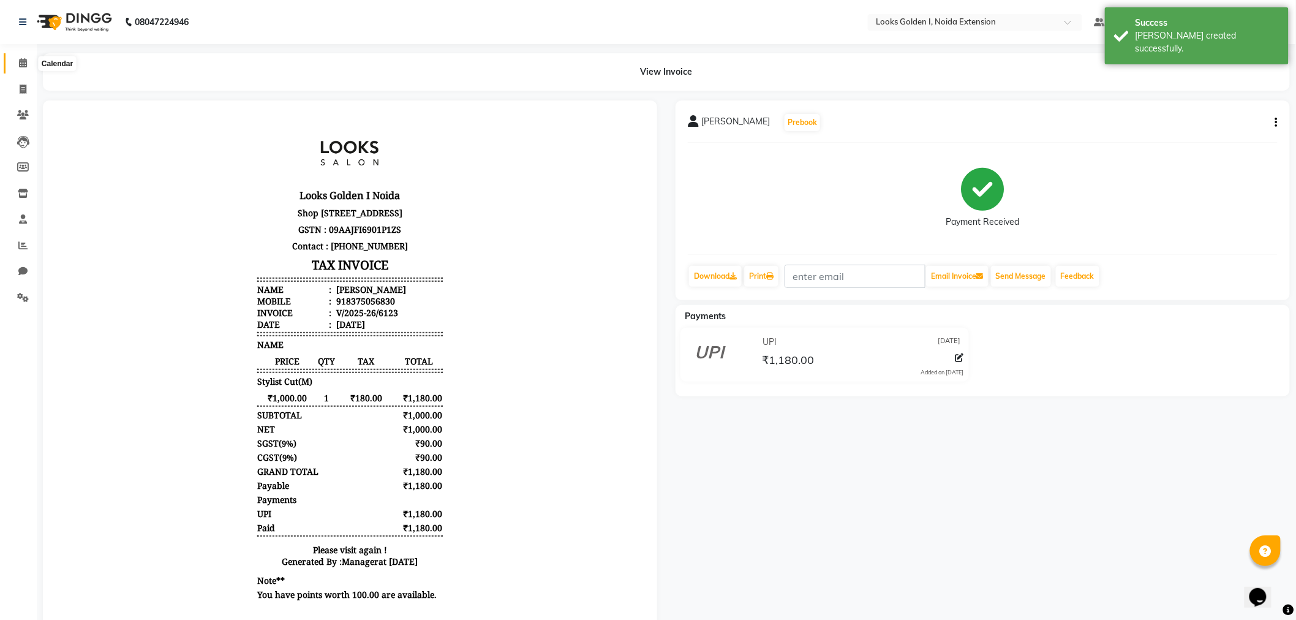
click at [16, 57] on span at bounding box center [22, 63] width 21 height 14
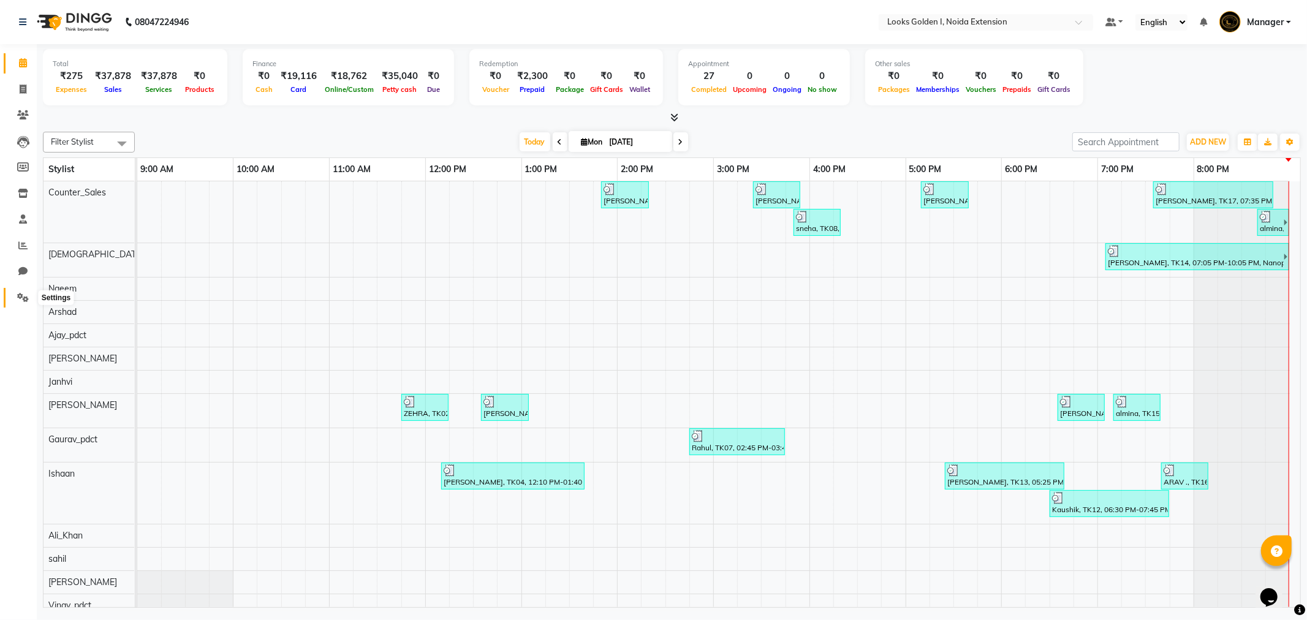
drag, startPoint x: 22, startPoint y: 298, endPoint x: 72, endPoint y: 294, distance: 50.4
click at [22, 298] on icon at bounding box center [23, 297] width 12 height 9
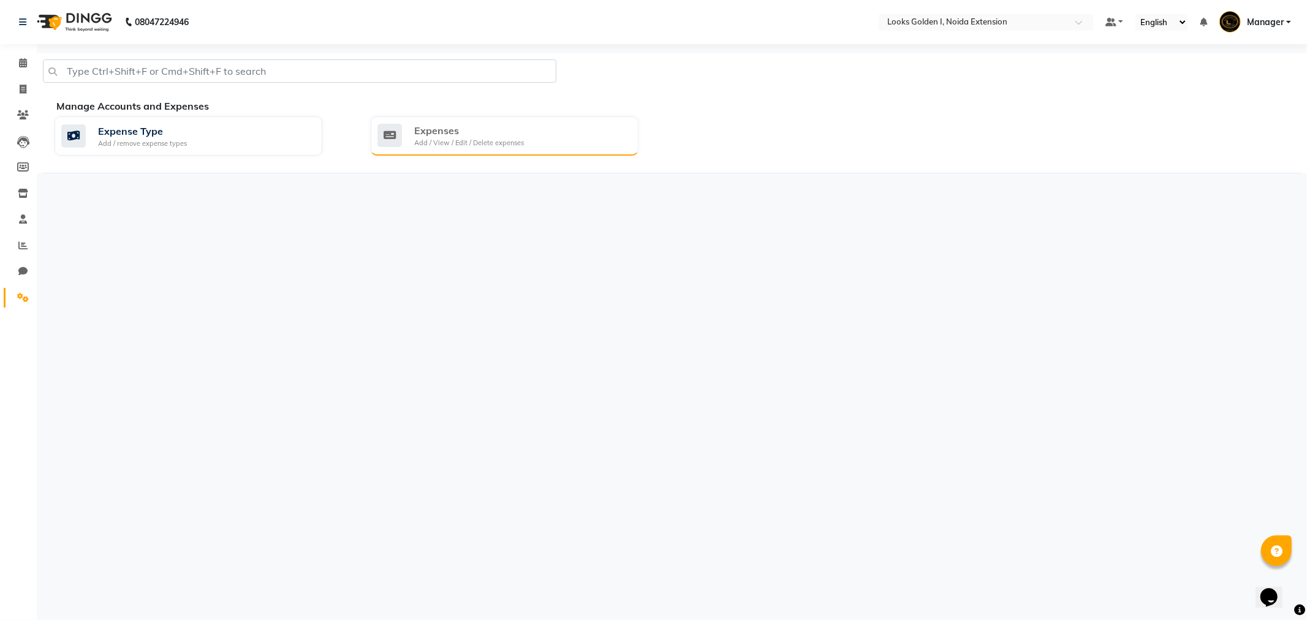
click at [508, 138] on div "Add / View / Edit / Delete expenses" at bounding box center [469, 143] width 110 height 10
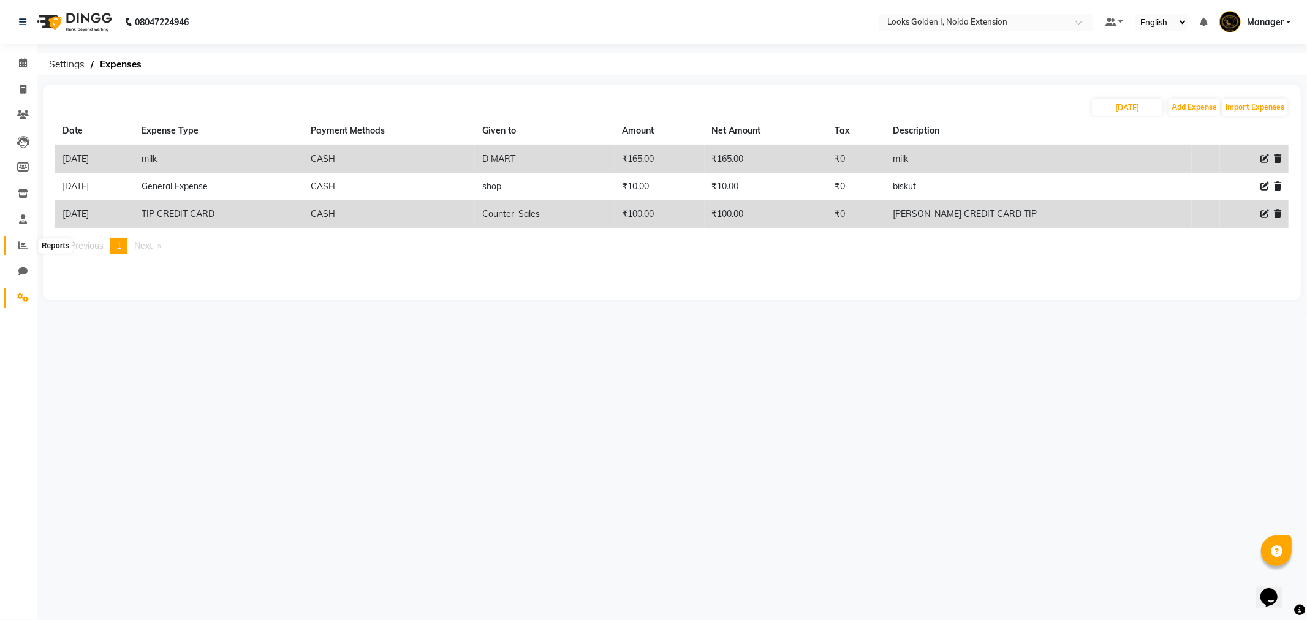
click at [21, 244] on icon at bounding box center [22, 245] width 9 height 9
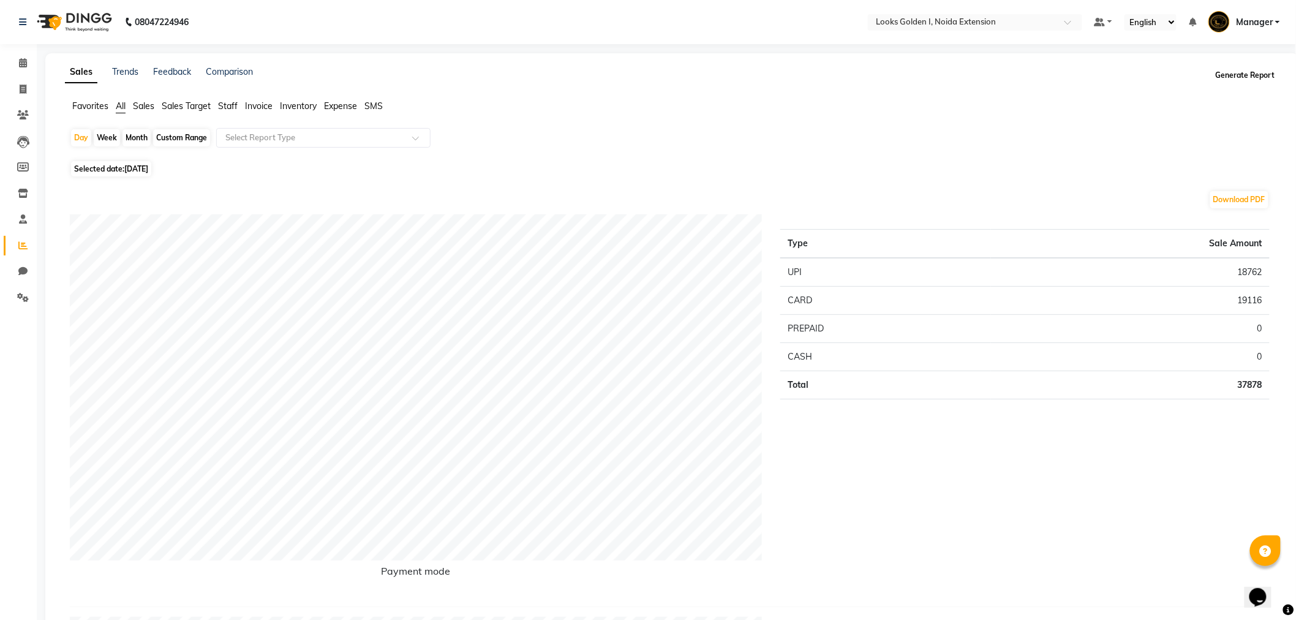
click at [1262, 74] on button "Generate Report" at bounding box center [1246, 75] width 66 height 17
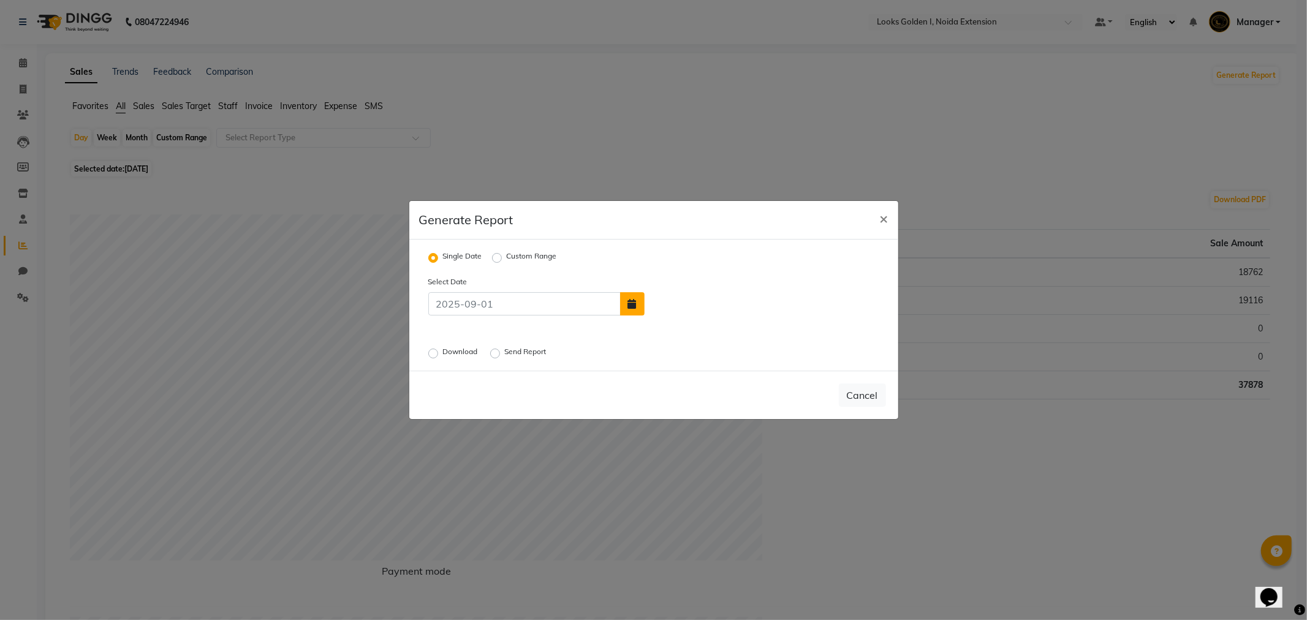
click at [632, 302] on icon "button" at bounding box center [632, 304] width 9 height 10
select select "9"
click at [443, 357] on label "Download" at bounding box center [461, 353] width 37 height 15
click at [431, 357] on input "Download" at bounding box center [435, 353] width 9 height 9
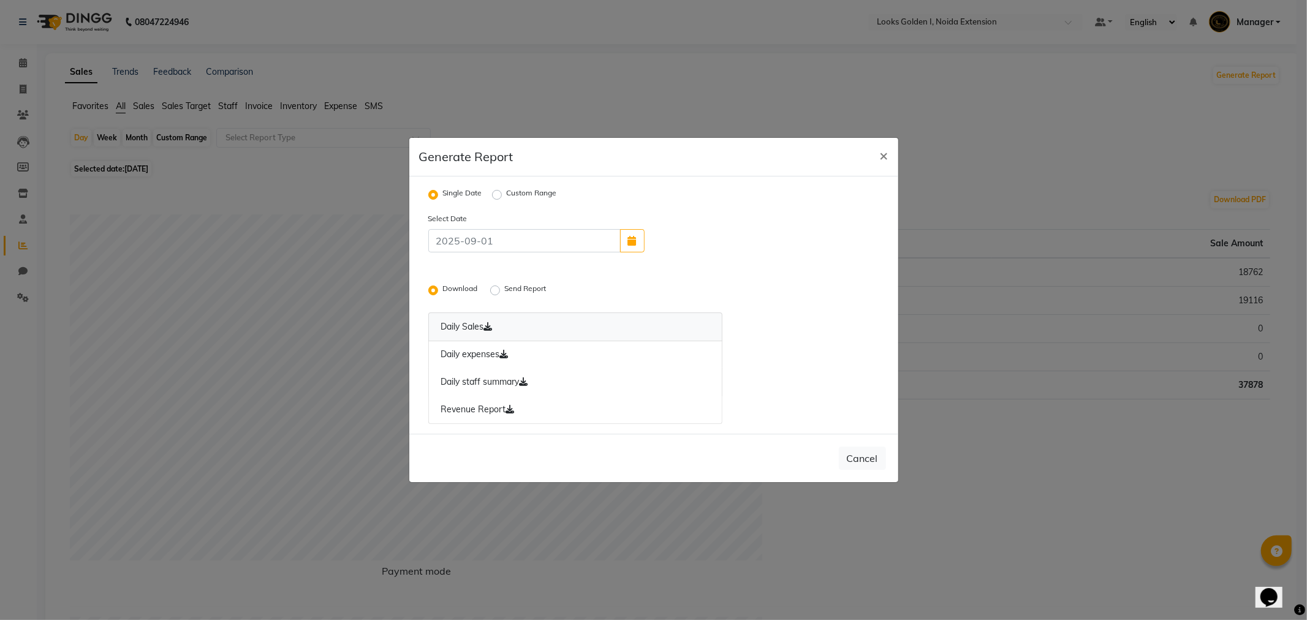
click at [466, 322] on link "Daily Sales" at bounding box center [575, 326] width 295 height 29
click at [469, 355] on link "Daily expenses" at bounding box center [575, 355] width 295 height 28
click at [474, 384] on link "Daily staff summary" at bounding box center [575, 382] width 295 height 28
click at [480, 409] on link "Revenue Report" at bounding box center [575, 410] width 295 height 28
click at [887, 162] on span "×" at bounding box center [884, 155] width 9 height 18
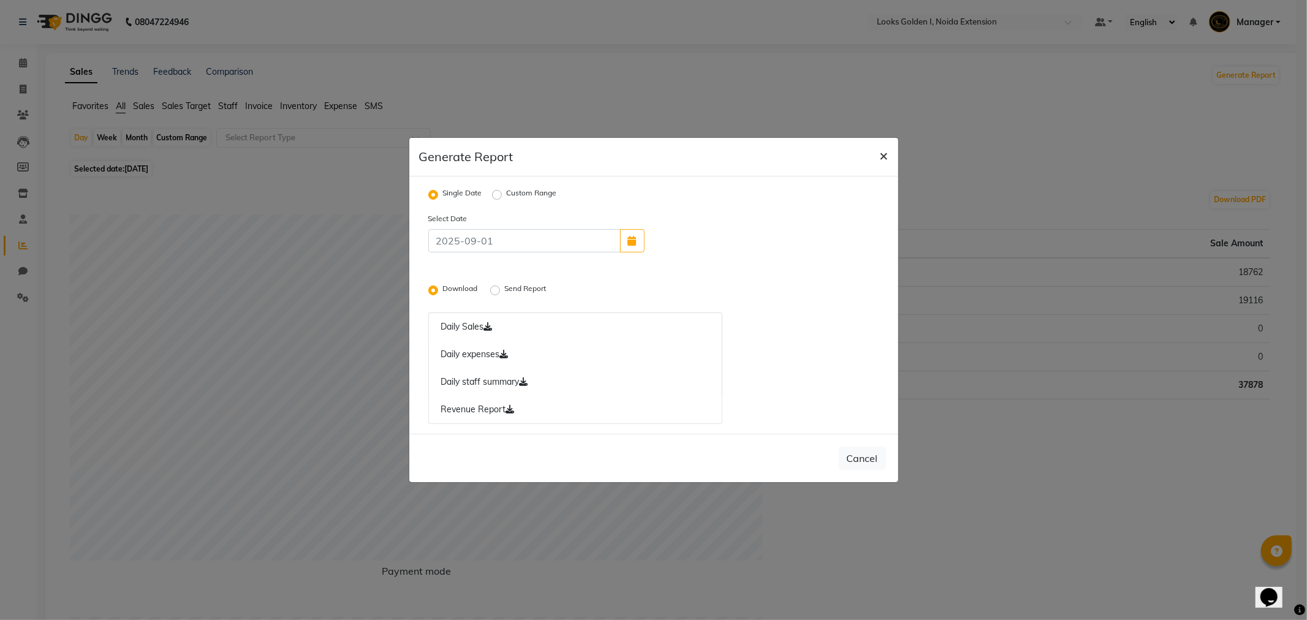
radio input "false"
